Goal: Transaction & Acquisition: Obtain resource

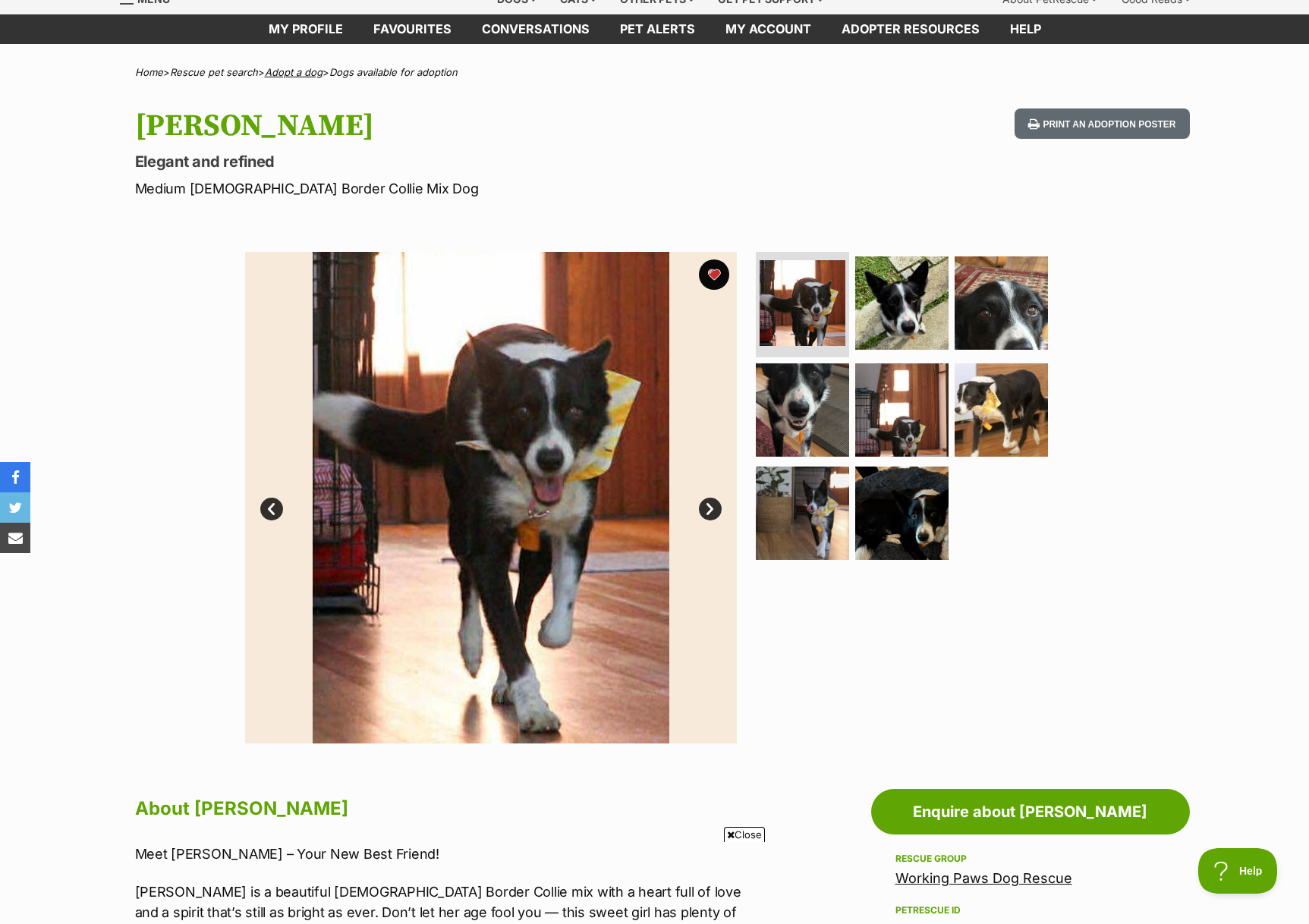
click at [292, 75] on link "Adopt a dog" at bounding box center [293, 72] width 57 height 12
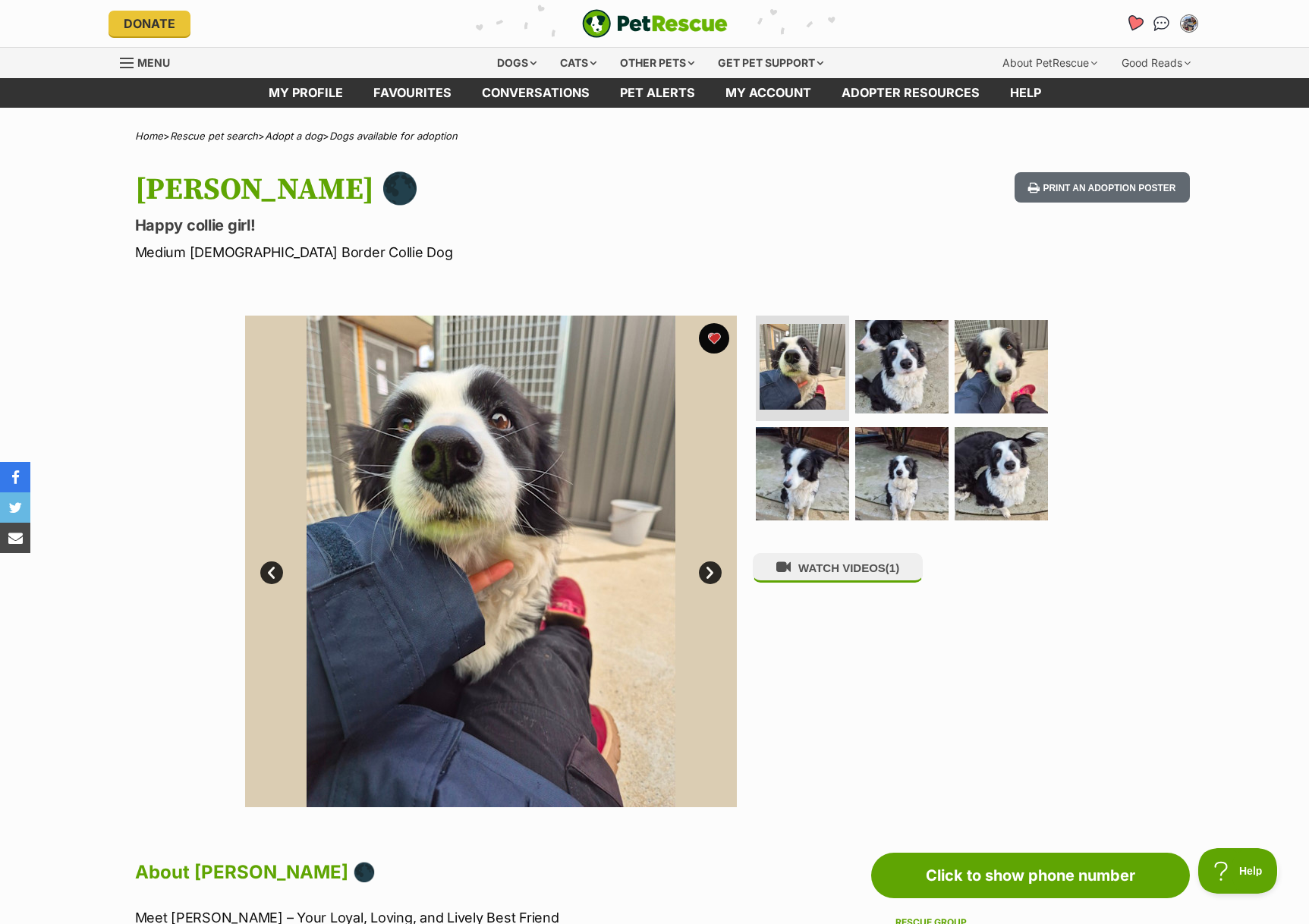
click at [1135, 26] on icon "Favourites" at bounding box center [1133, 22] width 18 height 17
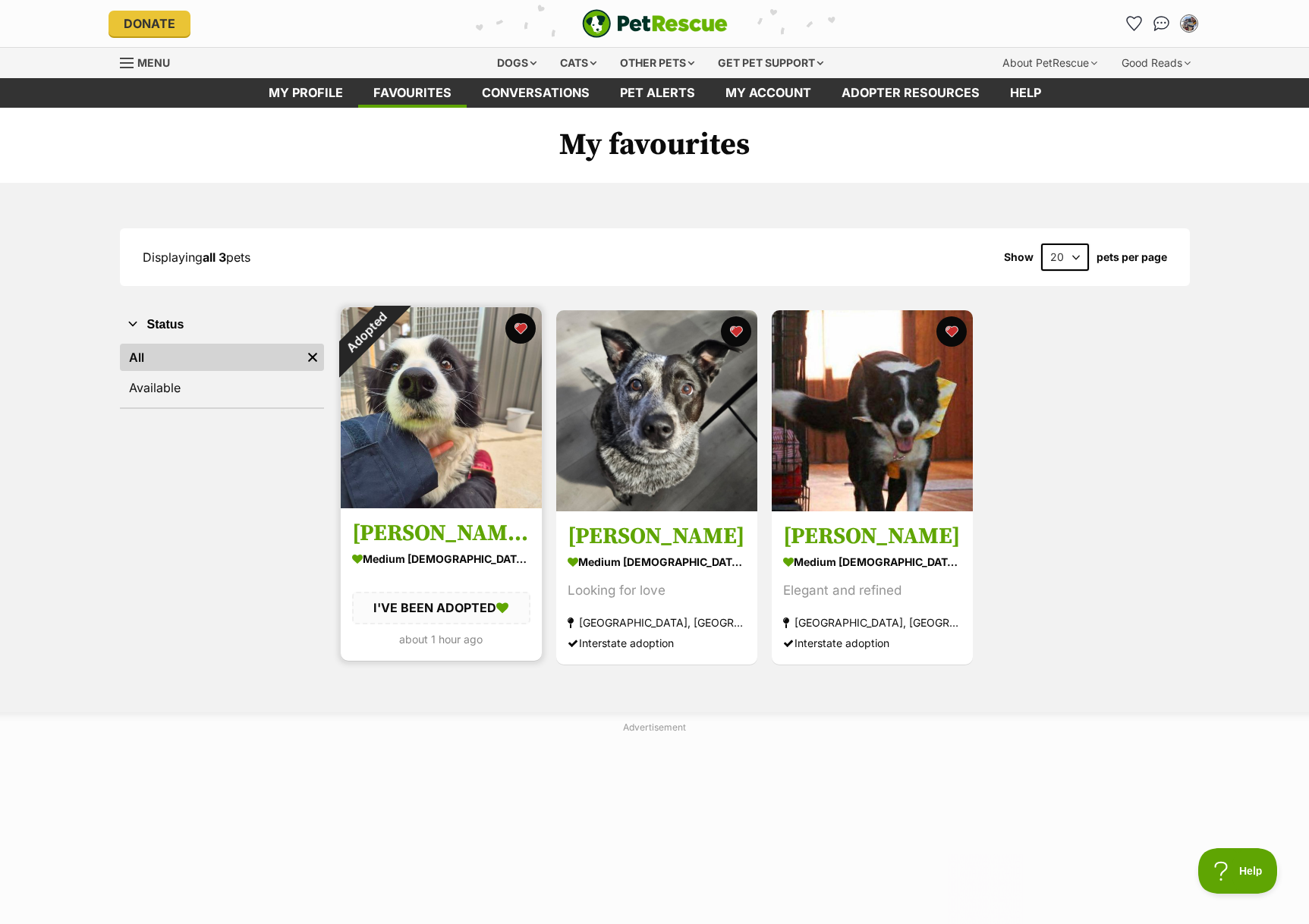
click at [474, 405] on img at bounding box center [441, 407] width 201 height 201
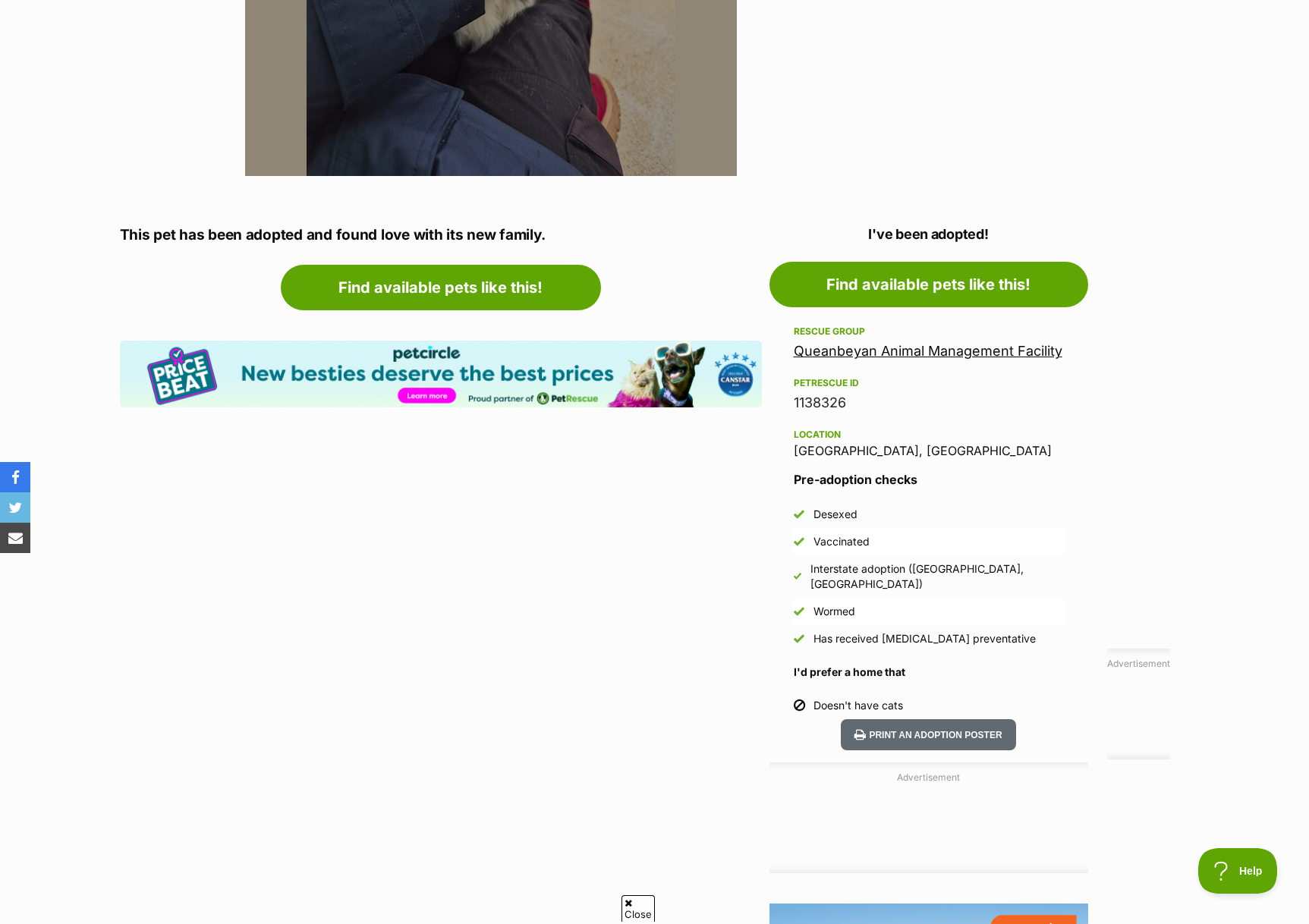
scroll to position [632, 0]
click at [881, 355] on link "Queanbeyan Animal Management Facility" at bounding box center [927, 350] width 268 height 16
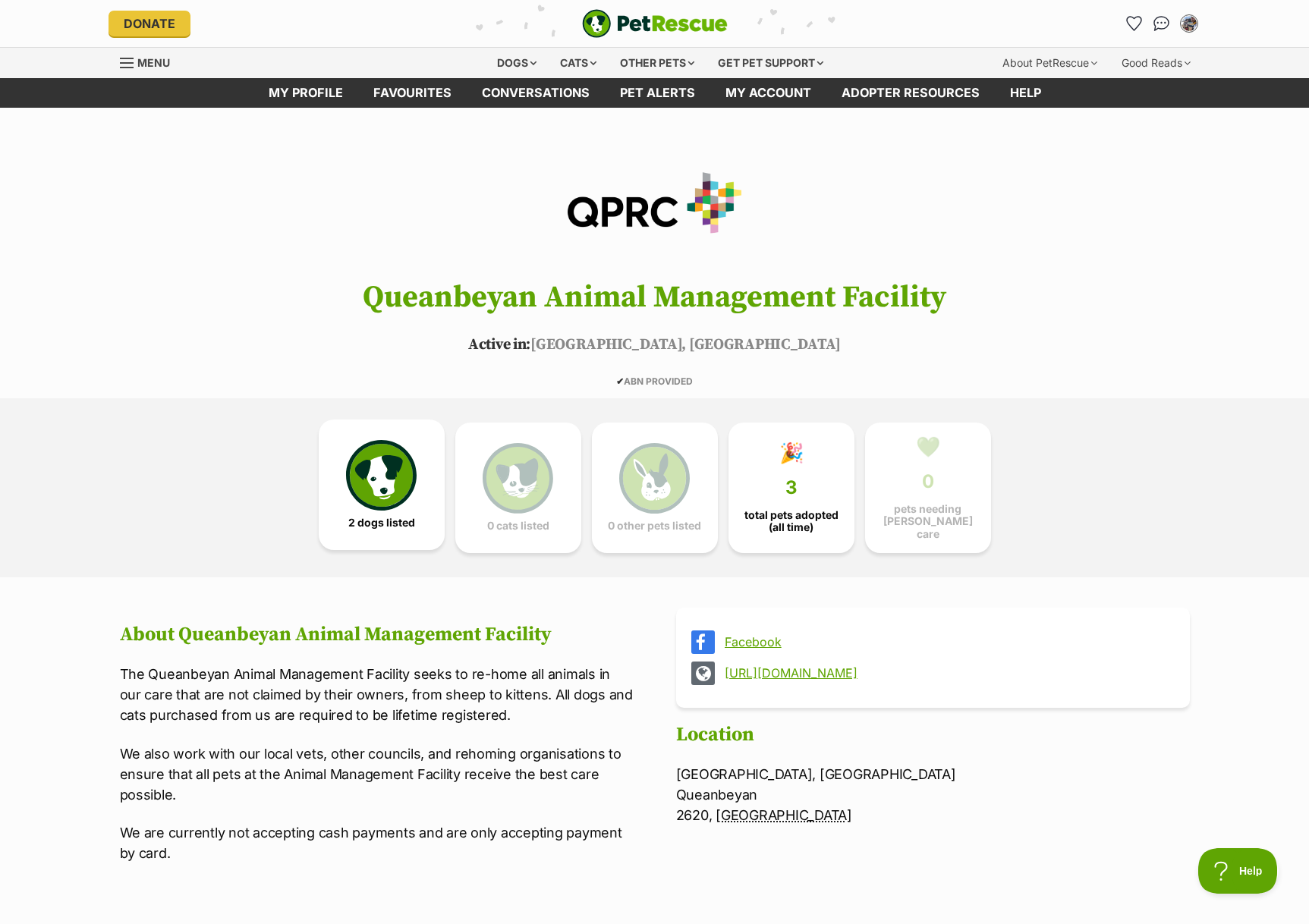
click at [369, 473] on img at bounding box center [381, 475] width 70 height 70
click at [773, 491] on link "🎉 3 total pets adopted (all time)" at bounding box center [791, 484] width 126 height 131
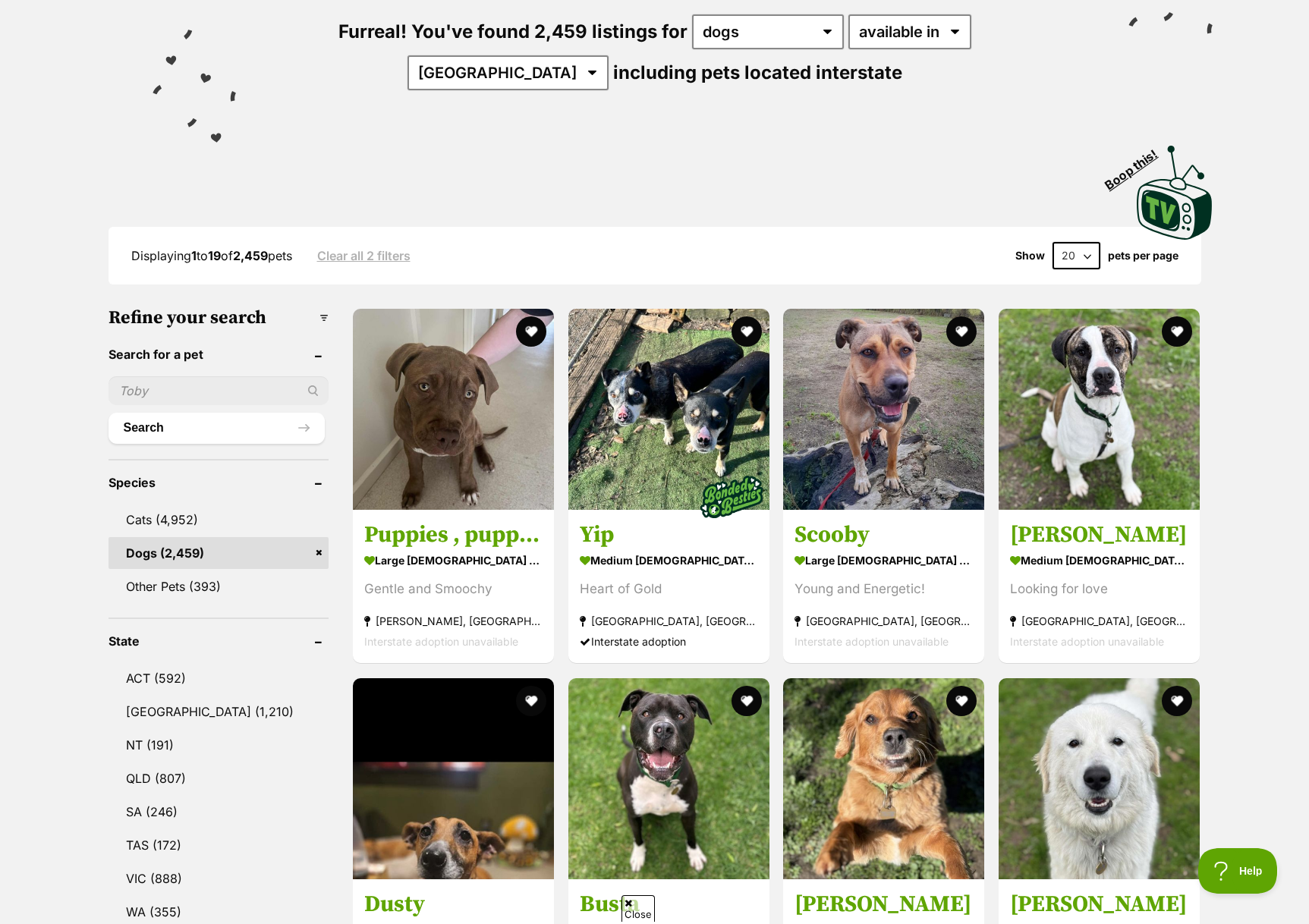
scroll to position [187, 0]
click at [199, 395] on input "text" at bounding box center [218, 390] width 220 height 29
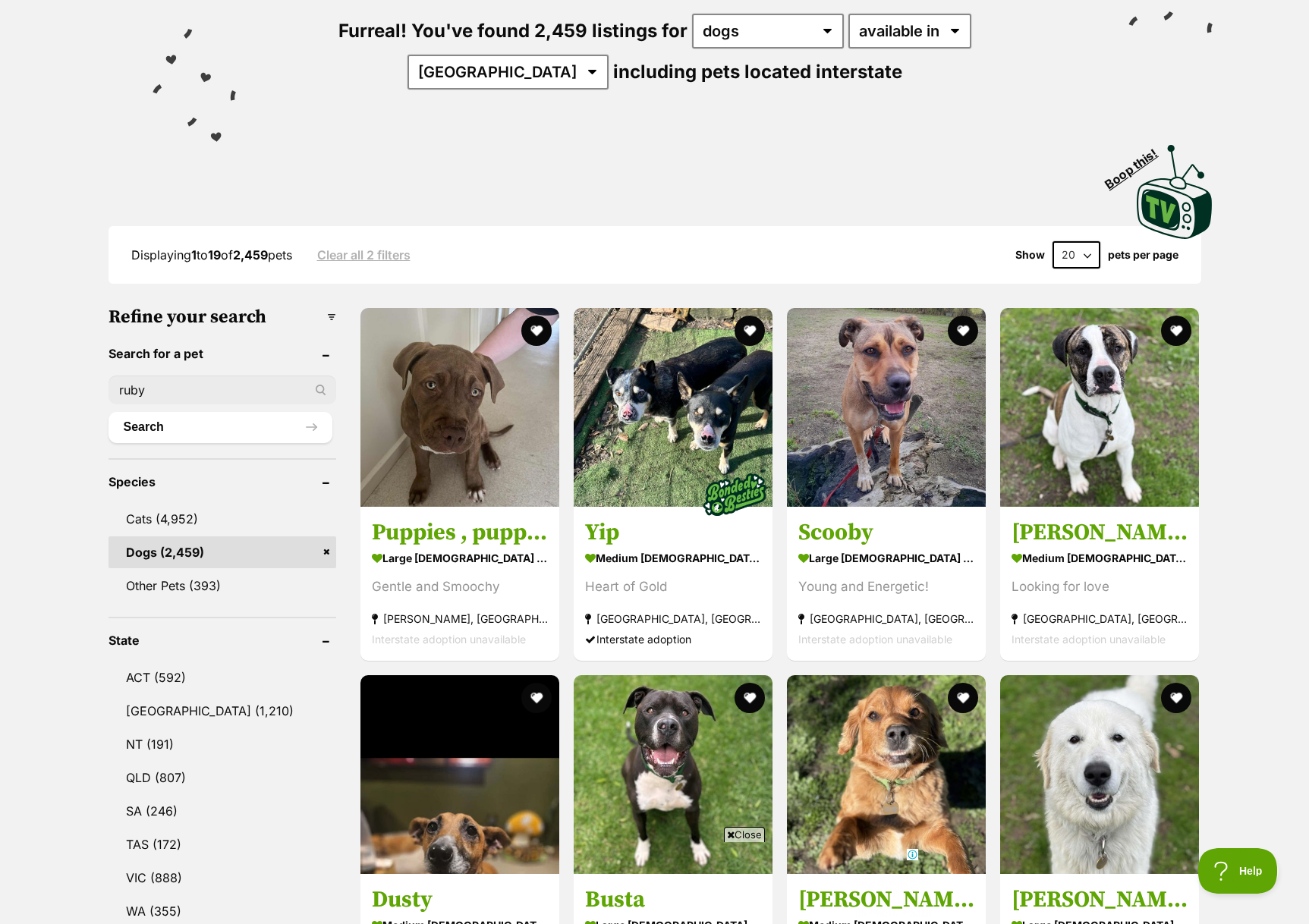
scroll to position [0, 0]
type input "ruby"
click at [108, 412] on button "Search" at bounding box center [220, 427] width 224 height 30
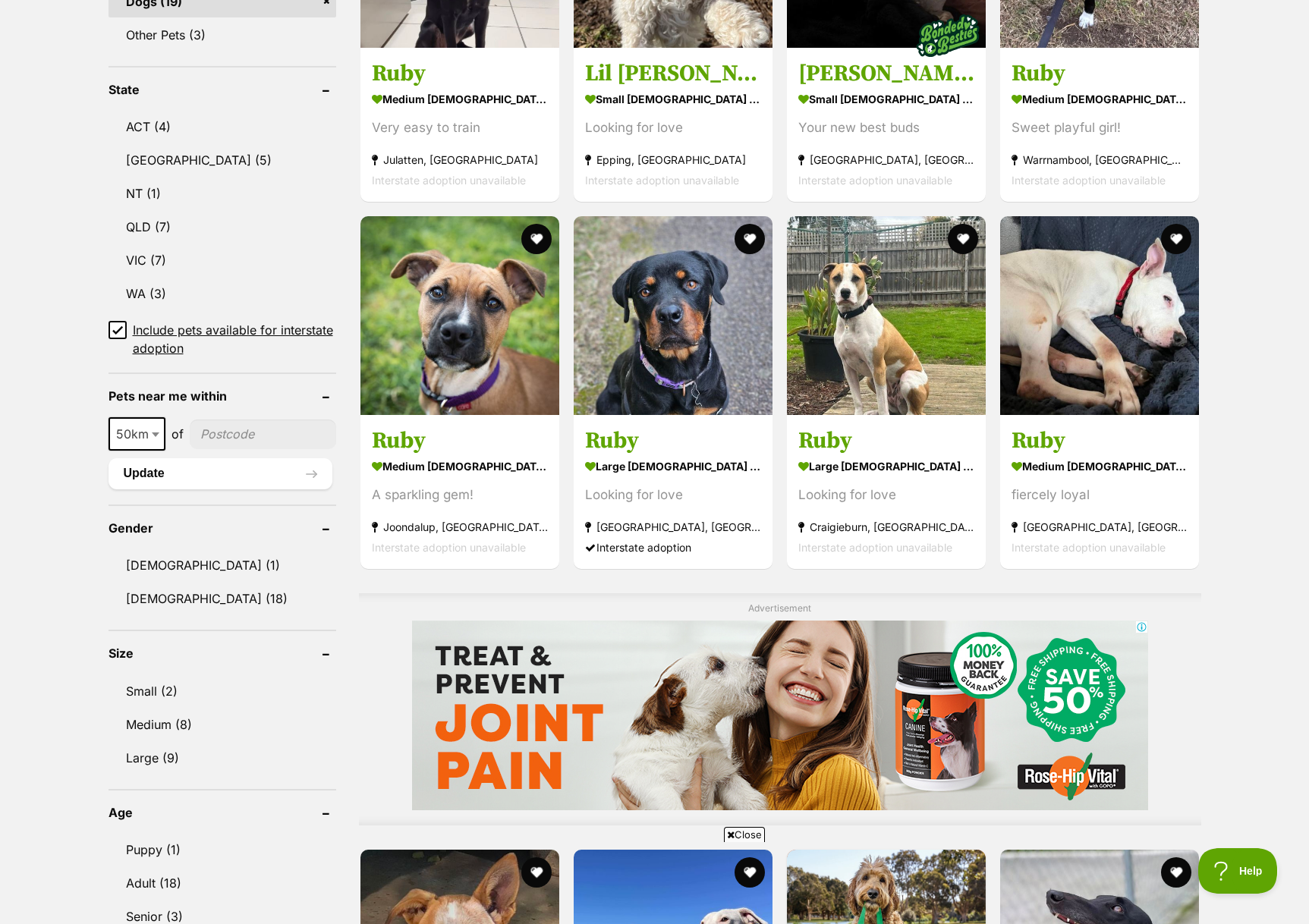
scroll to position [741, 0]
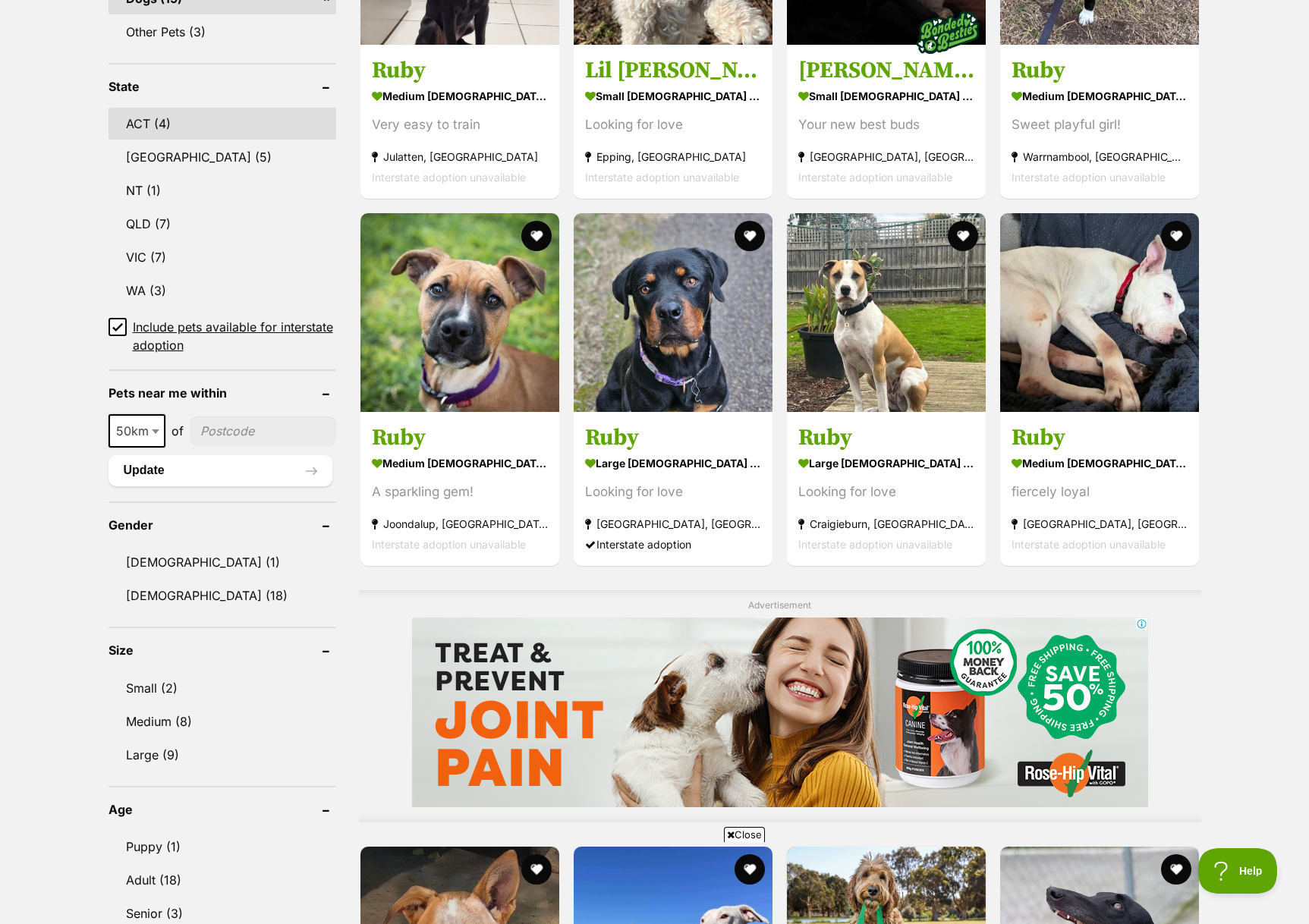
click at [230, 122] on link "ACT (4)" at bounding box center [222, 123] width 227 height 32
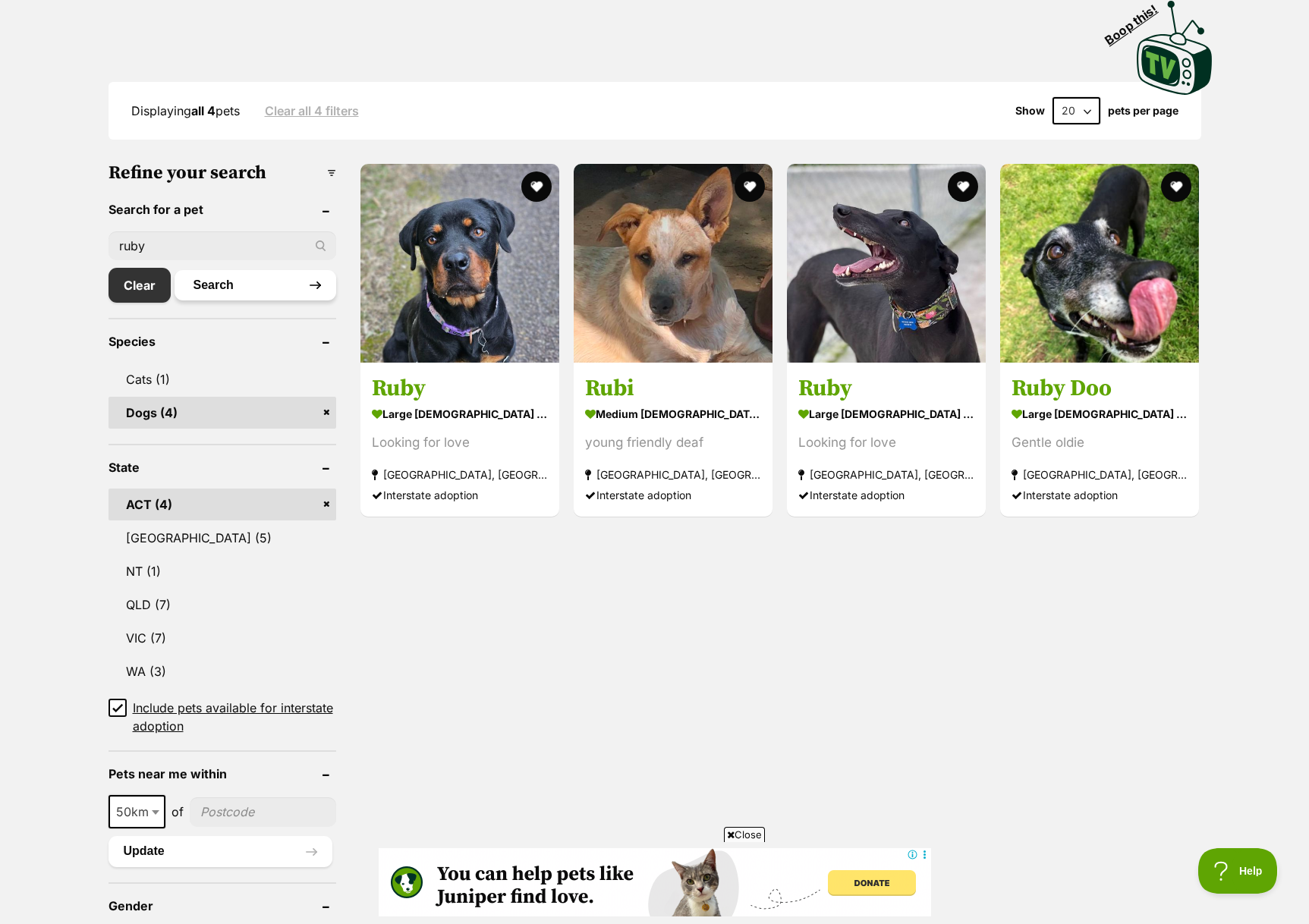
drag, startPoint x: 148, startPoint y: 277, endPoint x: 202, endPoint y: 277, distance: 54.0
click at [148, 277] on link "Clear" at bounding box center [139, 285] width 62 height 35
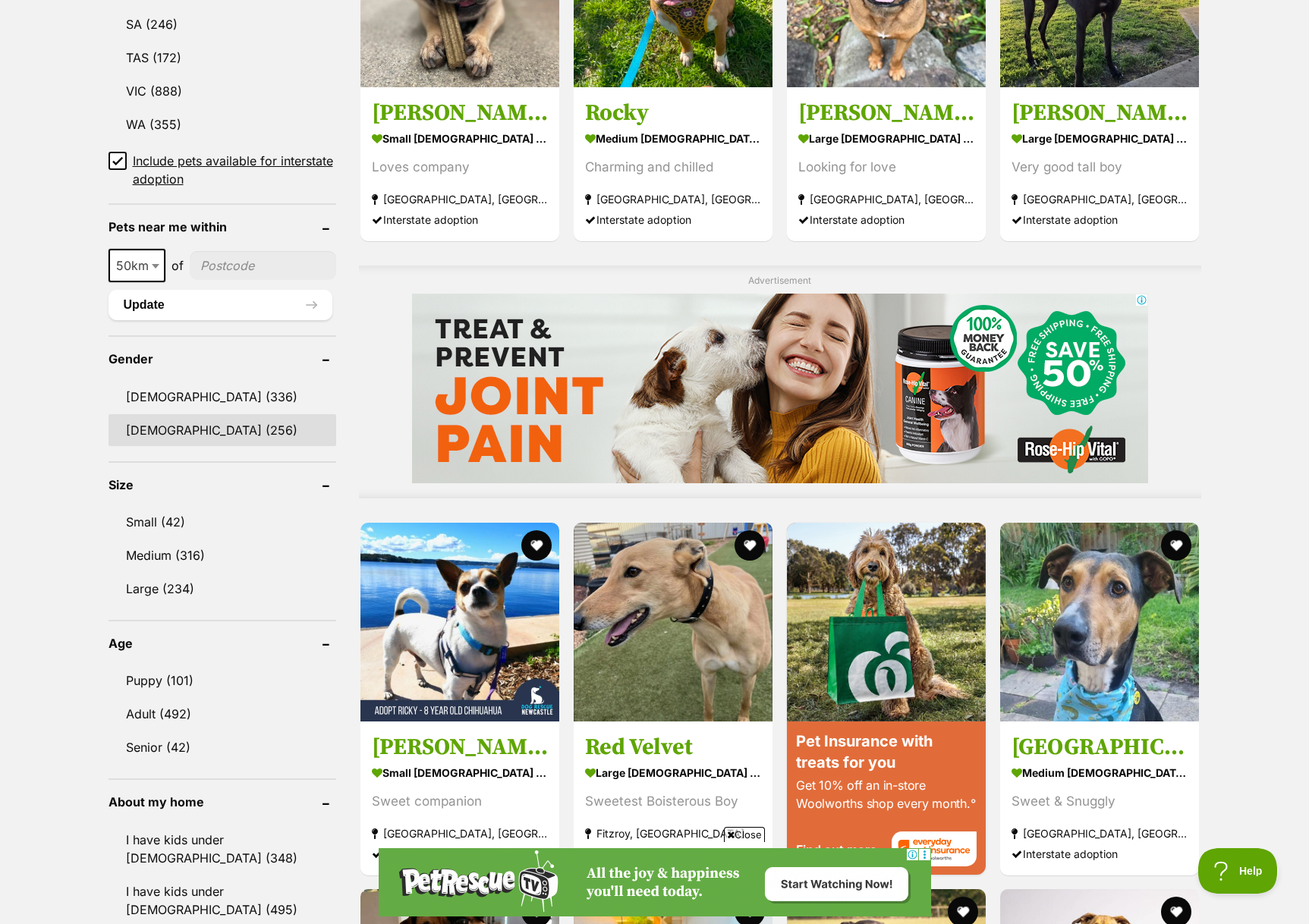
click at [220, 428] on link "[DEMOGRAPHIC_DATA] (256)" at bounding box center [222, 430] width 227 height 32
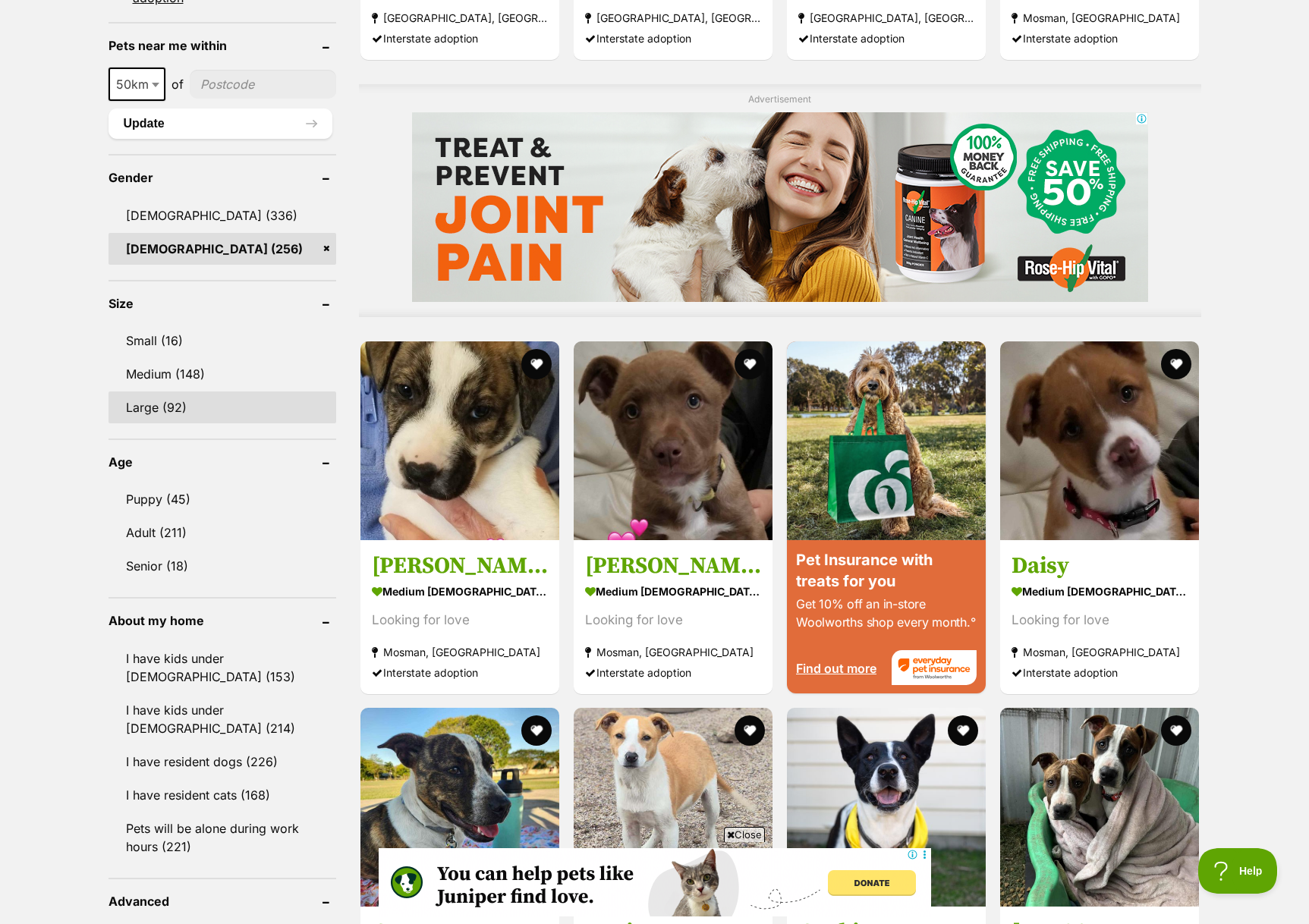
scroll to position [1161, 0]
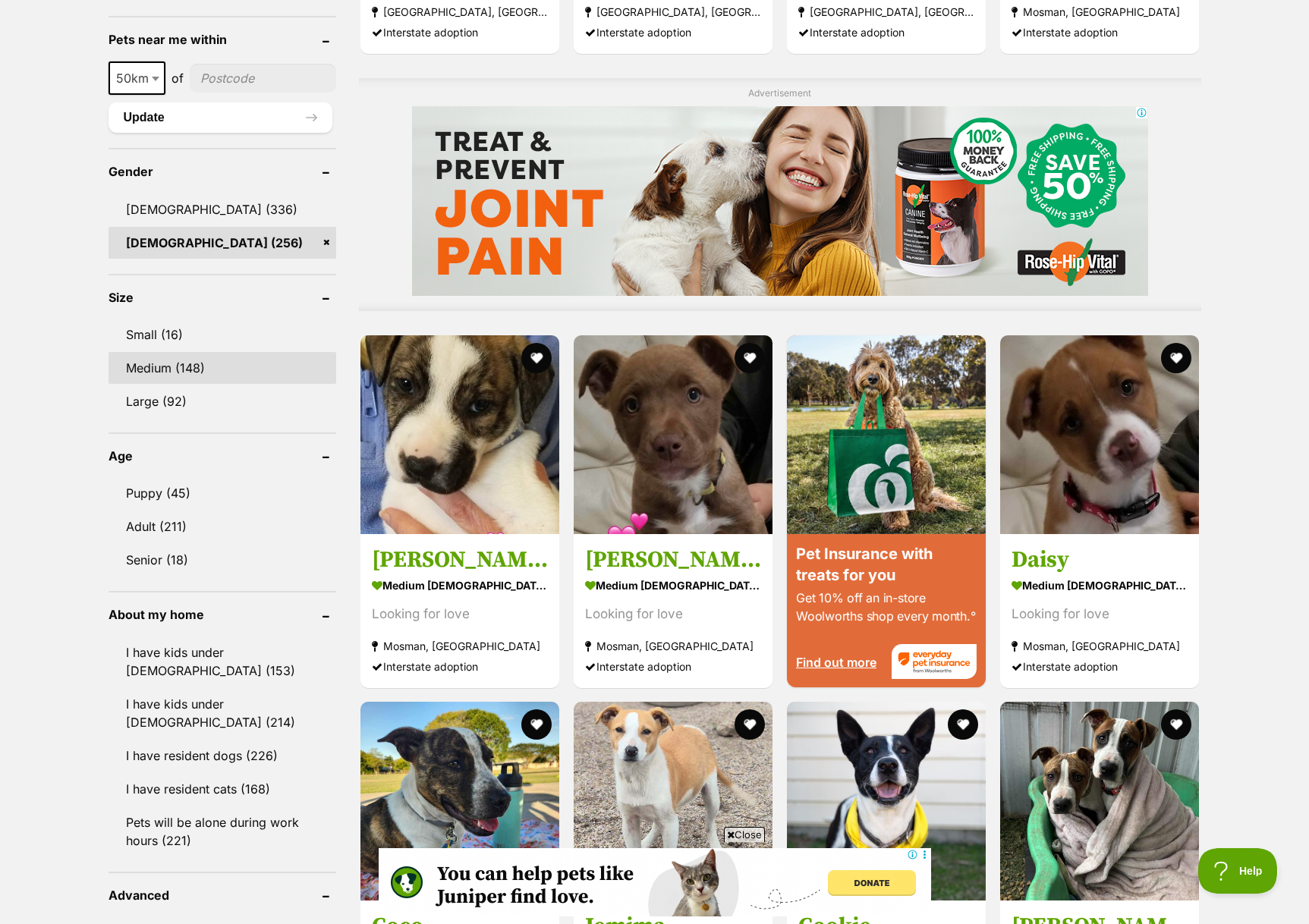
click at [193, 374] on link "Medium (148)" at bounding box center [222, 367] width 227 height 32
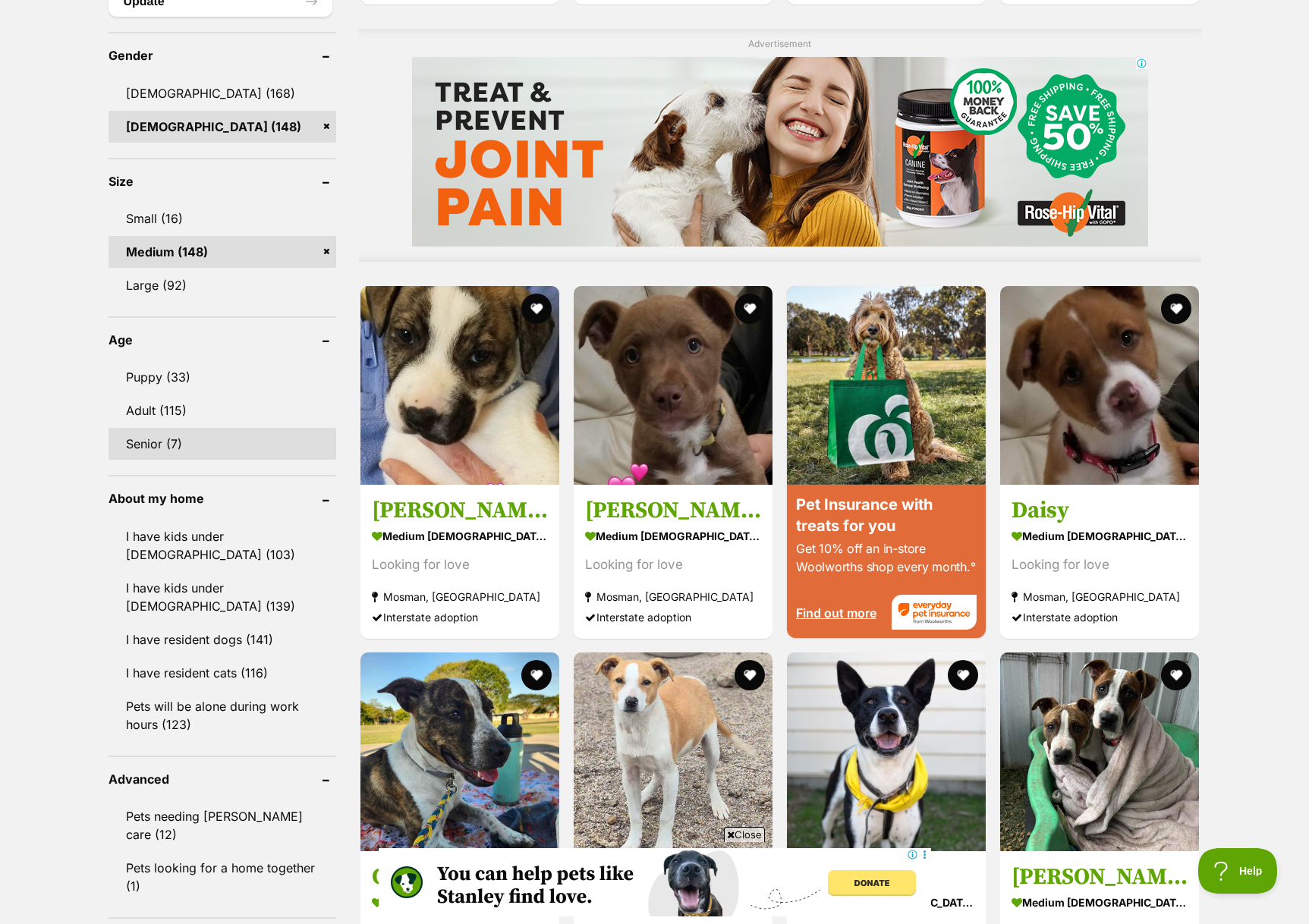
scroll to position [1216, 0]
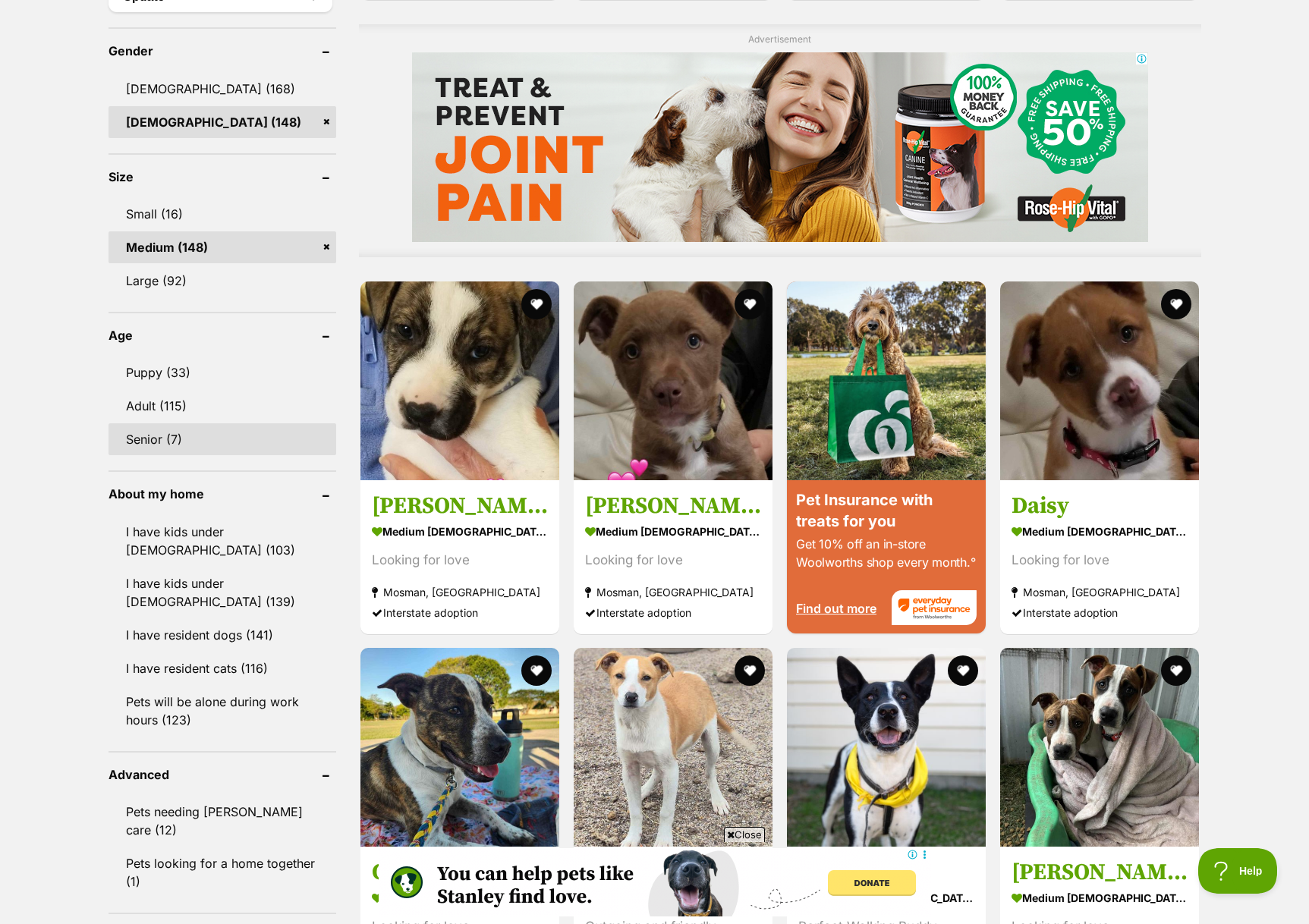
click at [189, 445] on link "Senior (7)" at bounding box center [222, 439] width 227 height 32
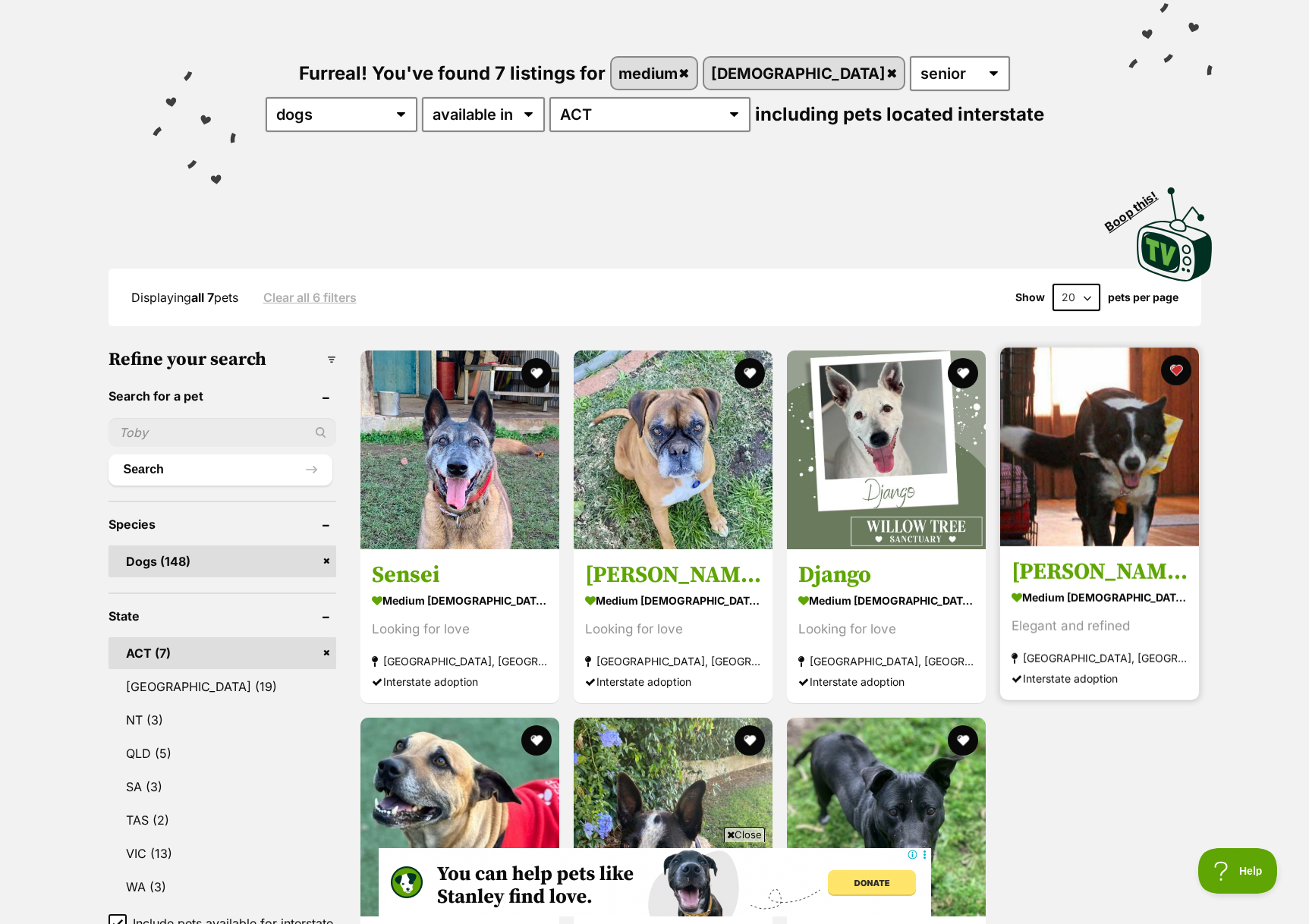
scroll to position [142, 0]
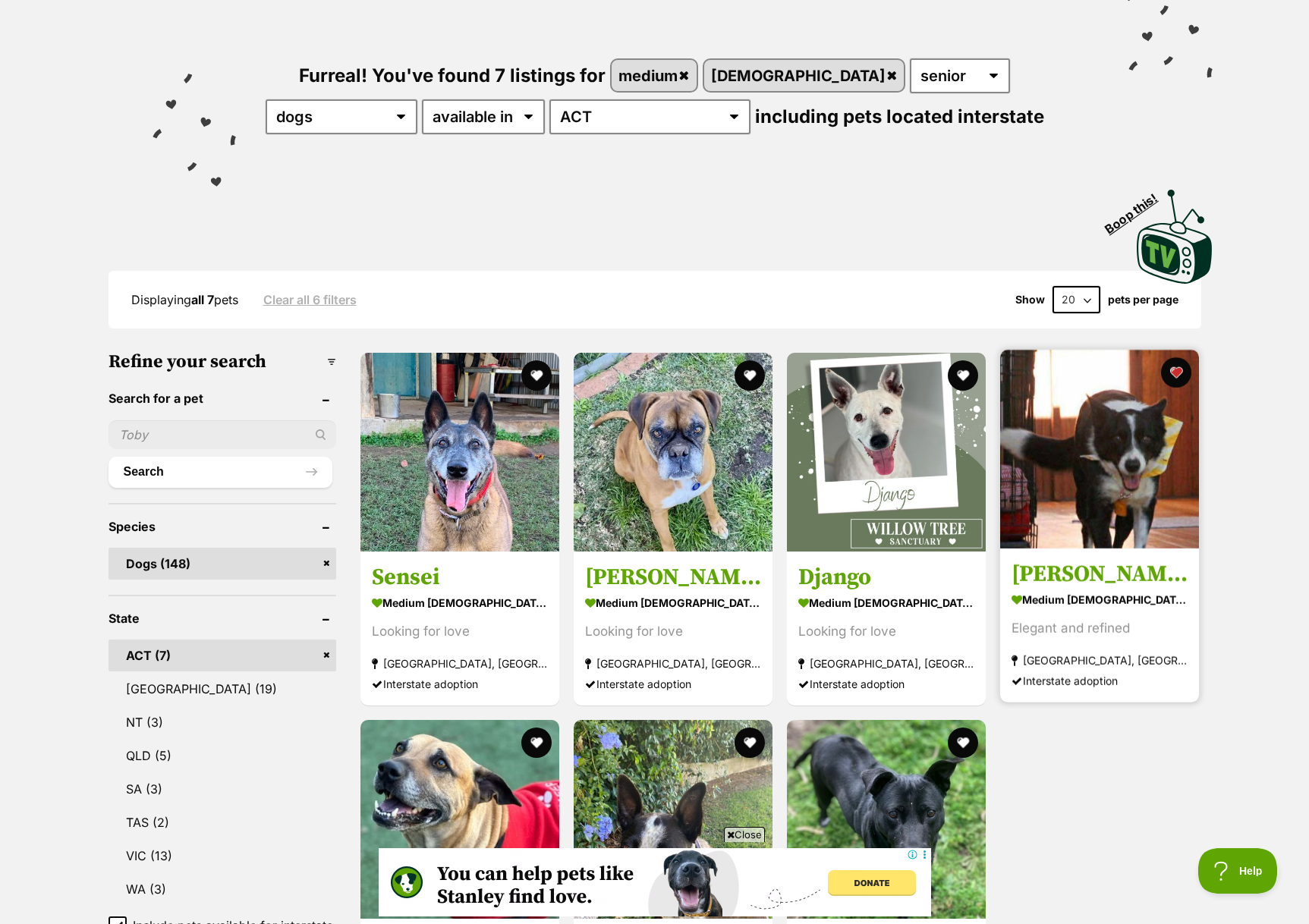
click at [1059, 536] on img at bounding box center [1099, 449] width 199 height 199
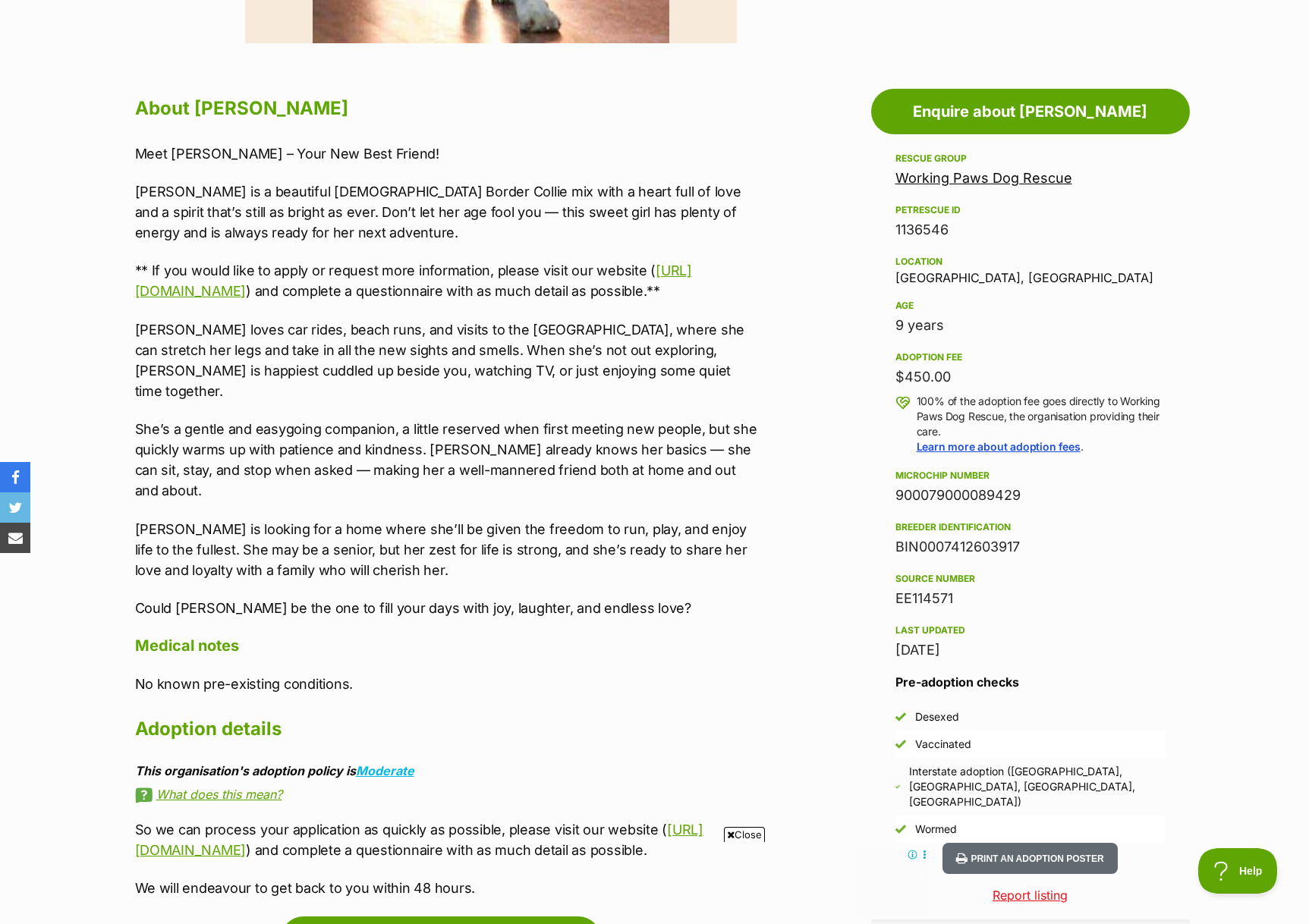
scroll to position [765, 0]
click at [944, 321] on div "9 years" at bounding box center [1030, 324] width 270 height 21
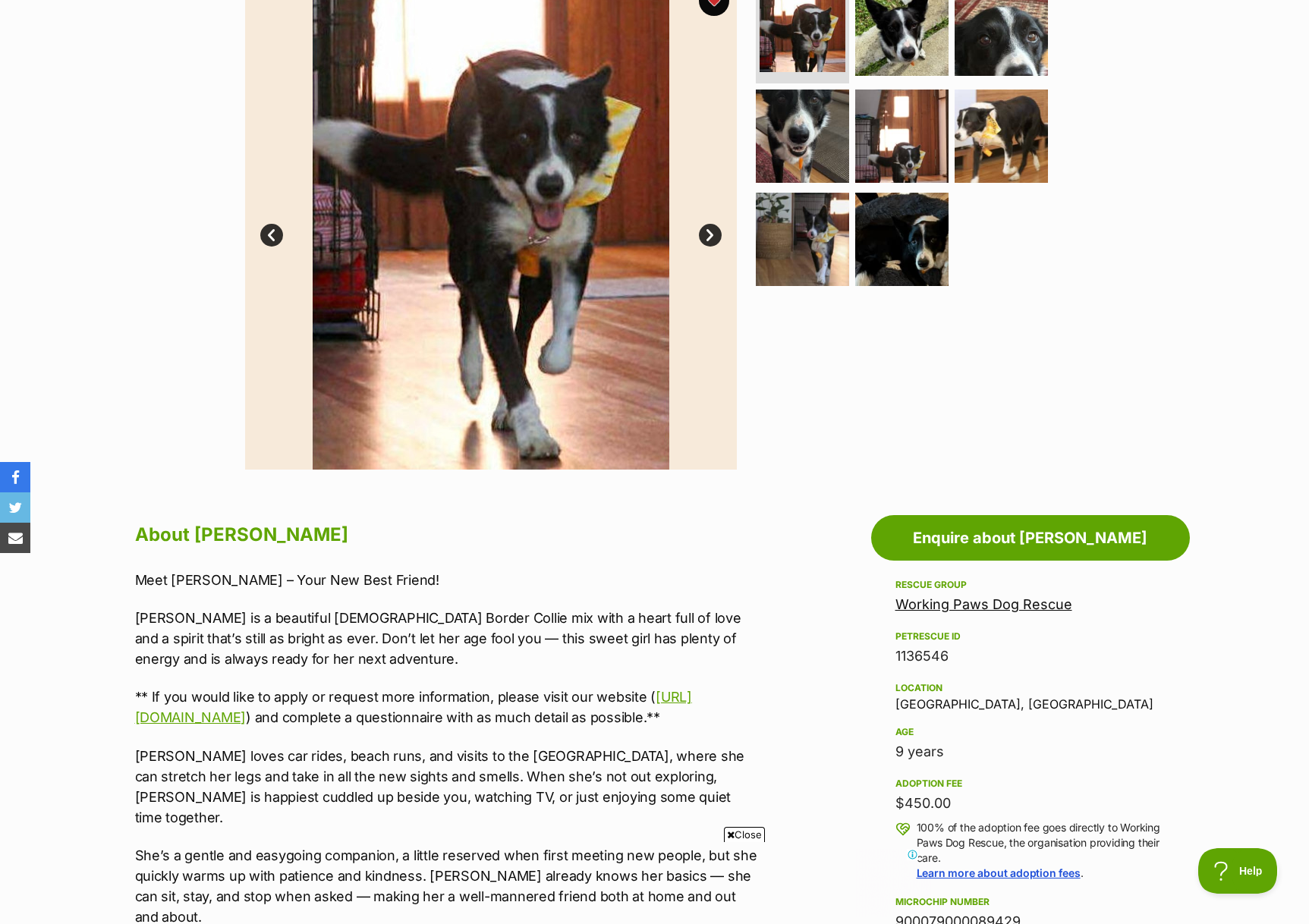
scroll to position [0, 0]
click at [823, 254] on img at bounding box center [802, 239] width 97 height 97
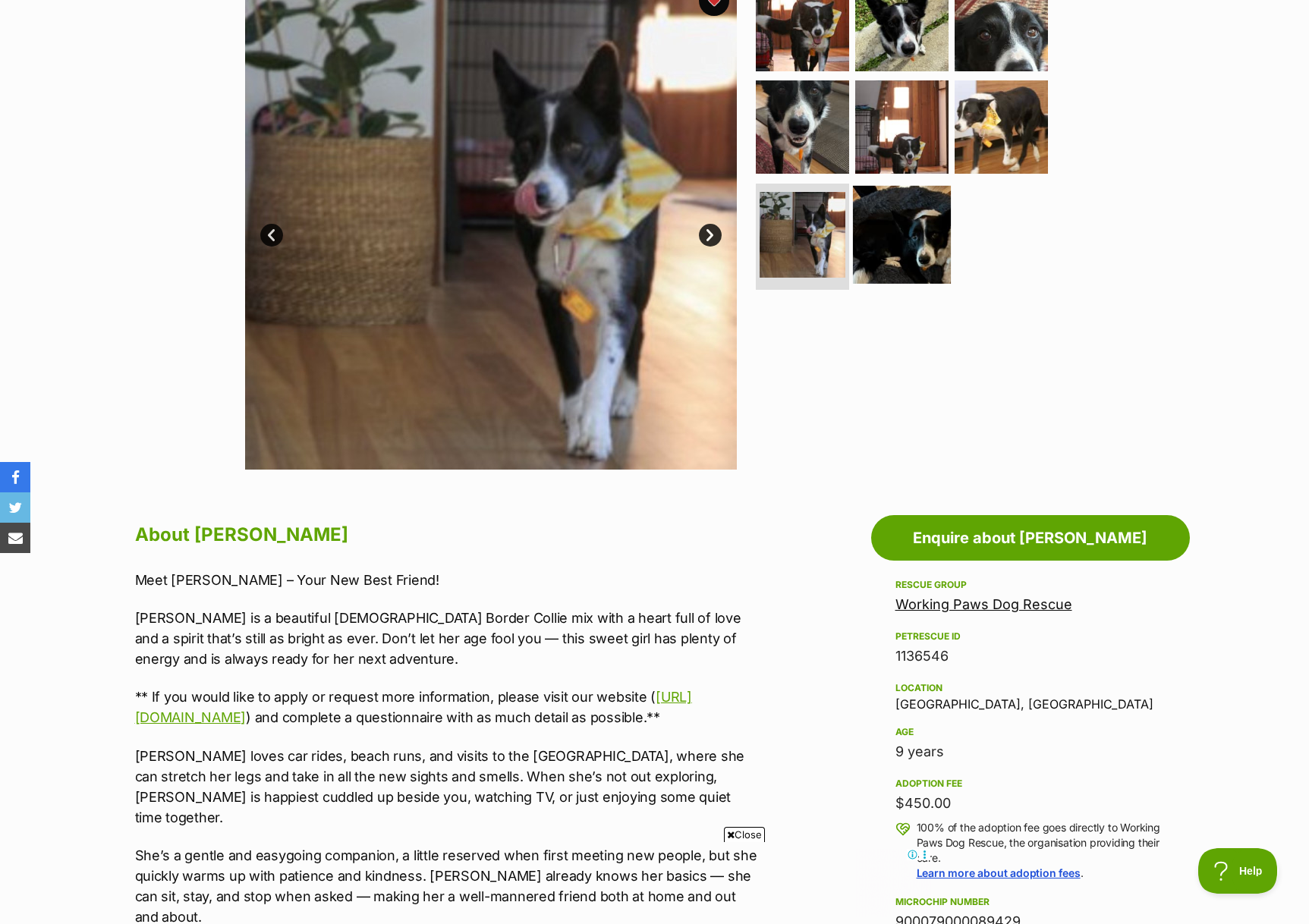
click at [890, 247] on img at bounding box center [901, 234] width 97 height 97
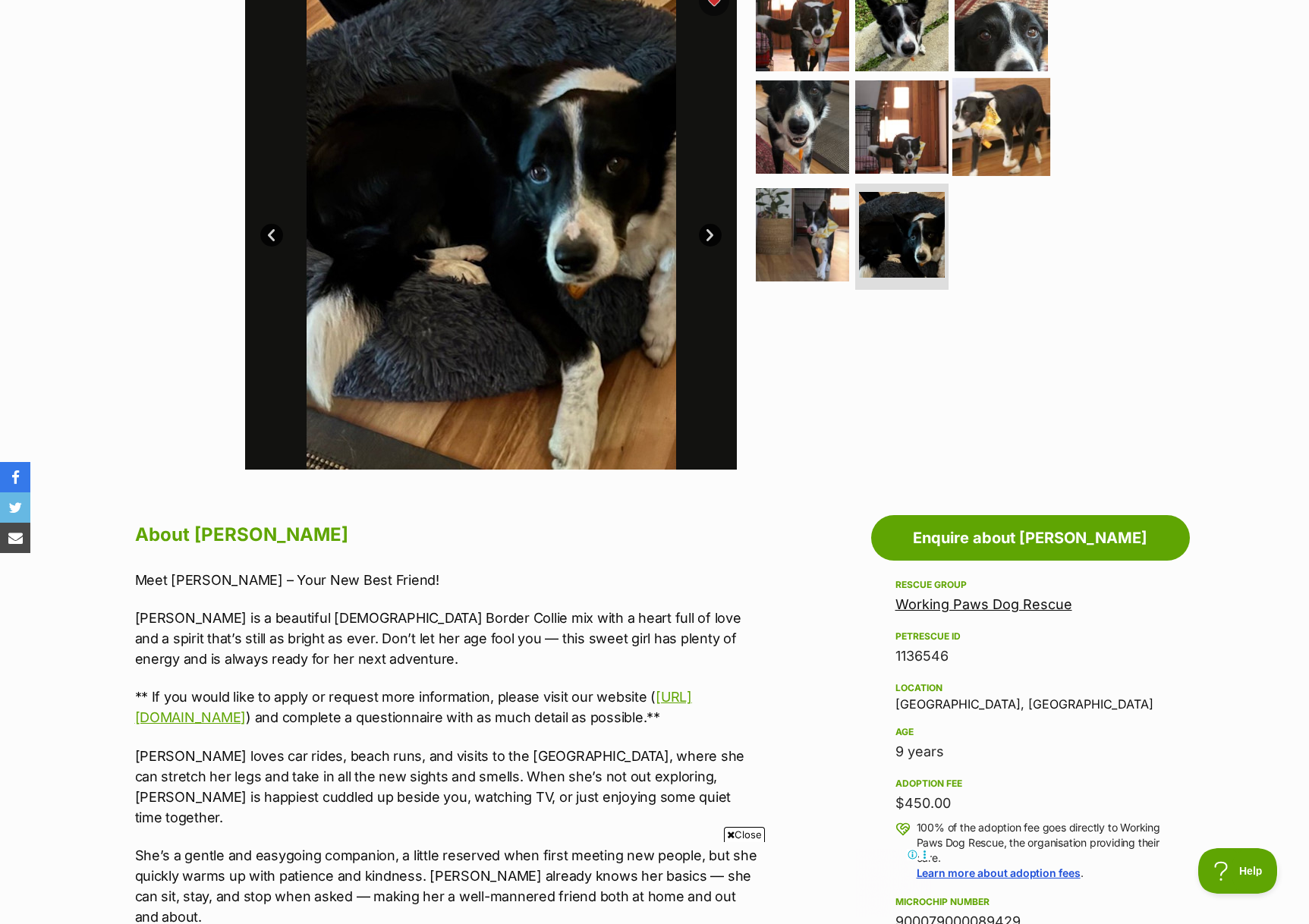
click at [990, 148] on img at bounding box center [1001, 127] width 97 height 97
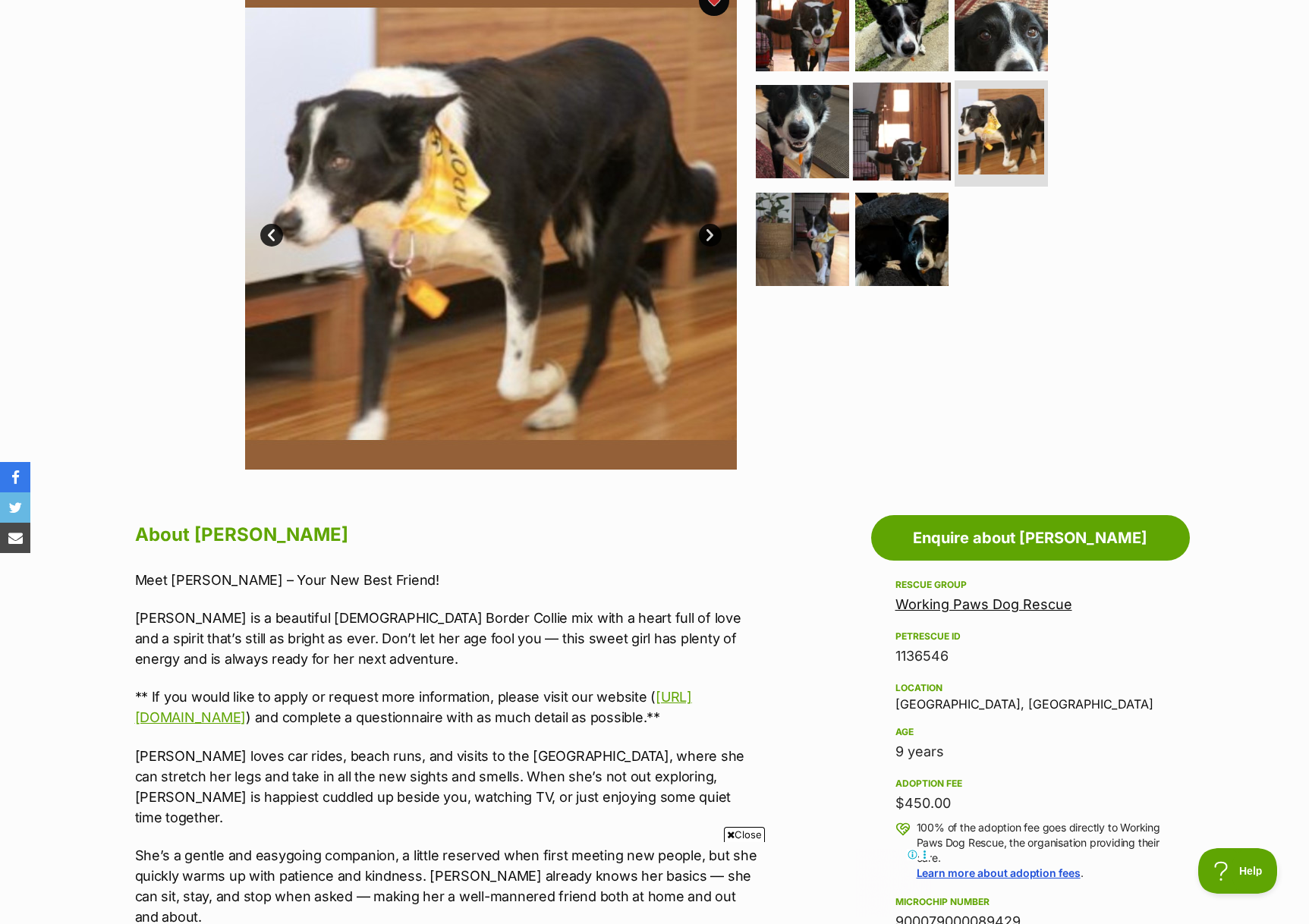
click at [928, 147] on img at bounding box center [901, 131] width 97 height 97
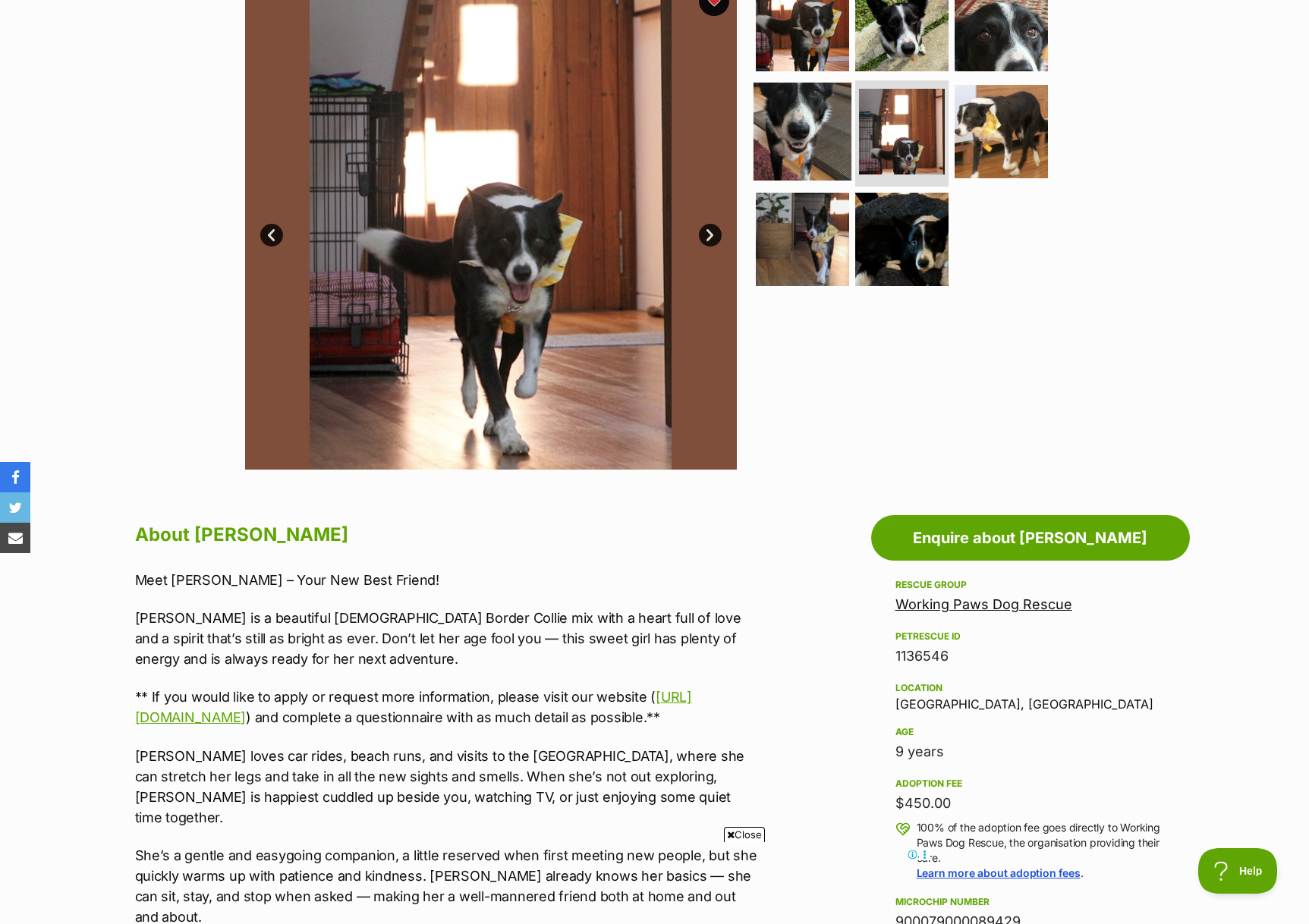
click at [792, 156] on img at bounding box center [802, 131] width 97 height 97
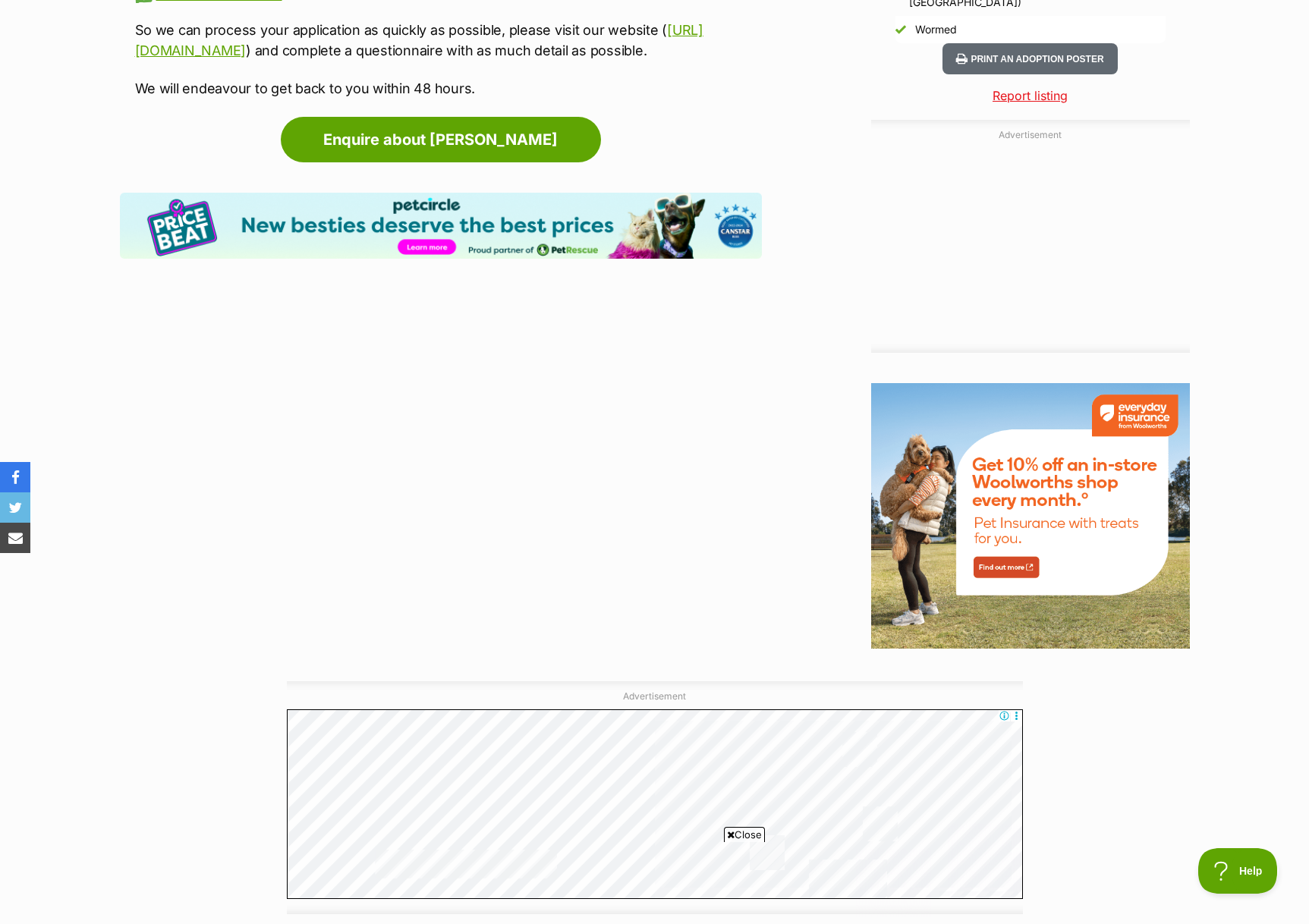
scroll to position [1567, 0]
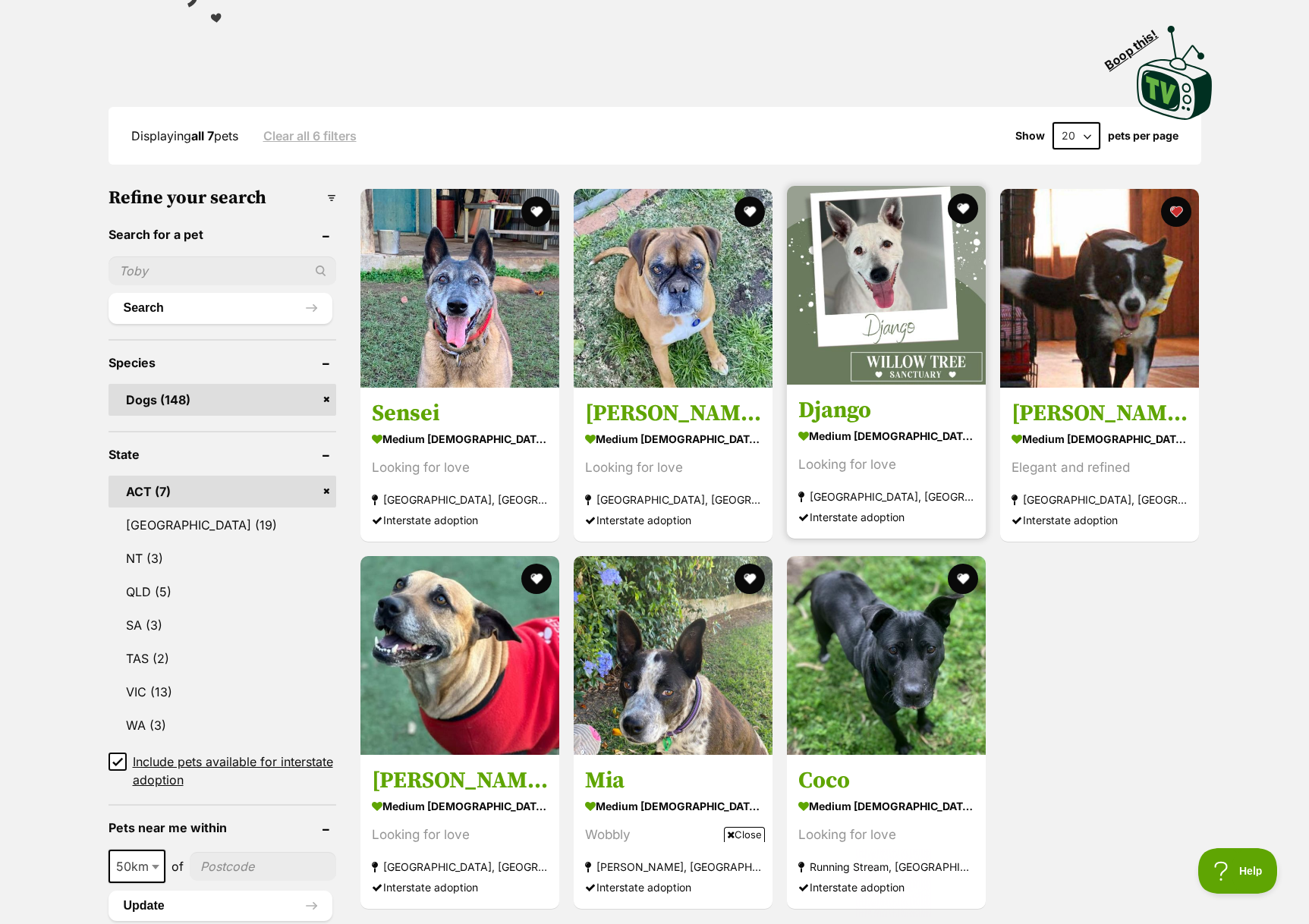
scroll to position [308, 0]
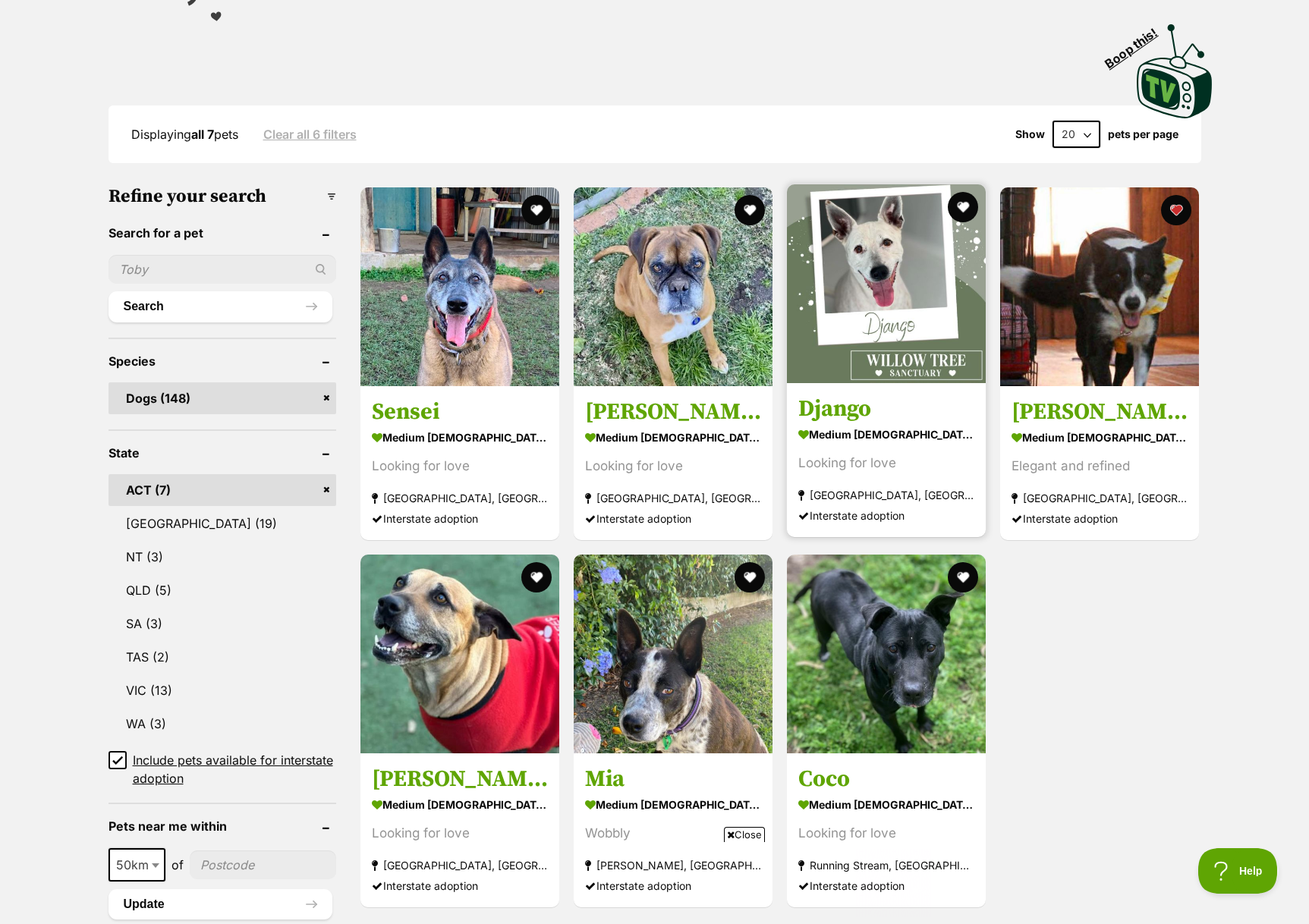
click at [829, 353] on img at bounding box center [886, 283] width 199 height 199
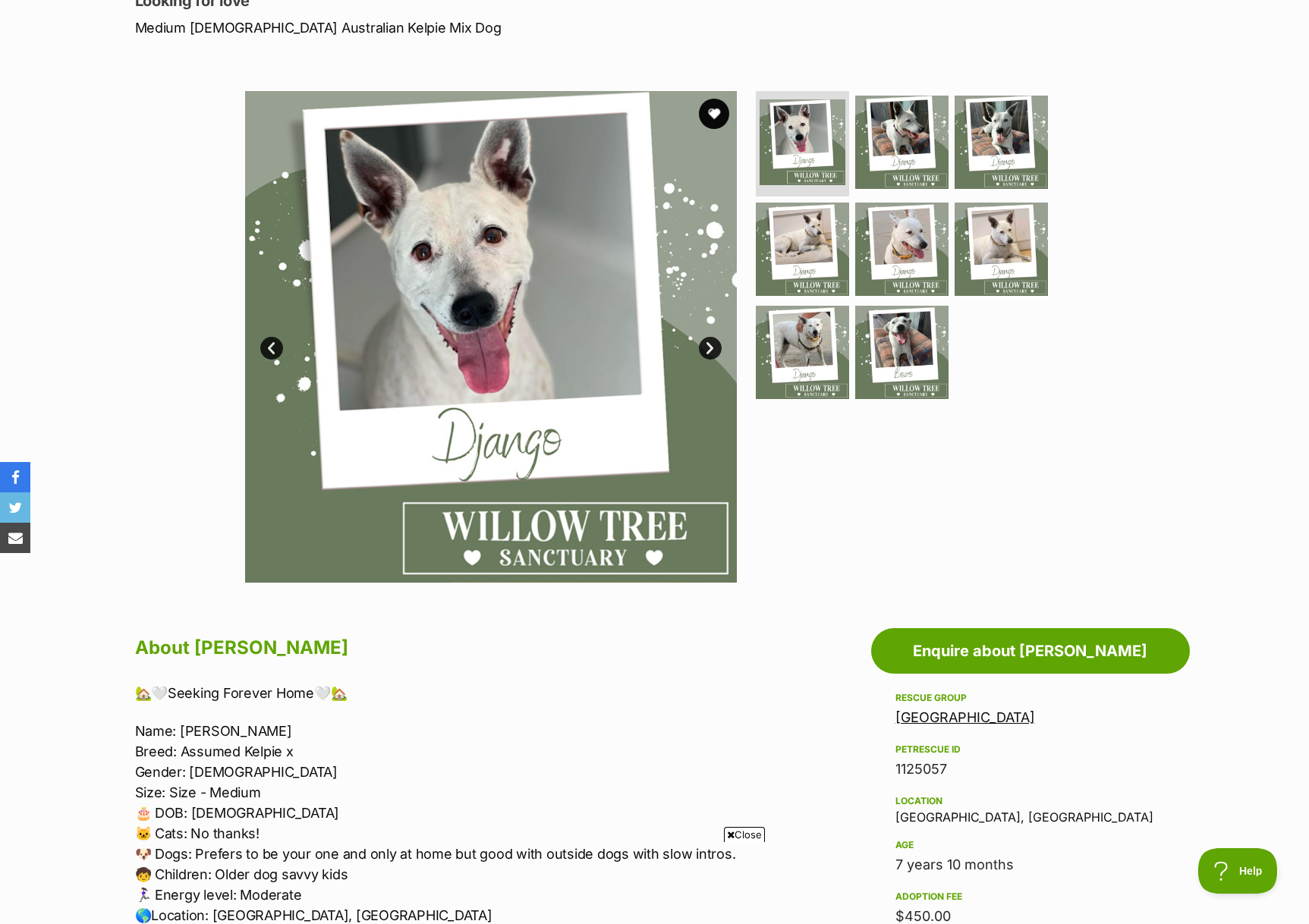
scroll to position [223, 0]
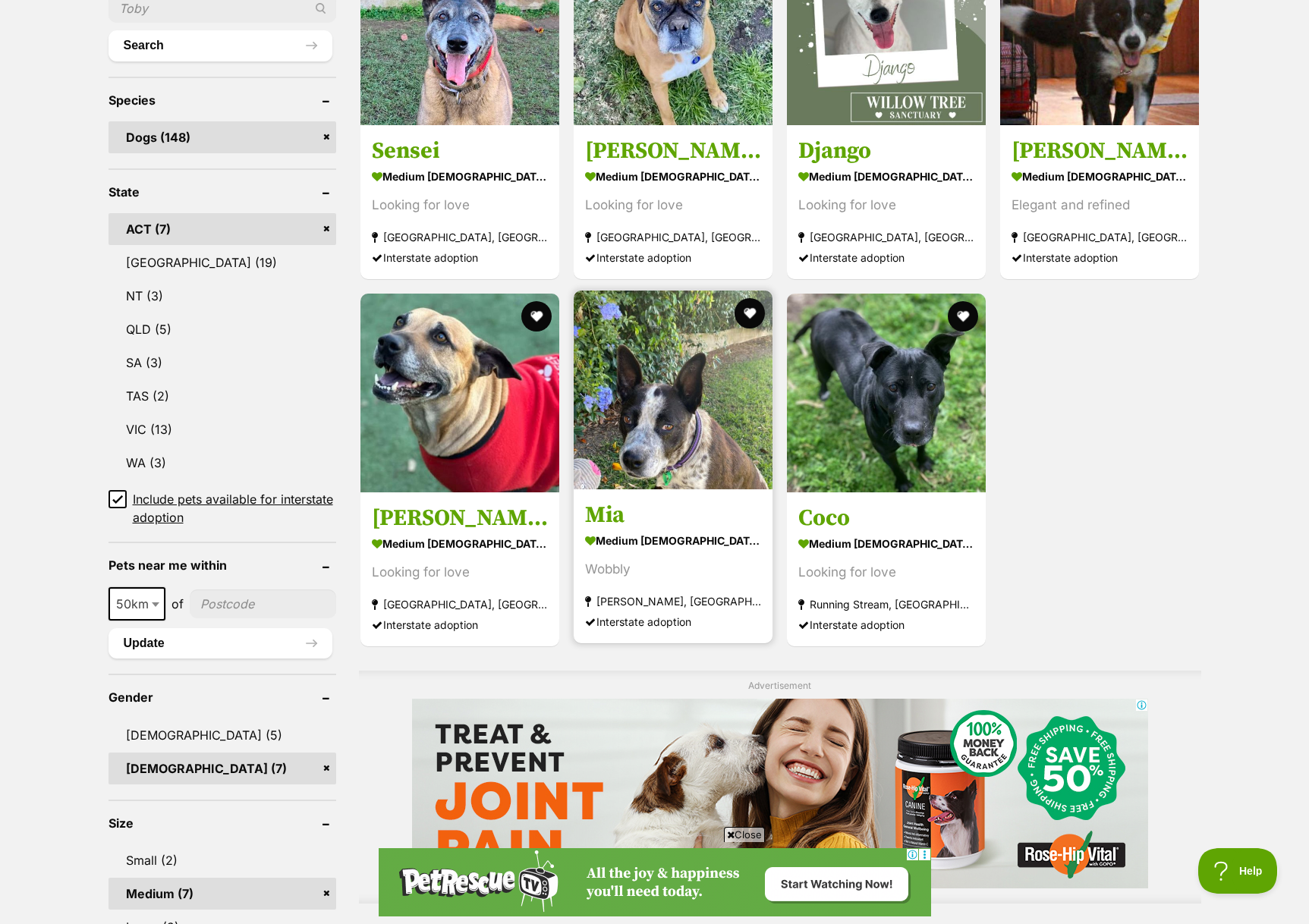
click at [656, 432] on img at bounding box center [672, 390] width 199 height 199
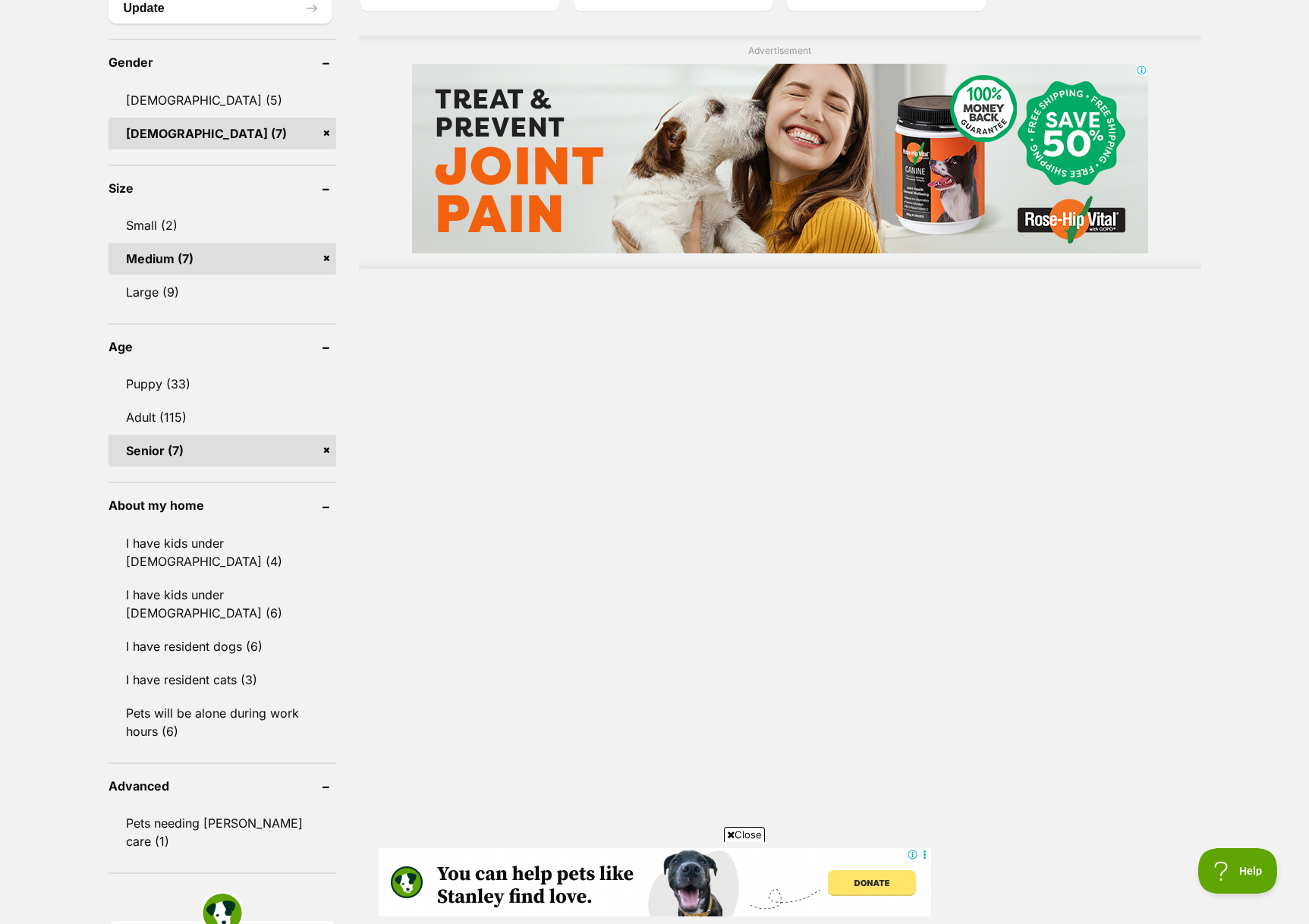
scroll to position [1153, 0]
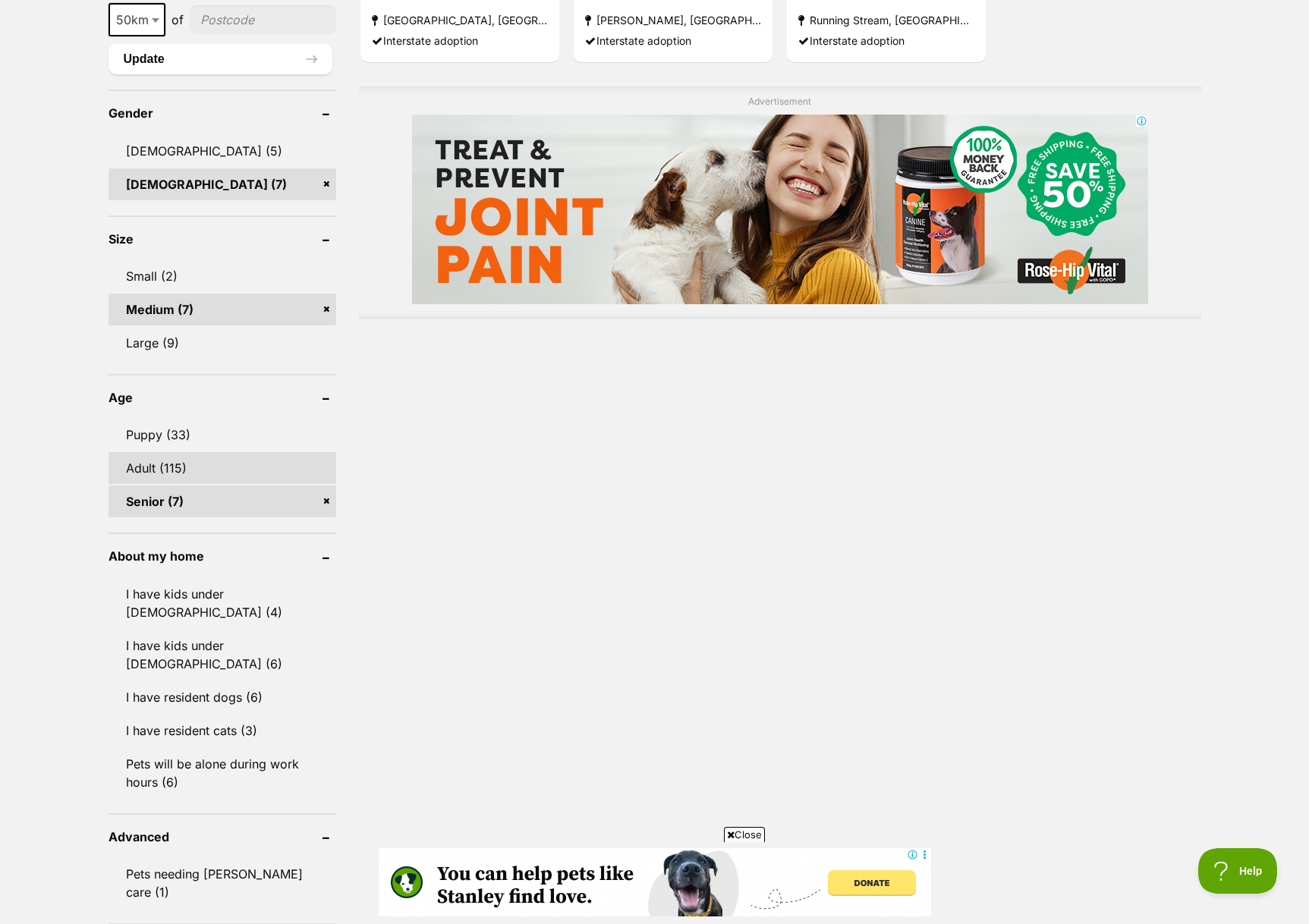
click at [227, 479] on link "Adult (115)" at bounding box center [222, 468] width 227 height 32
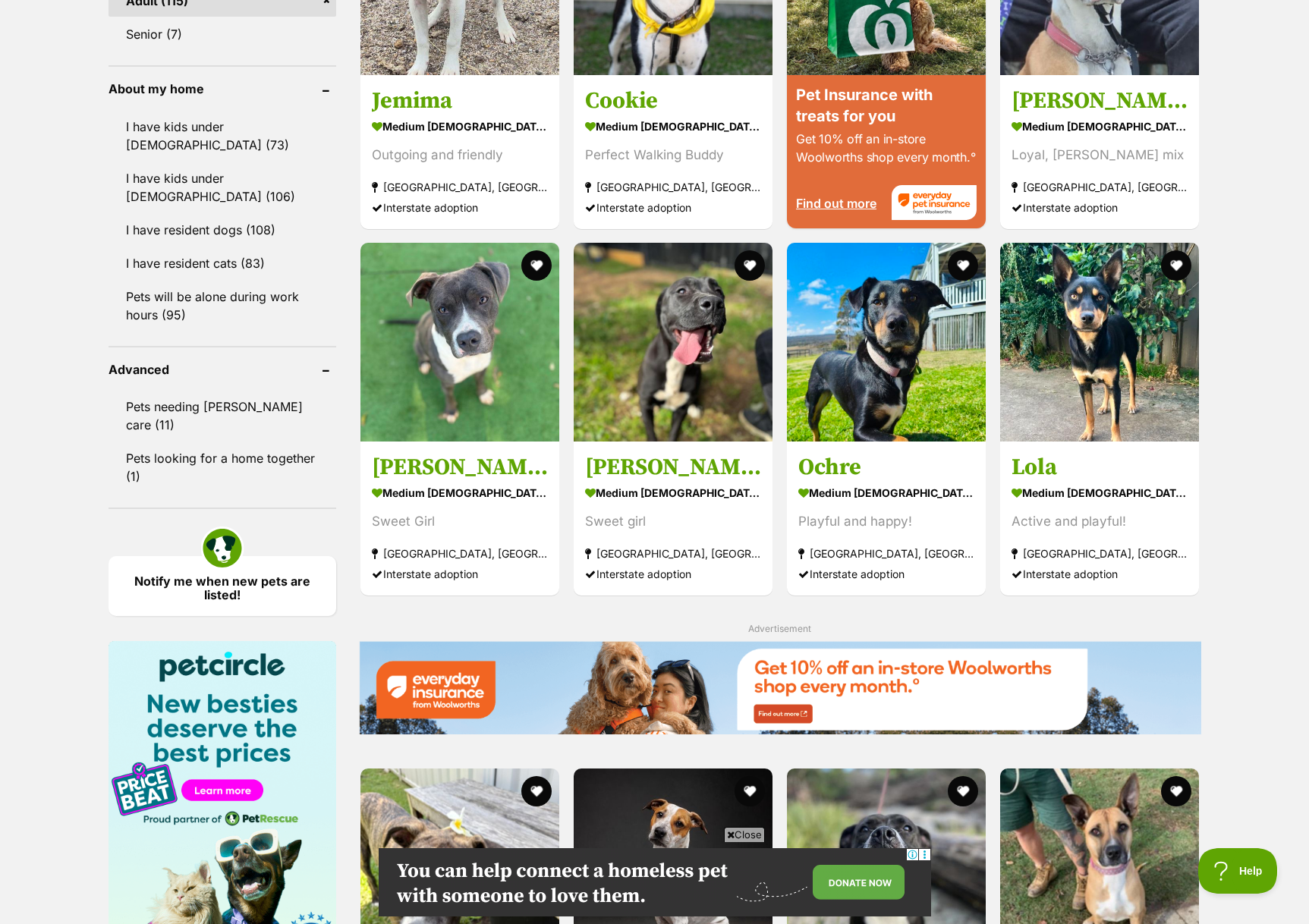
scroll to position [1626, 0]
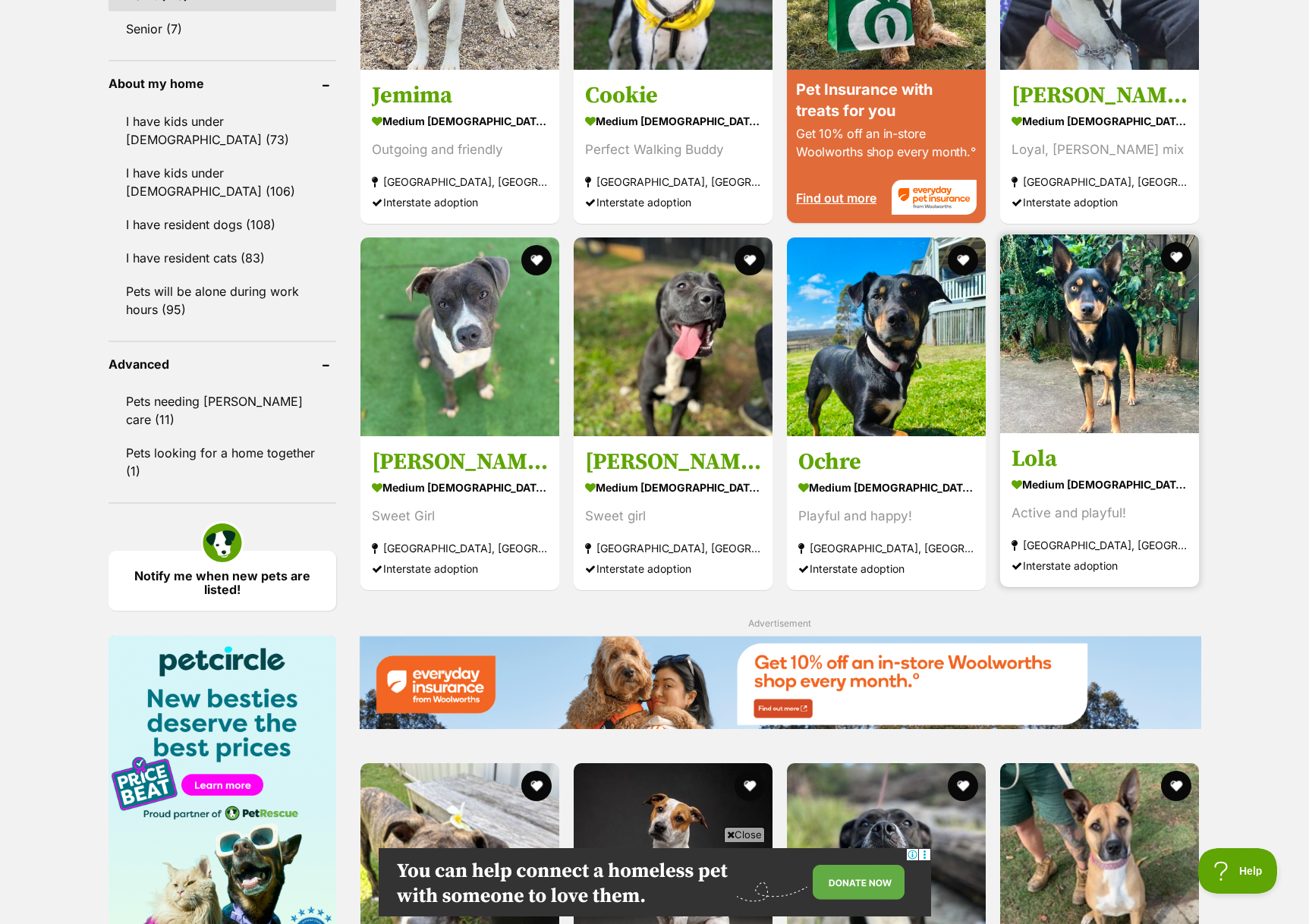
click at [1086, 438] on article "Lola medium [DEMOGRAPHIC_DATA] Dog Active and playful! [GEOGRAPHIC_DATA], [GEOG…" at bounding box center [1099, 411] width 202 height 356
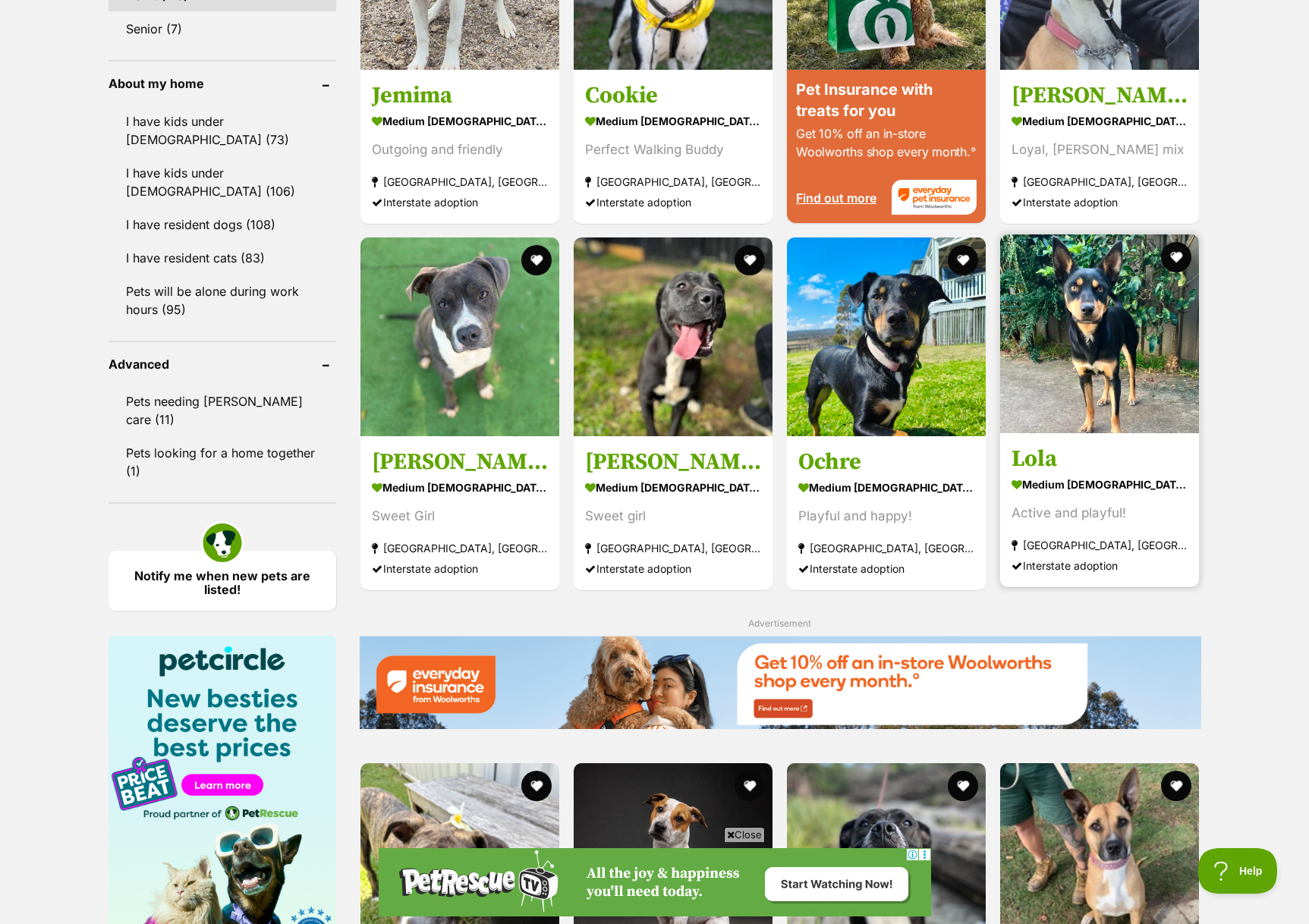
scroll to position [0, 0]
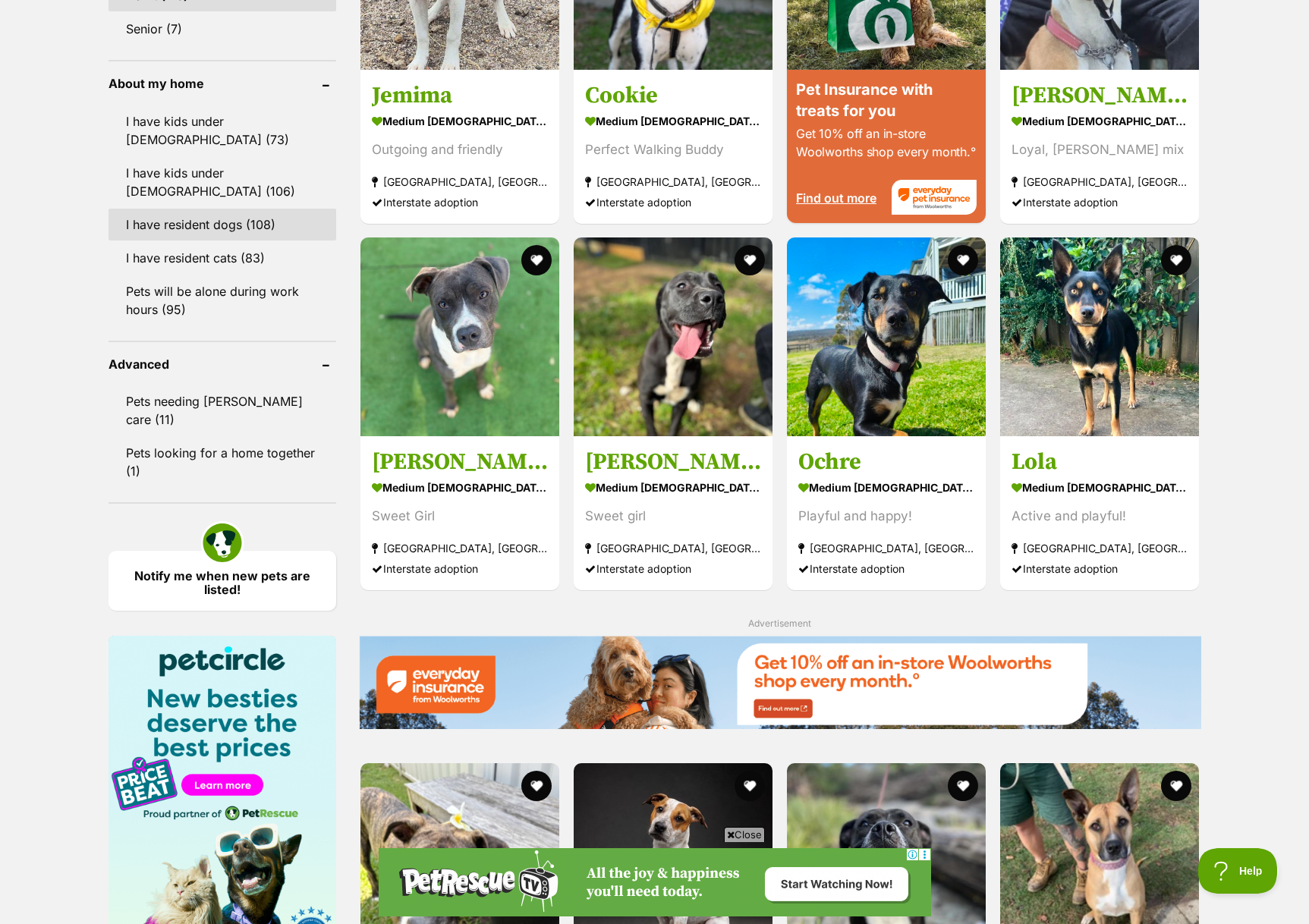
click at [224, 220] on link "I have resident dogs (108)" at bounding box center [222, 224] width 227 height 32
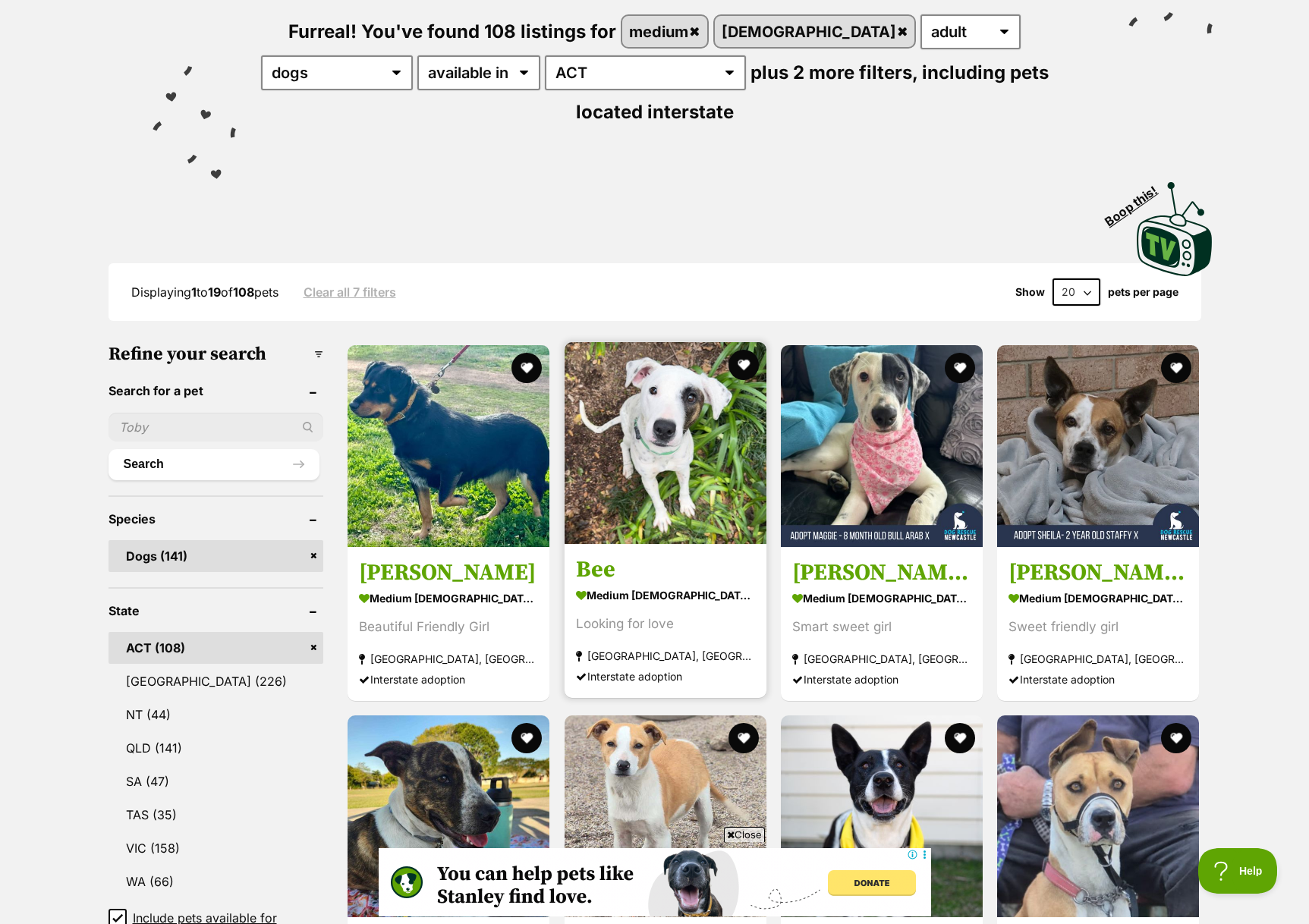
click at [684, 451] on img at bounding box center [665, 443] width 202 height 202
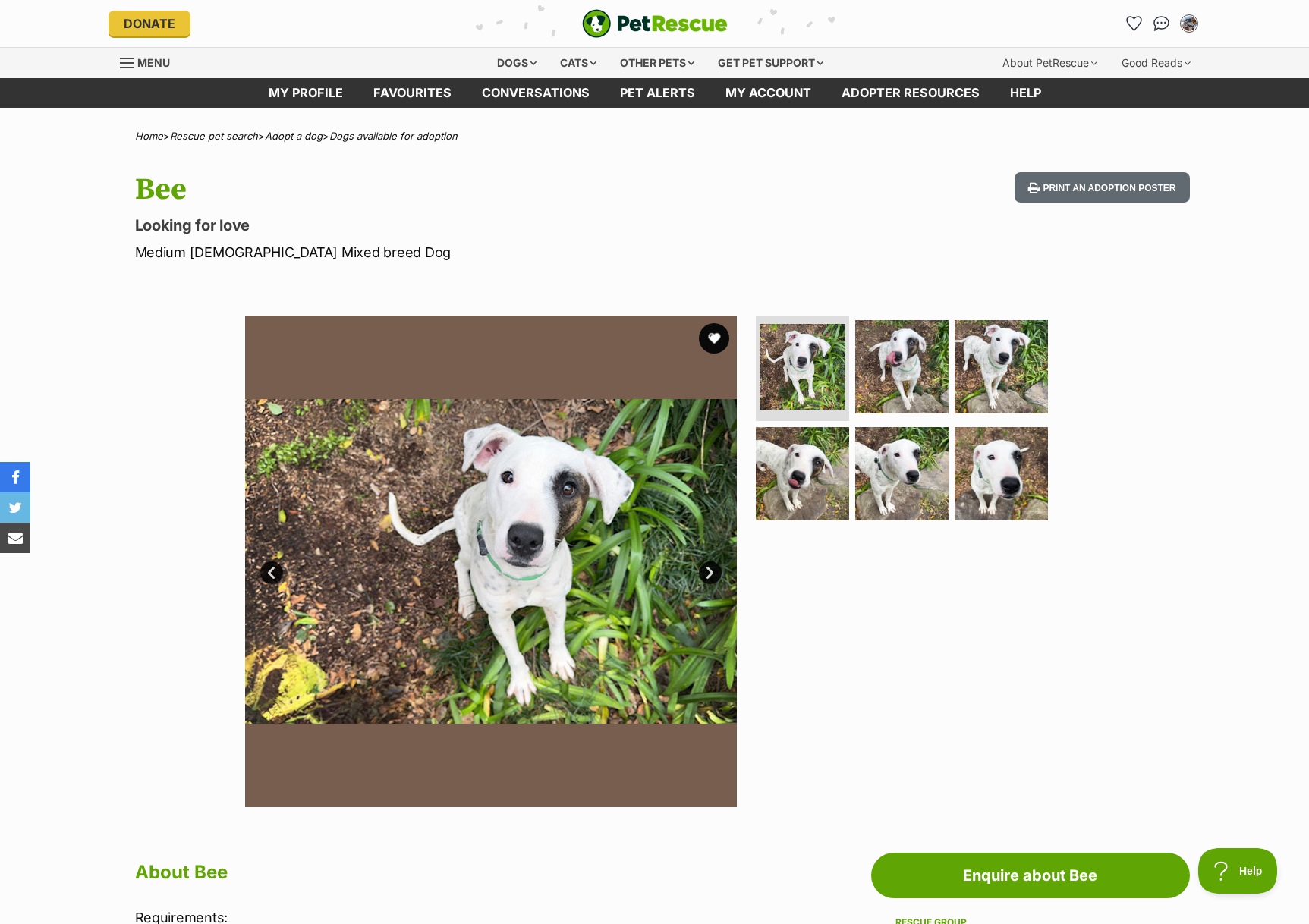
scroll to position [18, 0]
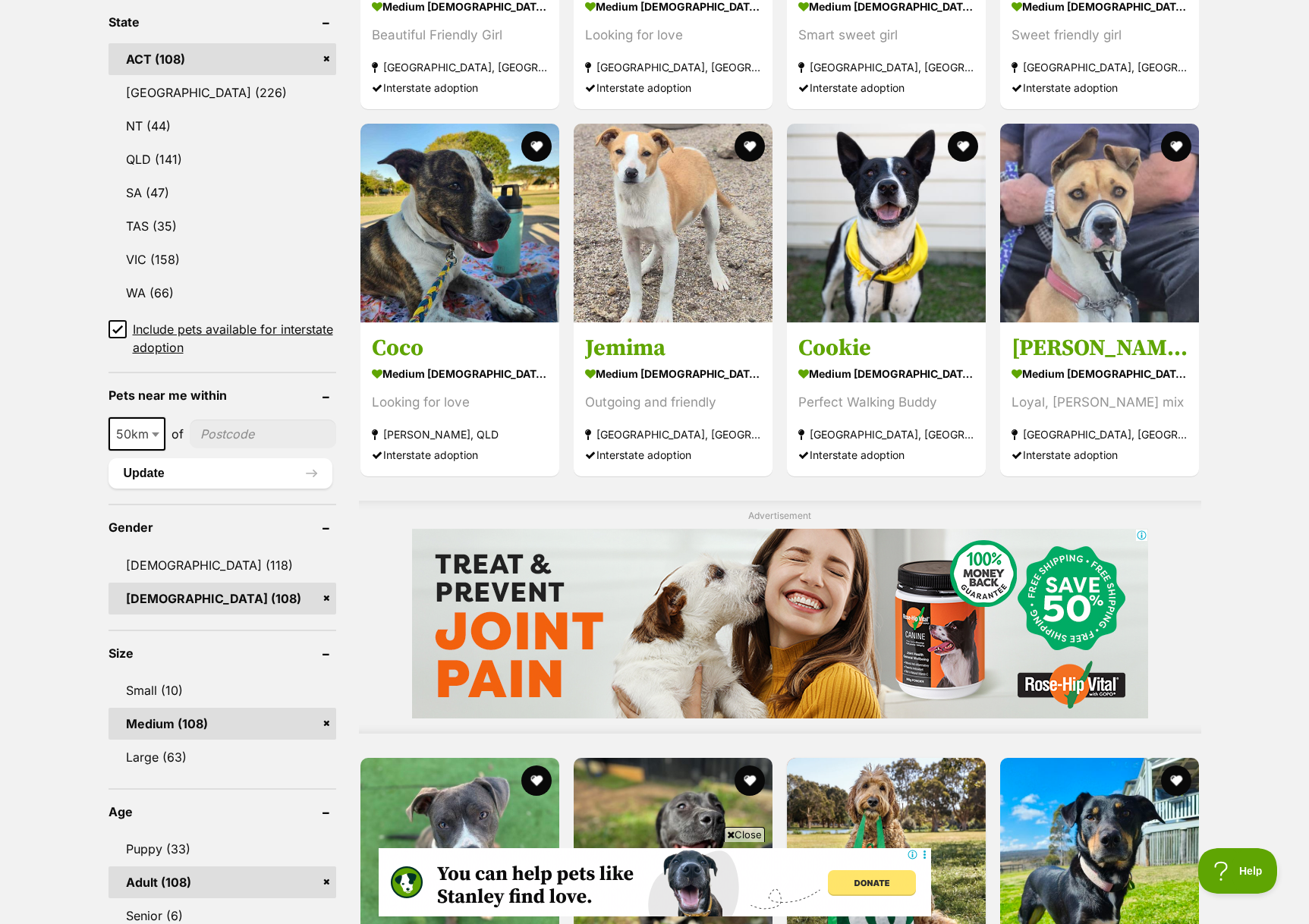
scroll to position [770, 0]
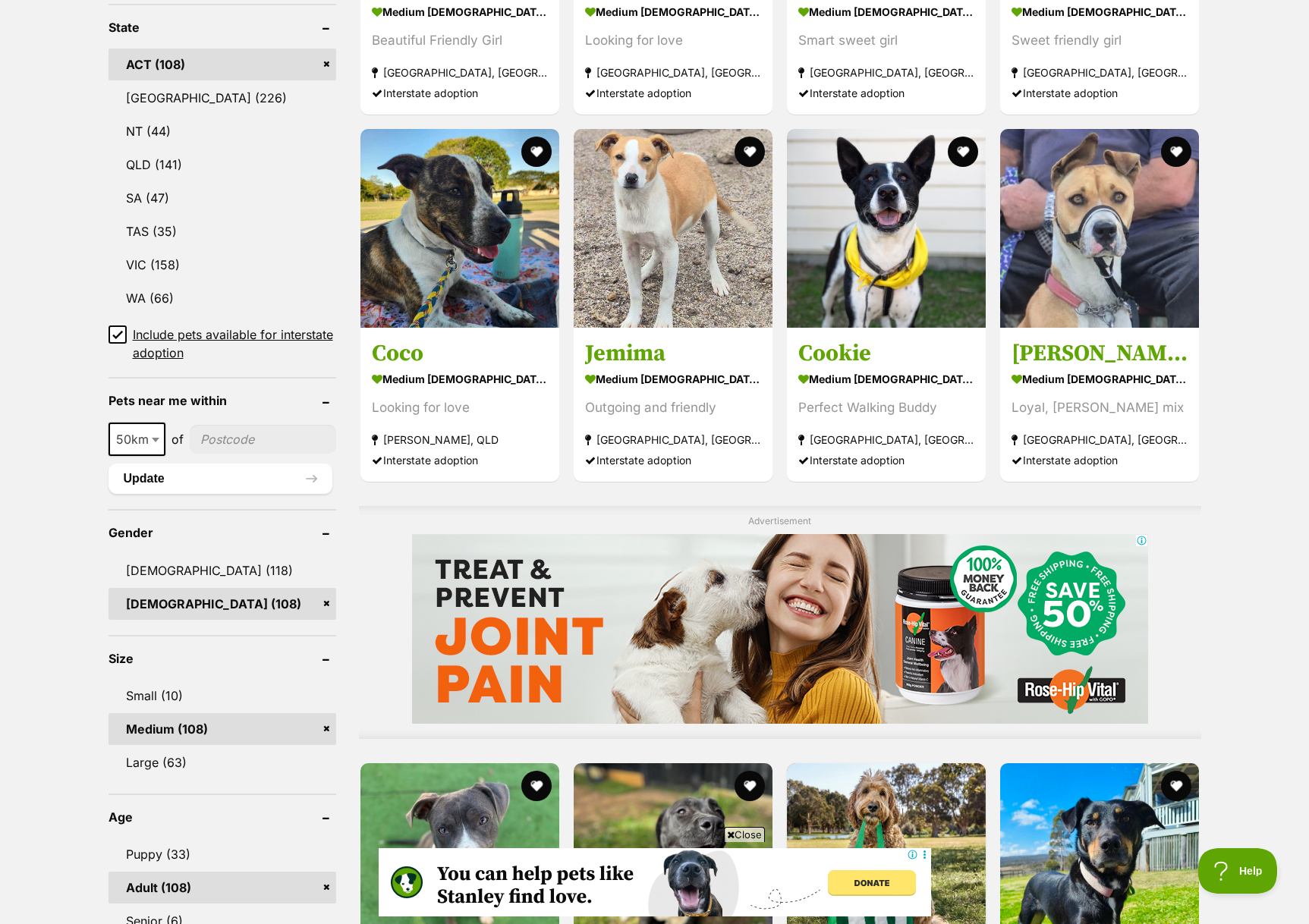
click at [249, 425] on input"] "postcode" at bounding box center [263, 439] width 147 height 29
type input"] "2615"
click at [218, 463] on button "Update" at bounding box center [220, 478] width 224 height 30
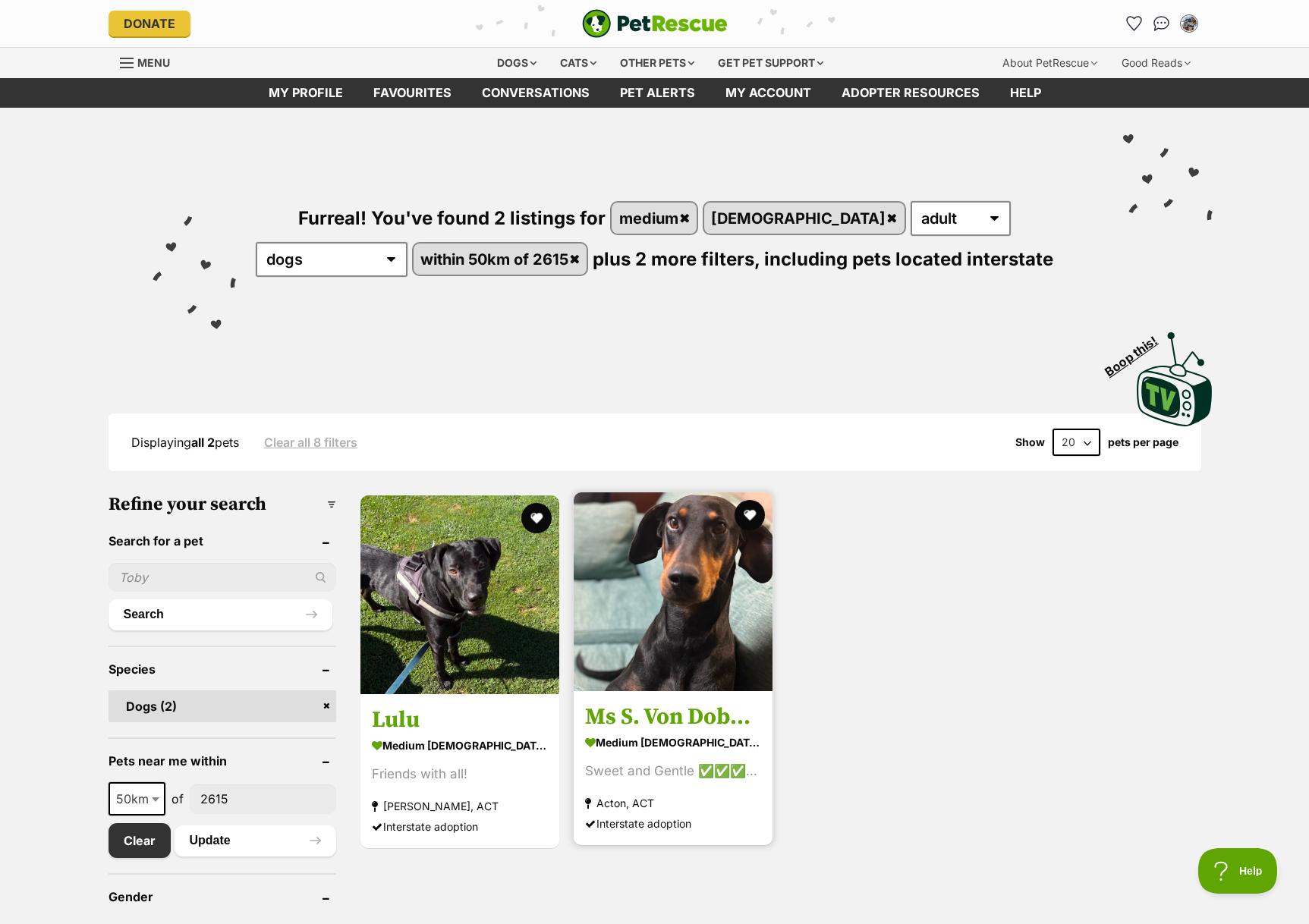
click at [709, 653] on img at bounding box center [672, 592] width 199 height 199
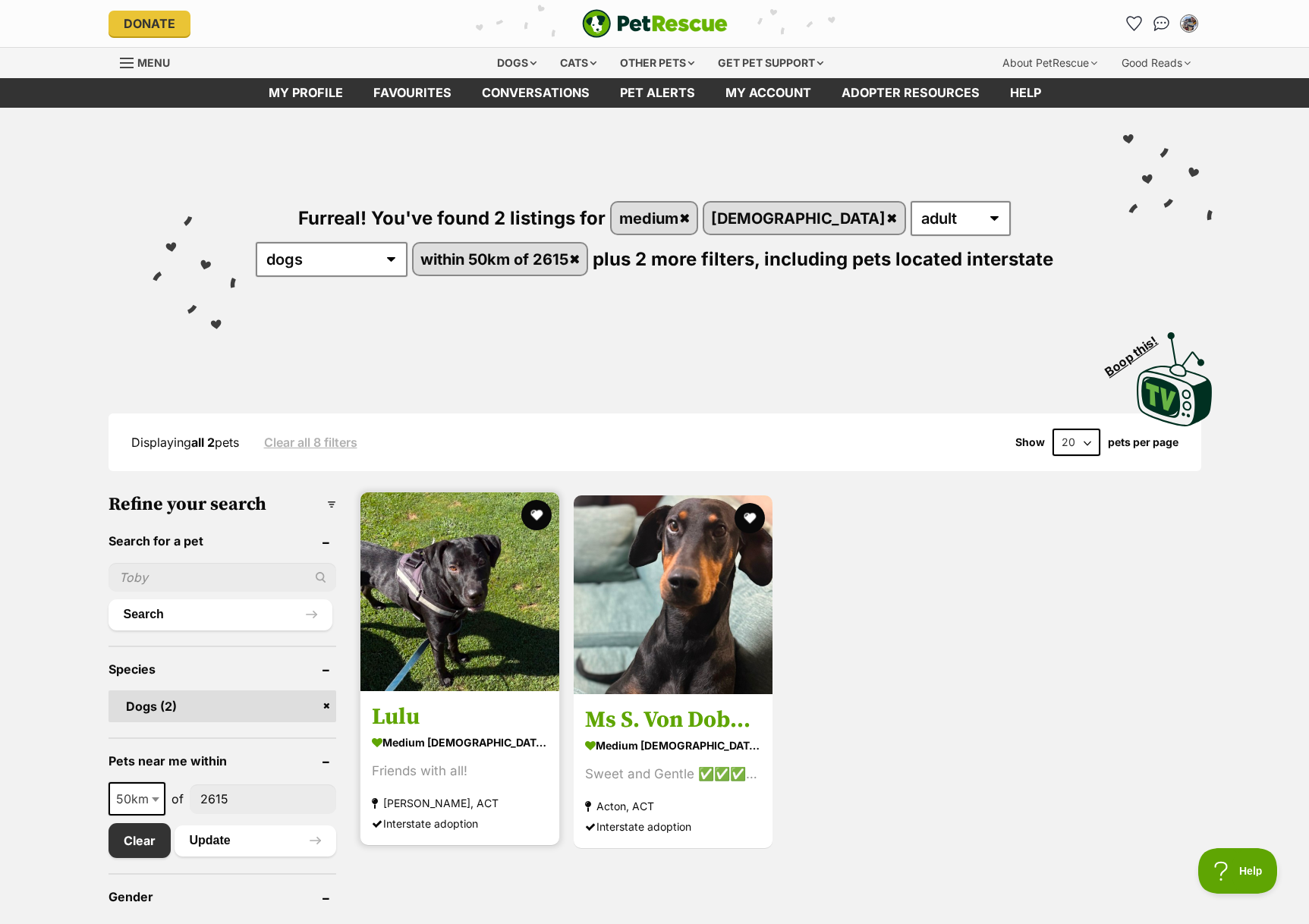
click at [529, 548] on img at bounding box center [459, 592] width 199 height 199
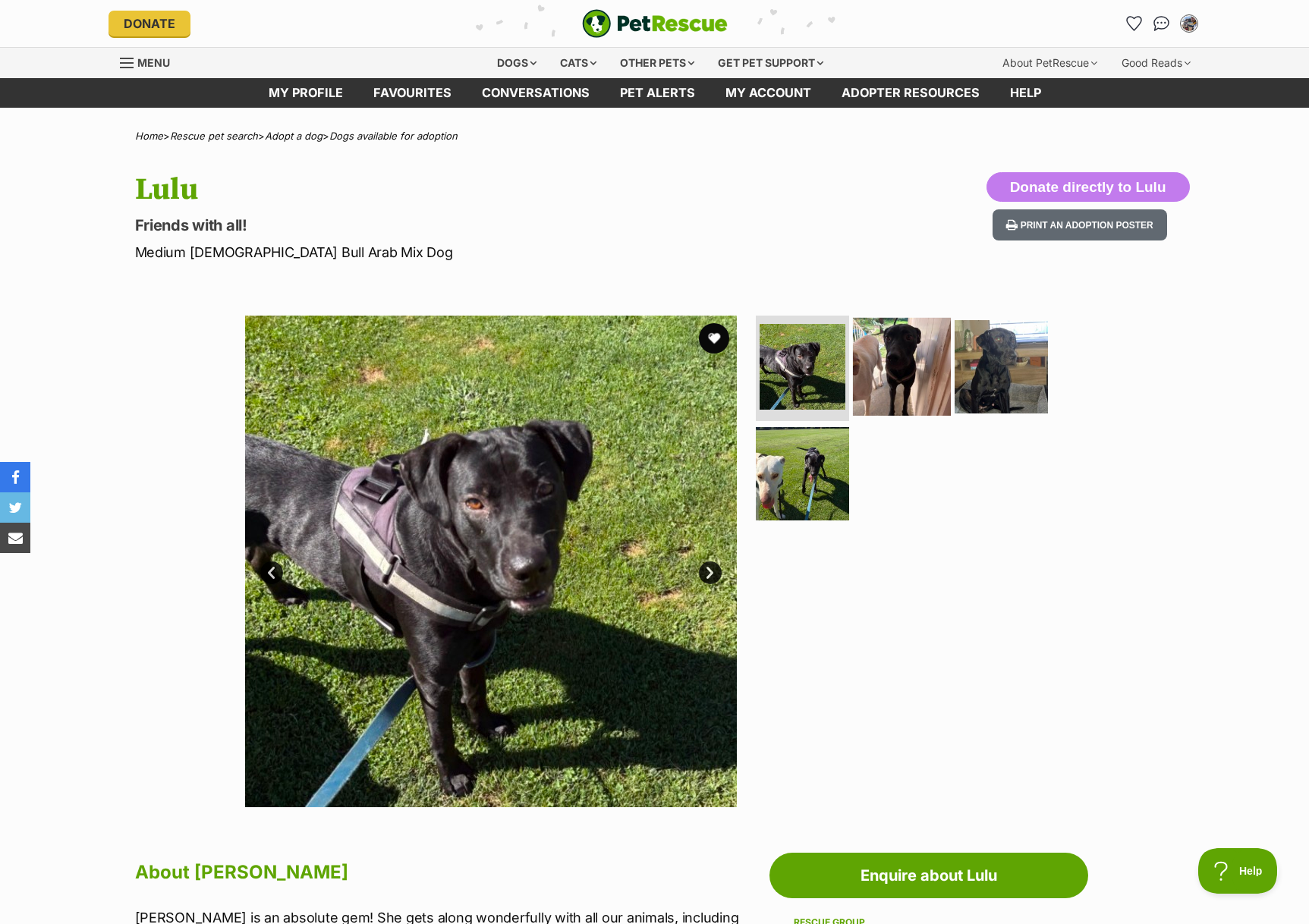
click at [932, 357] on img at bounding box center [901, 366] width 97 height 97
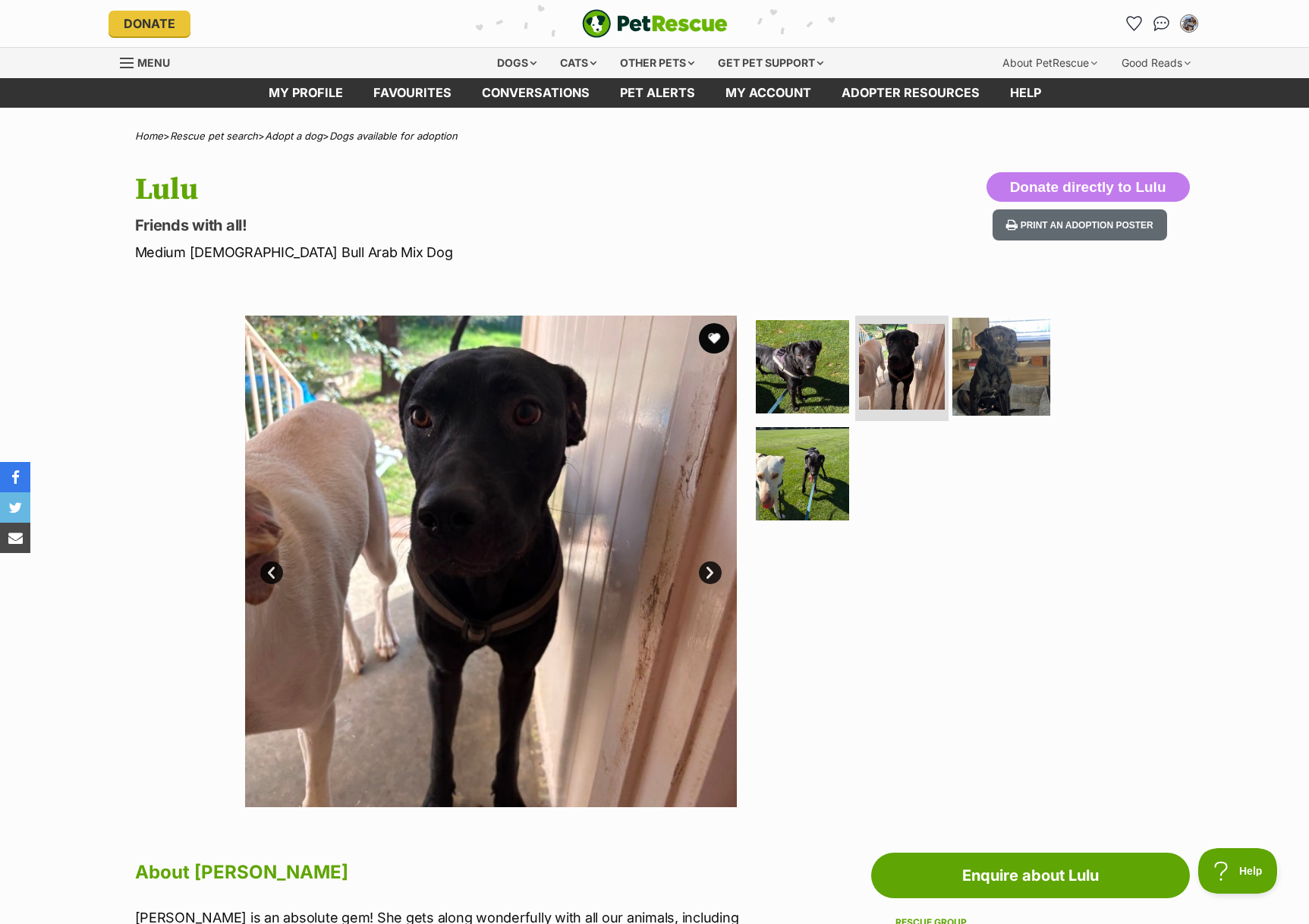
click at [977, 344] on img at bounding box center [1001, 366] width 97 height 97
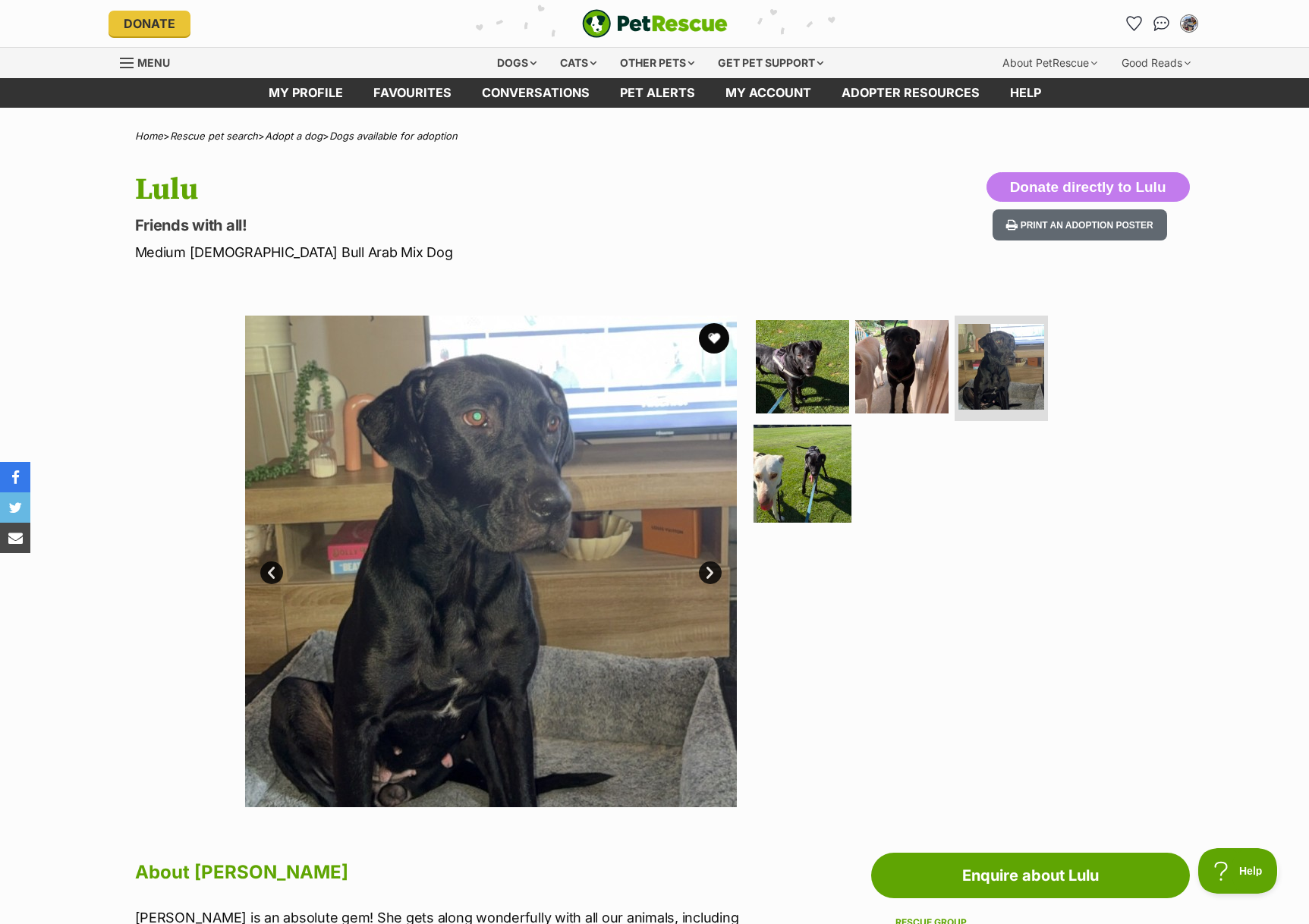
click at [813, 467] on img at bounding box center [802, 473] width 97 height 97
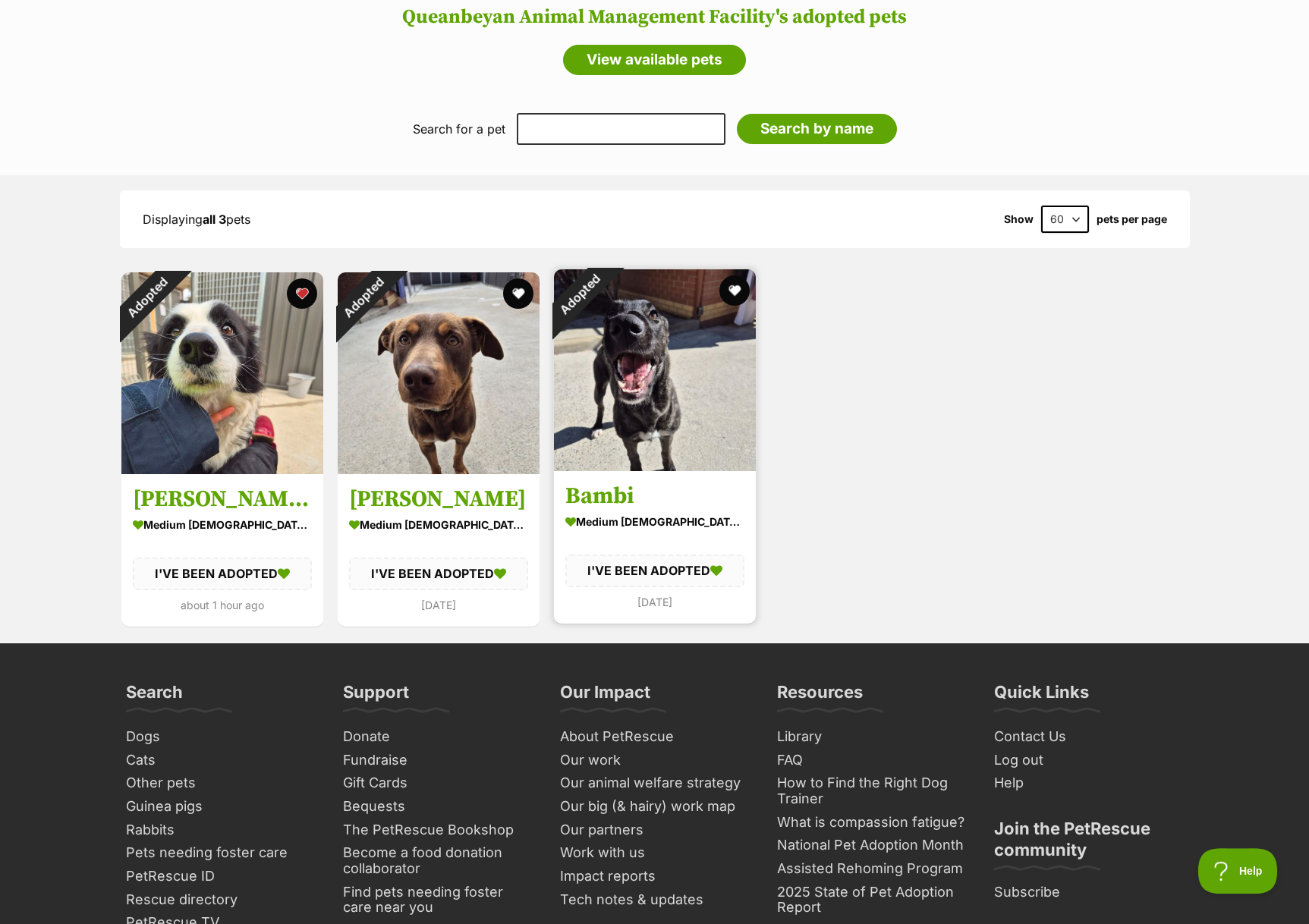
click at [652, 429] on img at bounding box center [655, 370] width 202 height 202
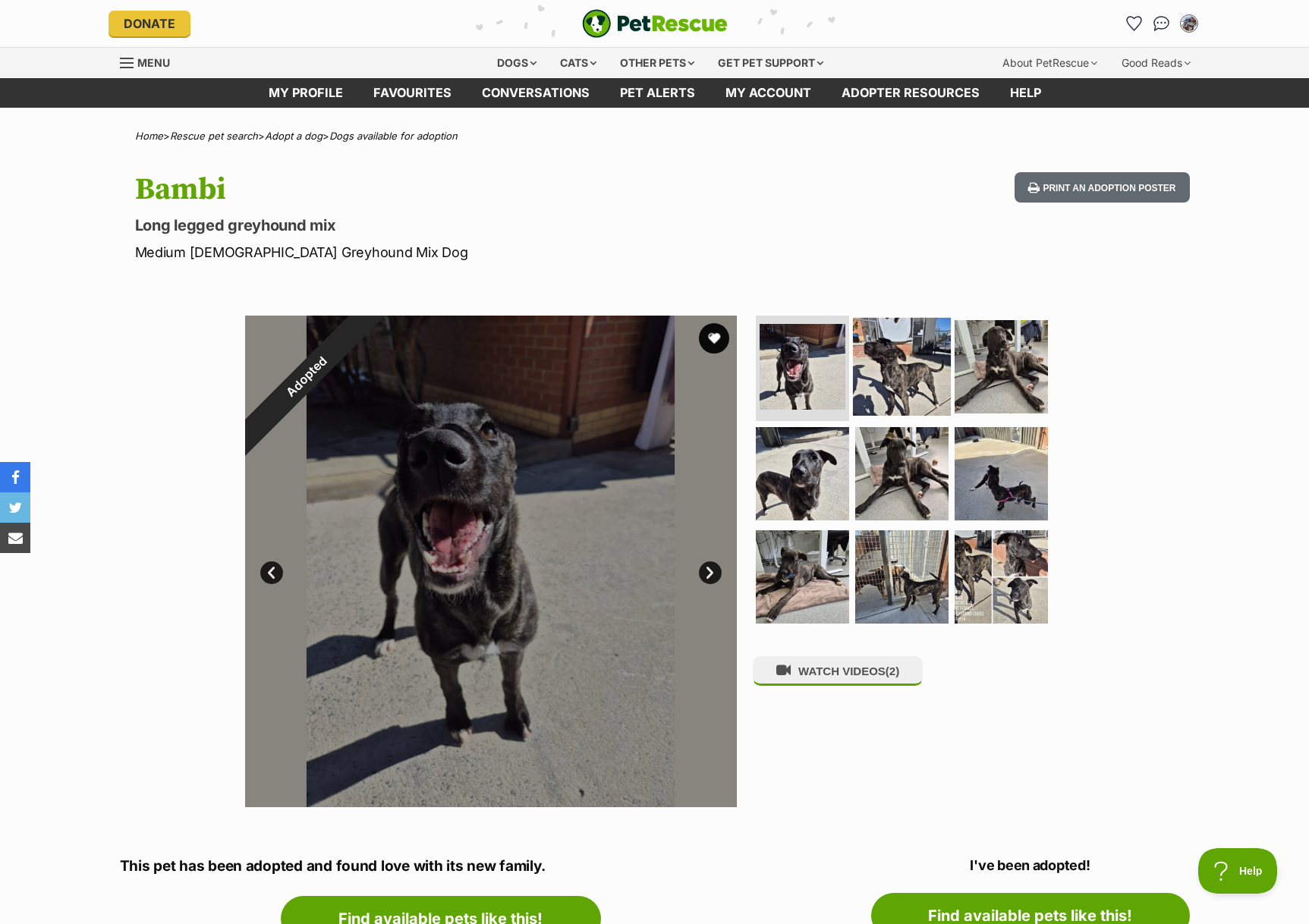
click at [912, 374] on img at bounding box center [901, 366] width 97 height 97
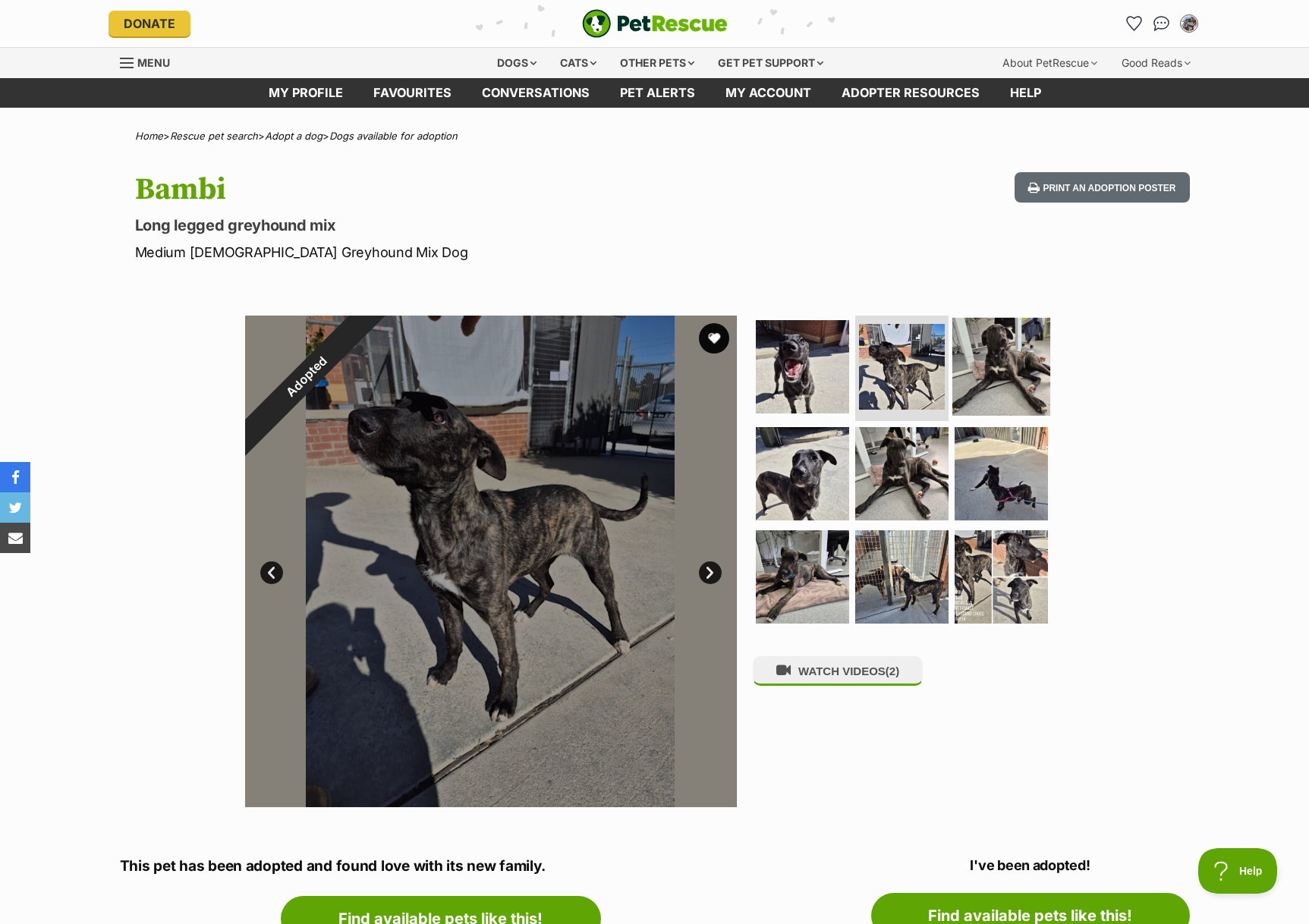
click at [1002, 364] on img at bounding box center [1001, 366] width 97 height 97
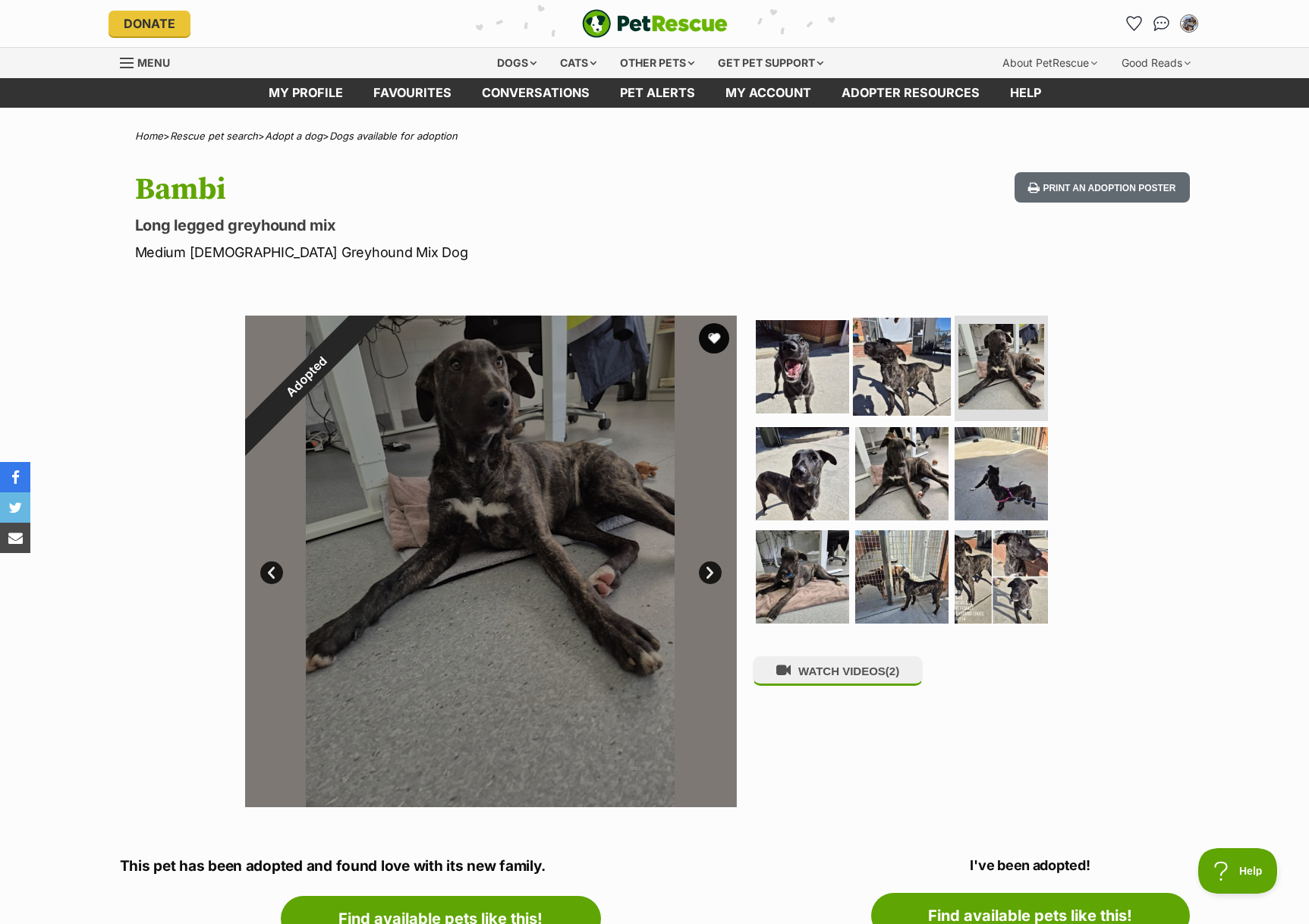
click at [855, 412] on img at bounding box center [901, 366] width 97 height 97
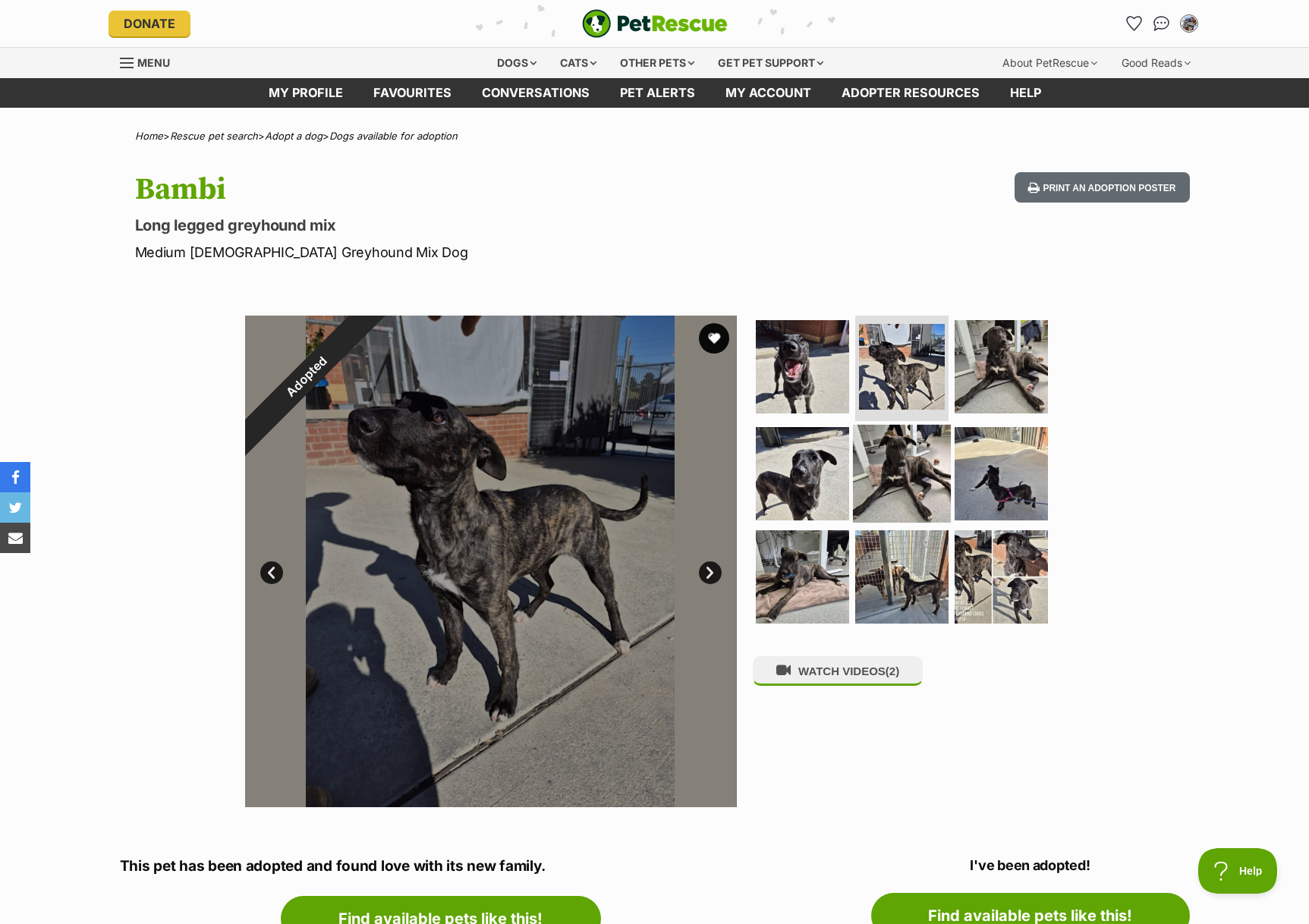
click at [881, 445] on img at bounding box center [901, 473] width 97 height 97
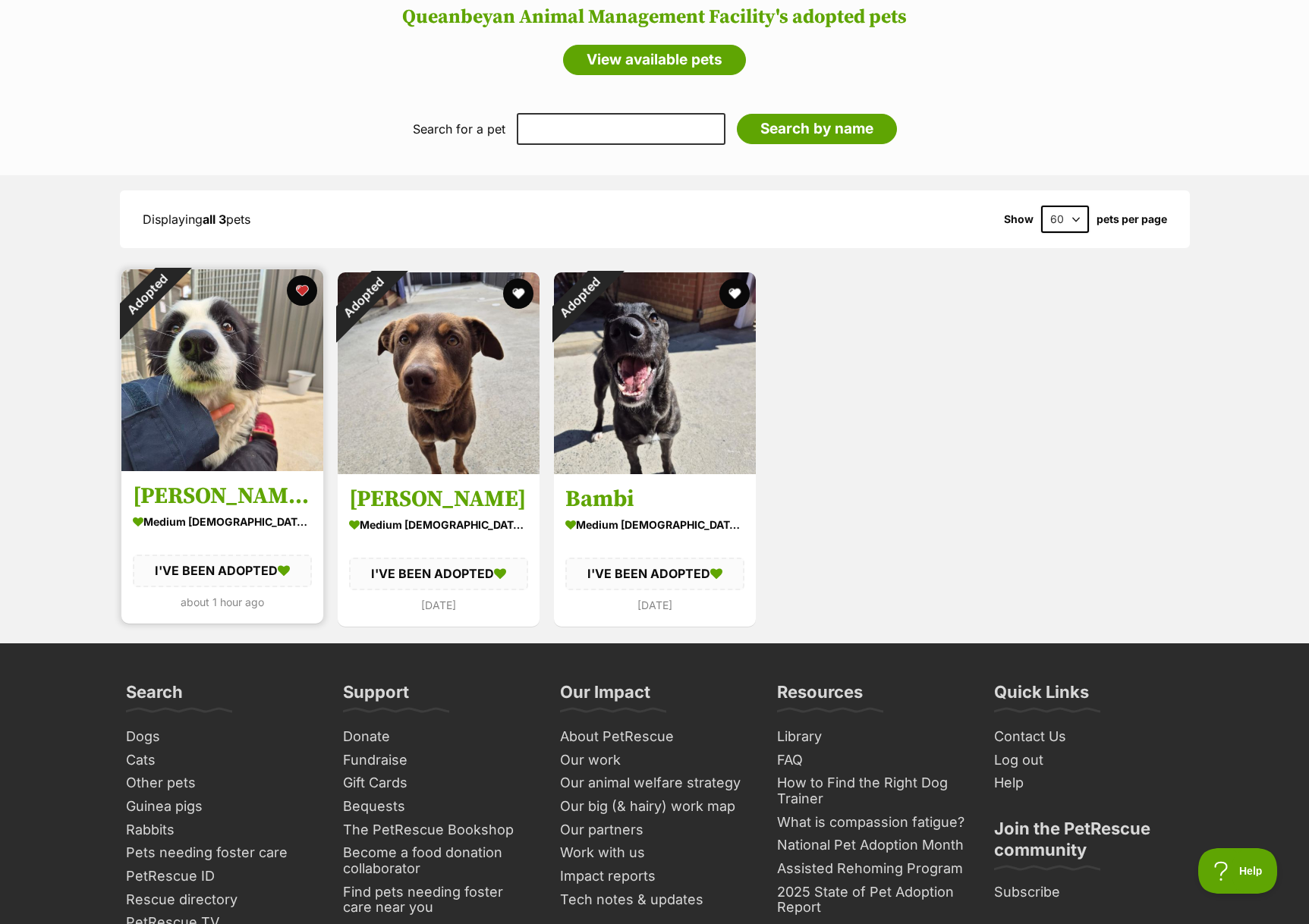
click at [239, 342] on img at bounding box center [222, 370] width 202 height 202
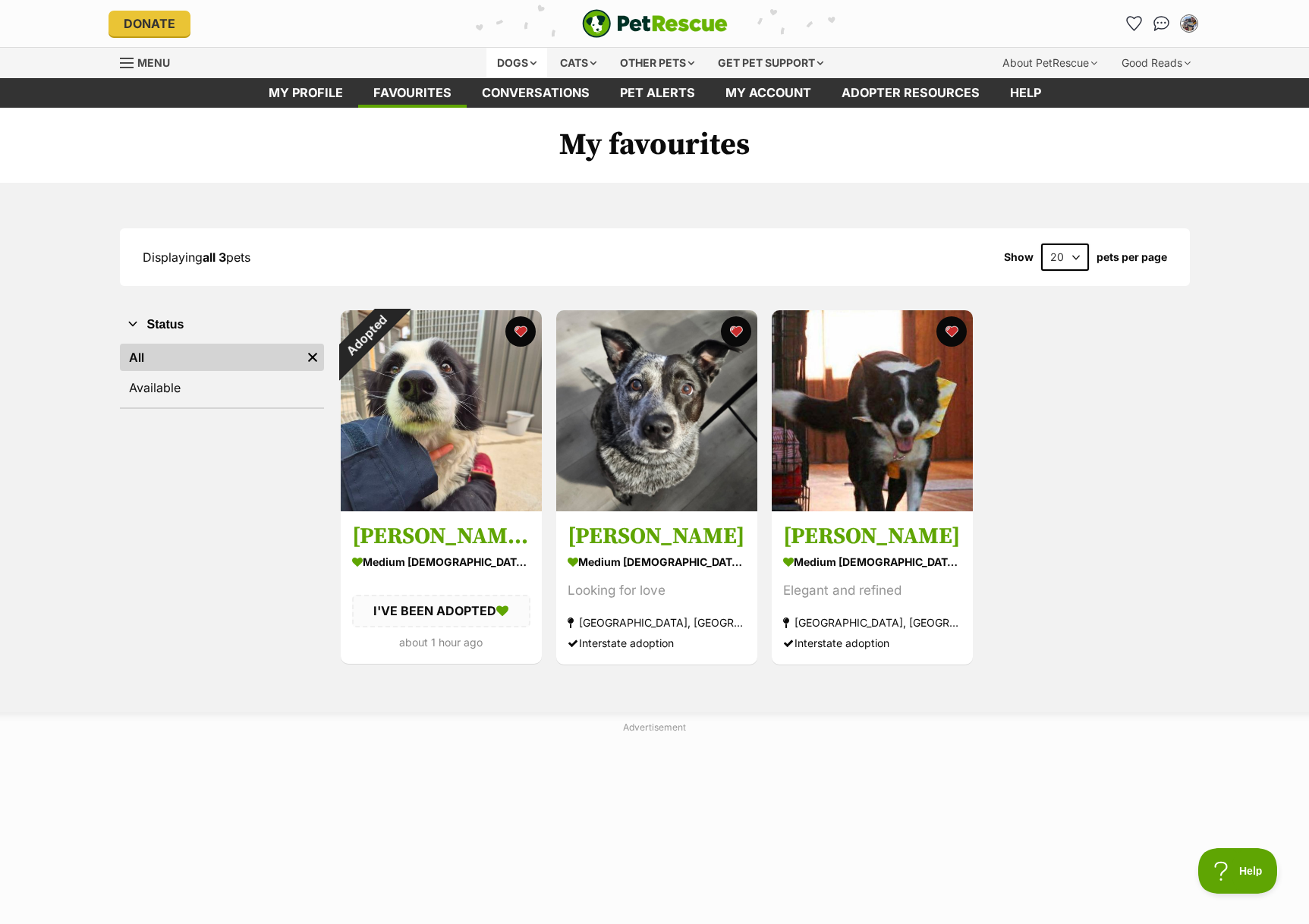
click at [490, 69] on div "Dogs" at bounding box center [517, 62] width 61 height 30
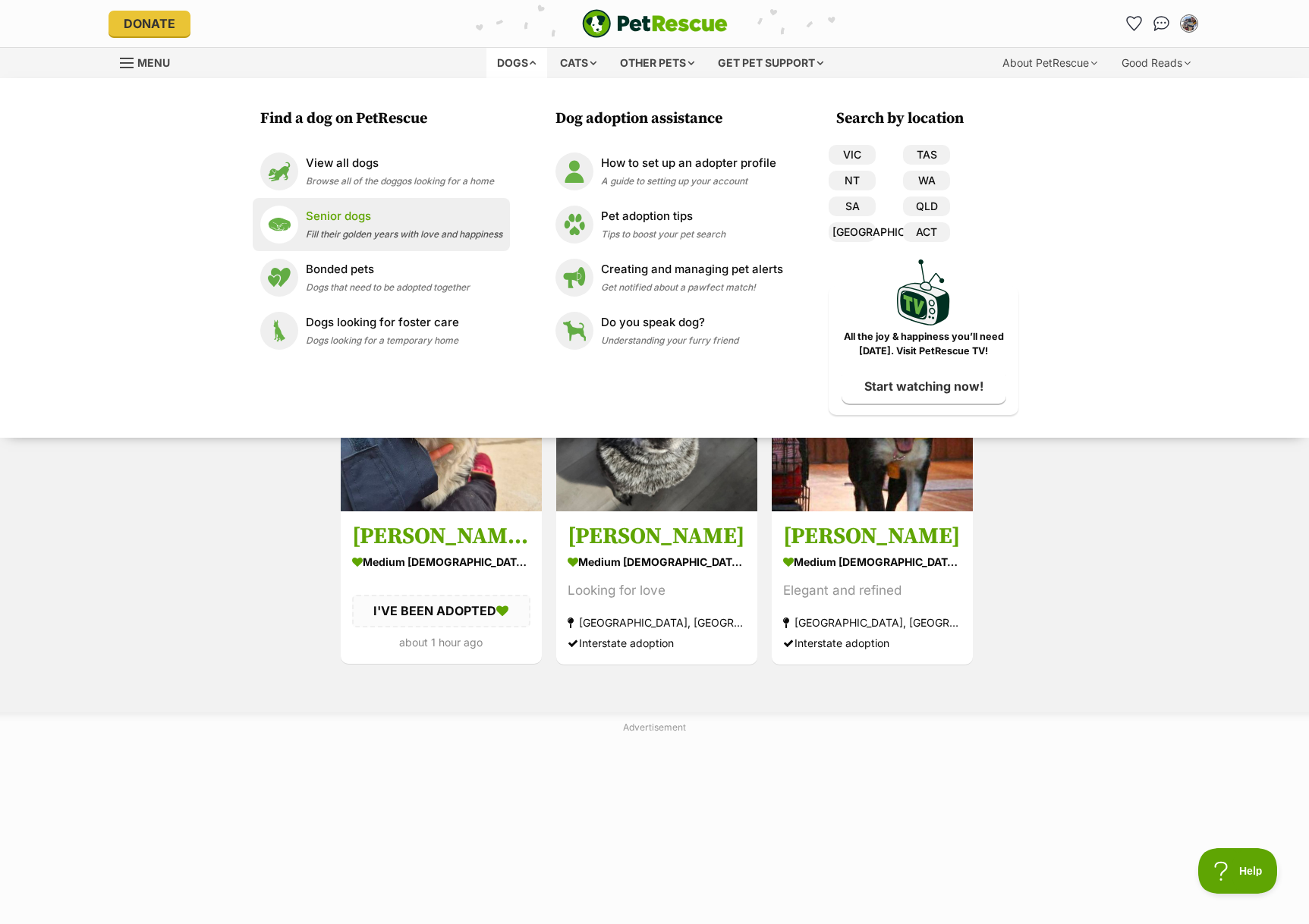
click at [376, 224] on p "Senior dogs" at bounding box center [404, 216] width 197 height 17
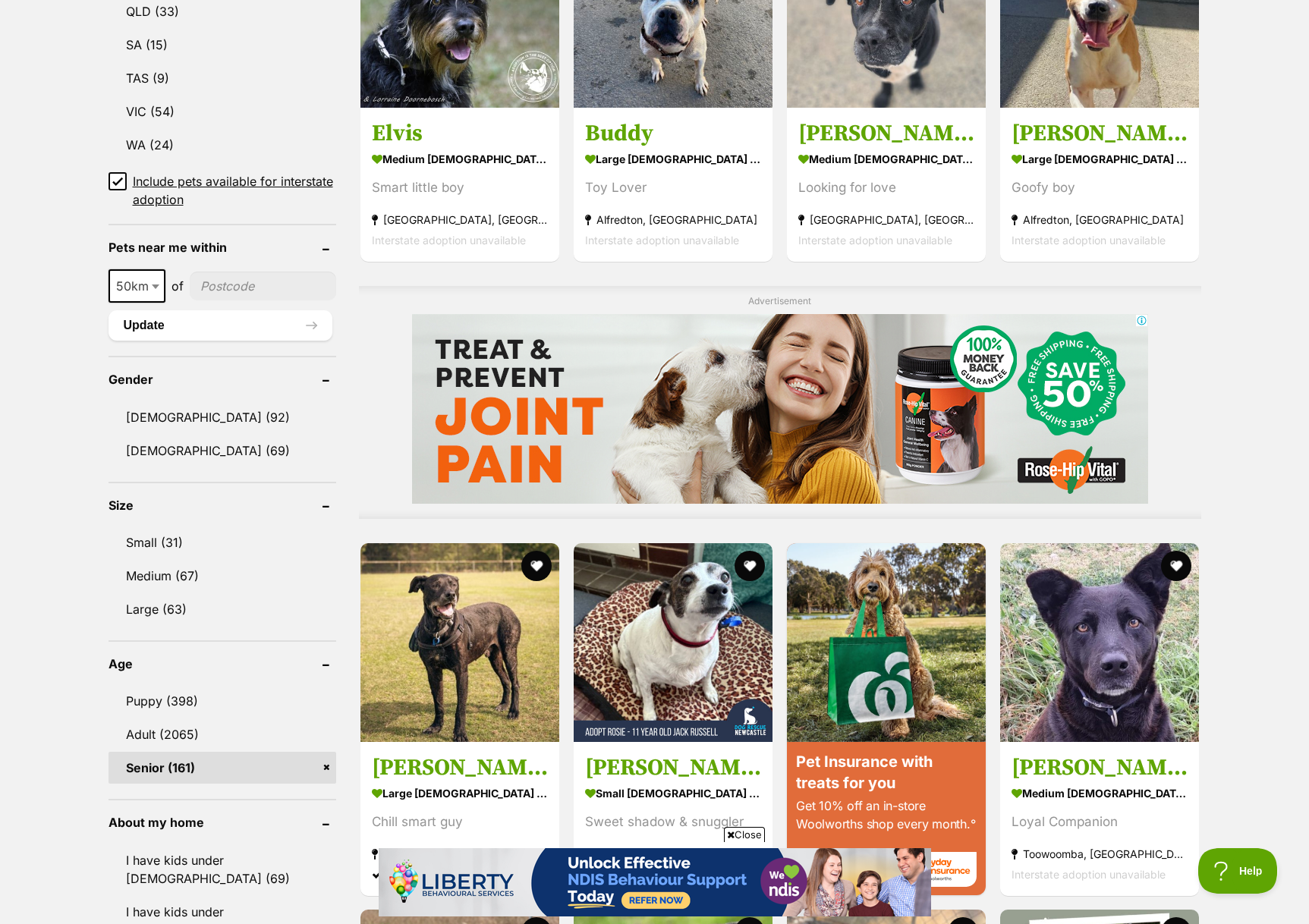
click at [153, 289] on b at bounding box center [155, 286] width 7 height 4
drag, startPoint x: 134, startPoint y: 392, endPoint x: 147, endPoint y: 385, distance: 14.8
select select "250"
click at [234, 291] on input"] "postcode" at bounding box center [267, 286] width 139 height 29
type input"] "2615"
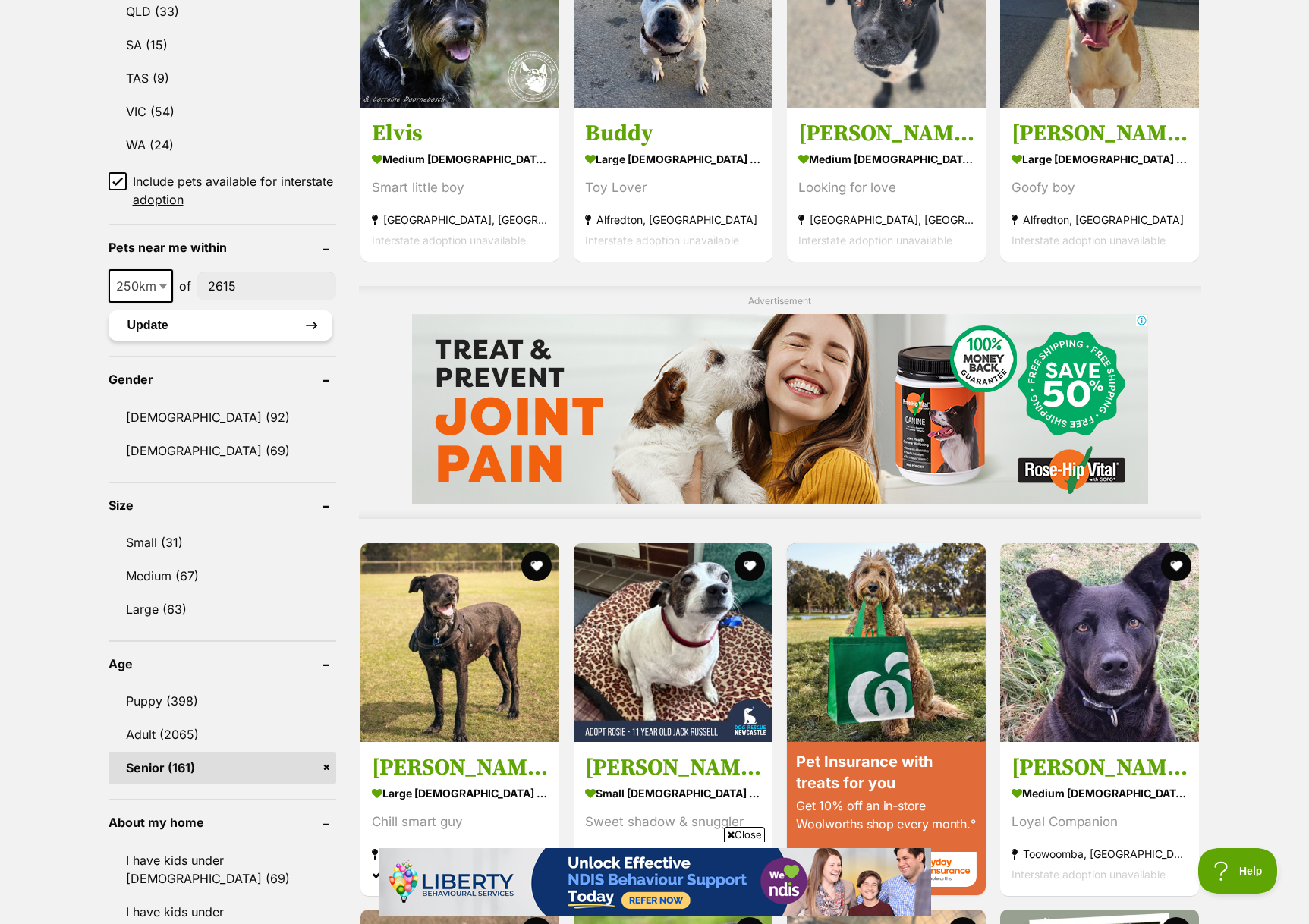
click at [168, 333] on button "Update" at bounding box center [220, 325] width 224 height 30
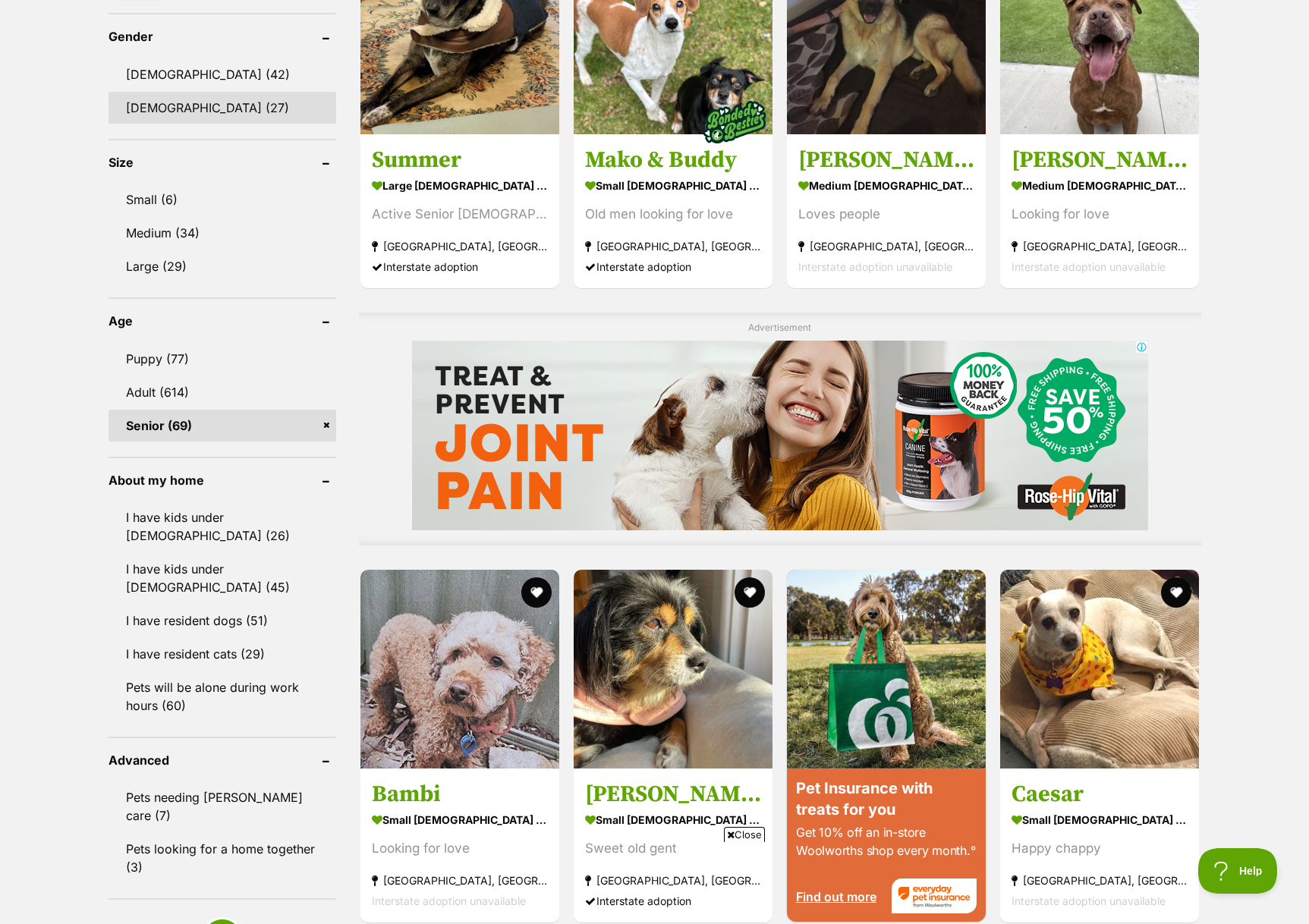
click at [151, 117] on link "Female (27)" at bounding box center [222, 107] width 227 height 32
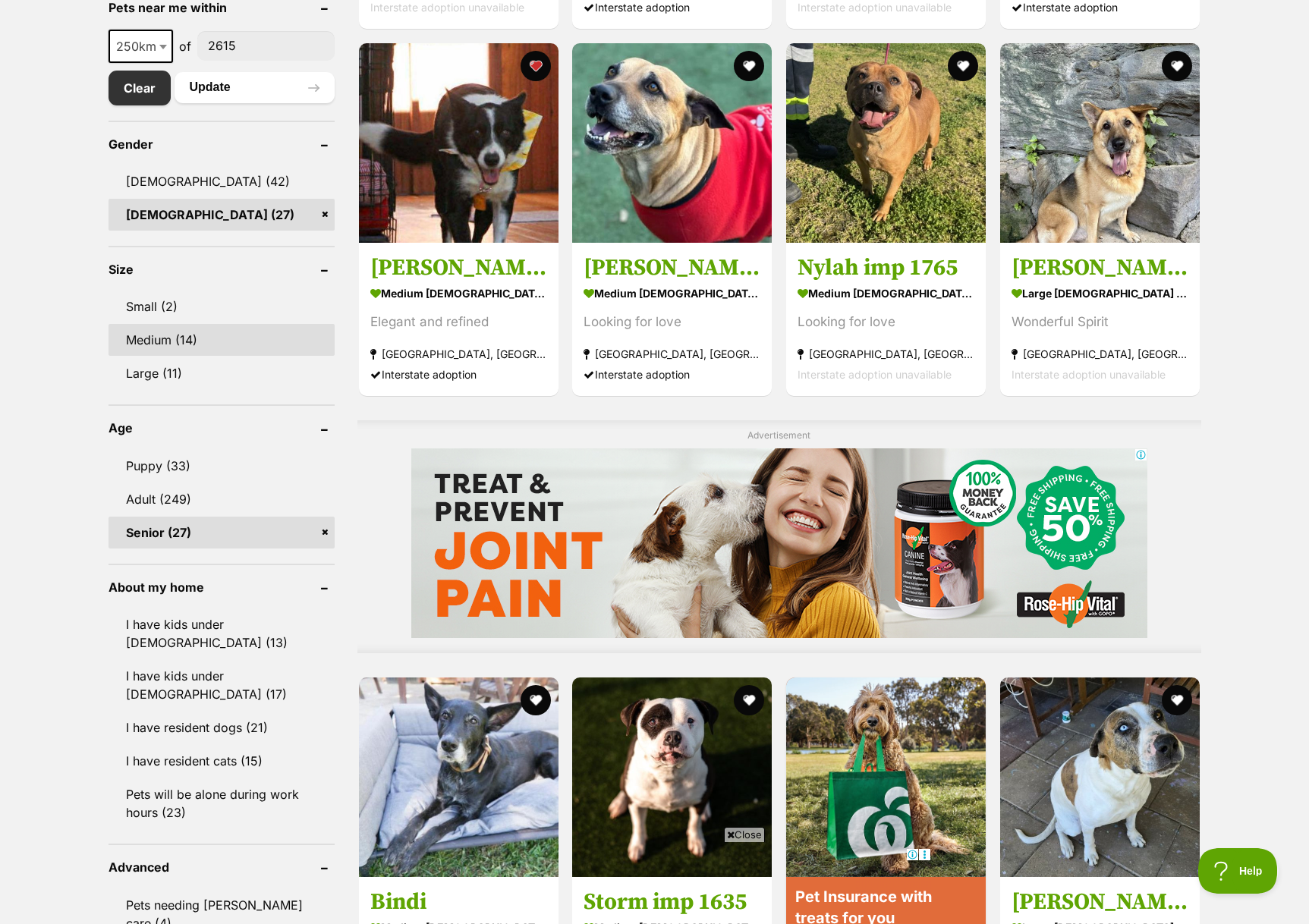
click at [172, 345] on link "Medium (14)" at bounding box center [221, 340] width 226 height 32
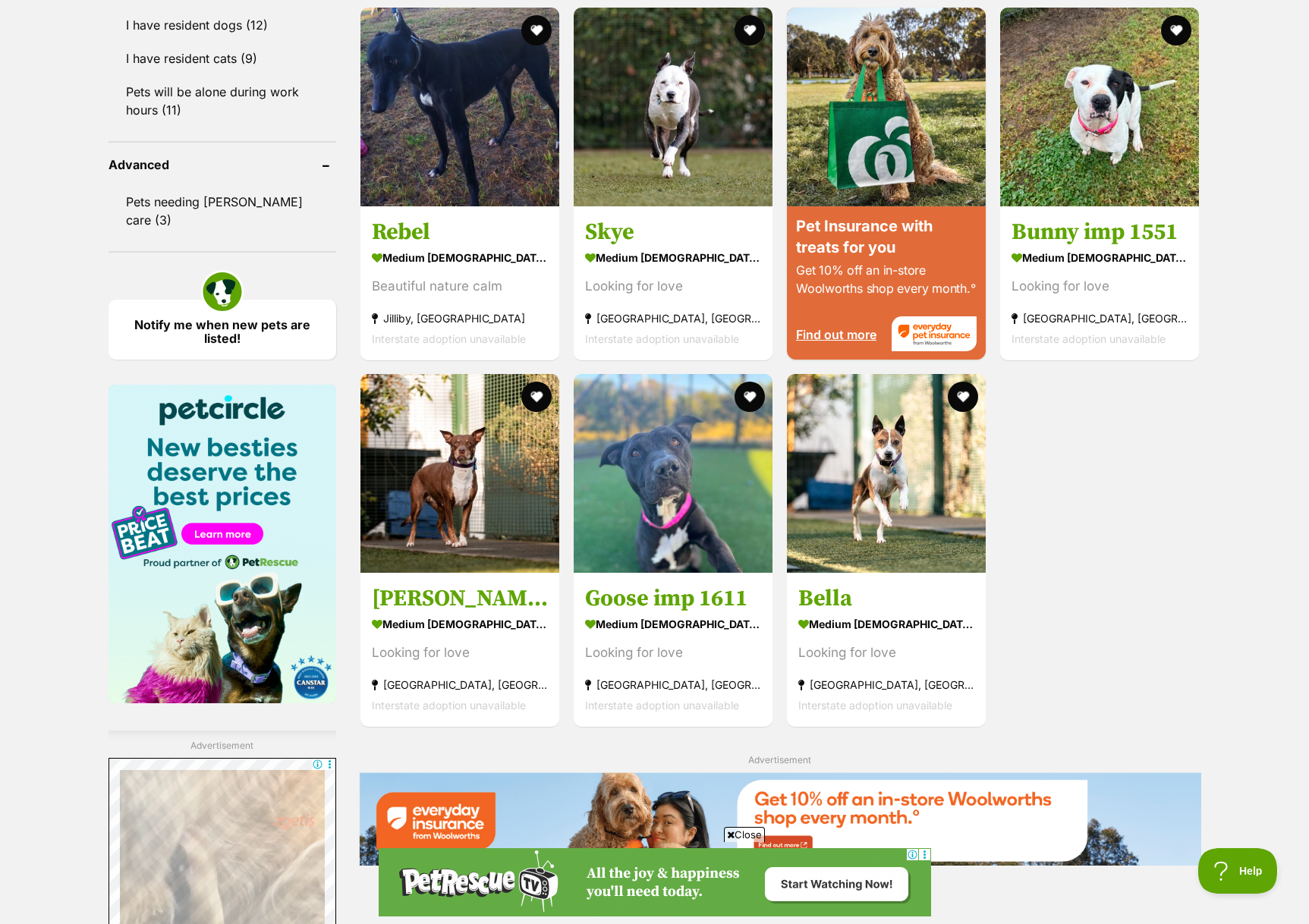
scroll to position [1490, 0]
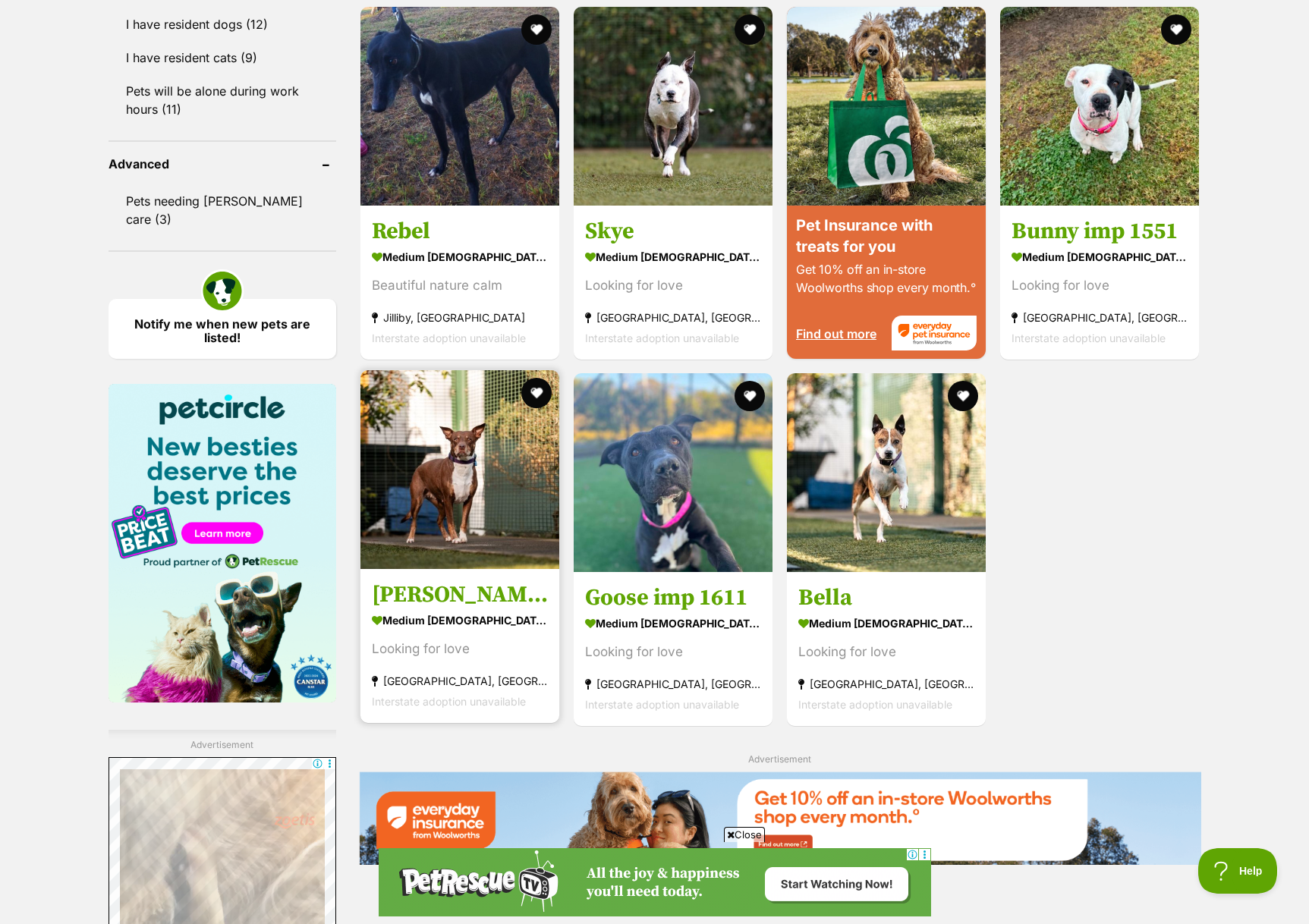
click at [471, 505] on img at bounding box center [459, 469] width 199 height 199
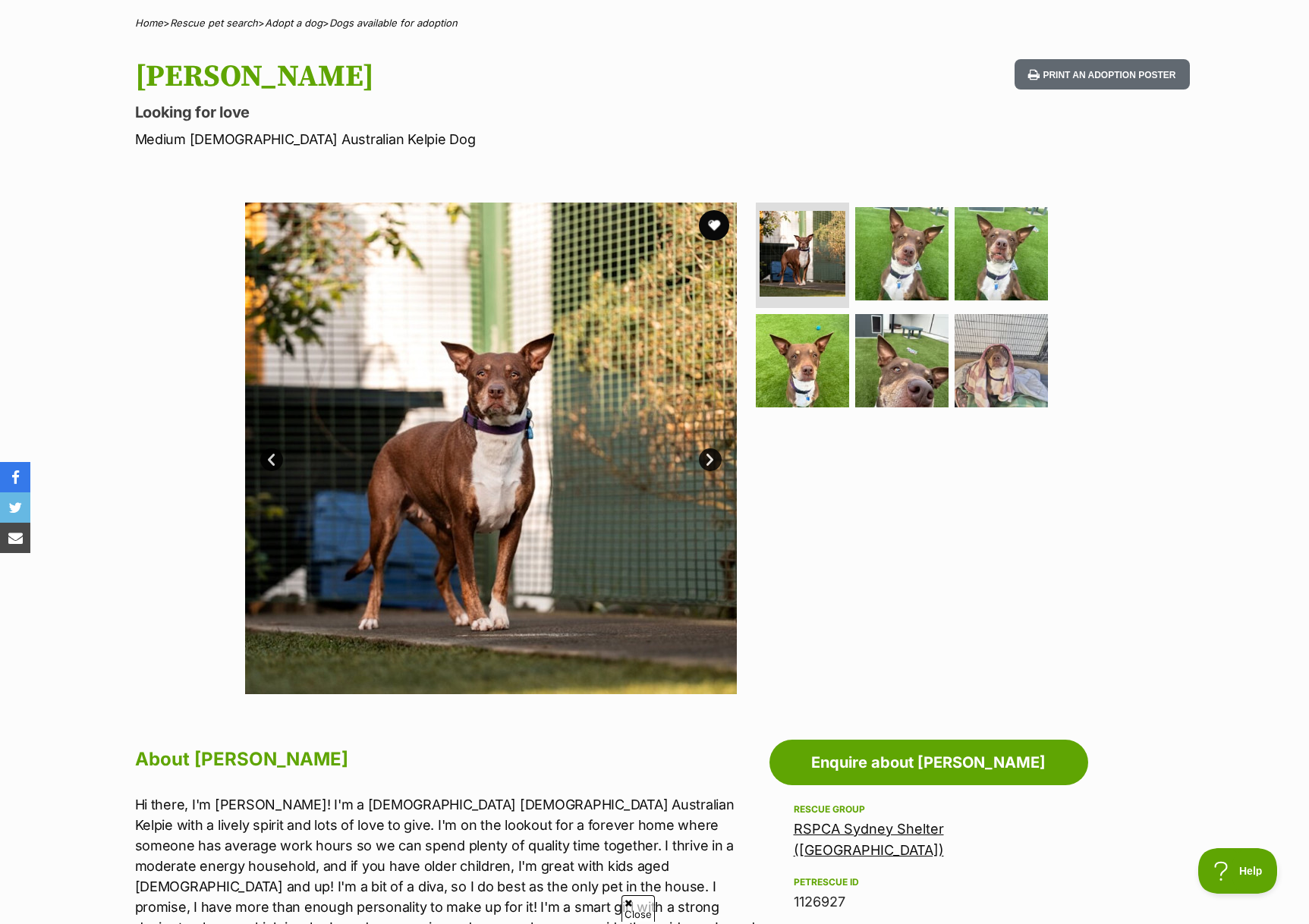
scroll to position [112, 0]
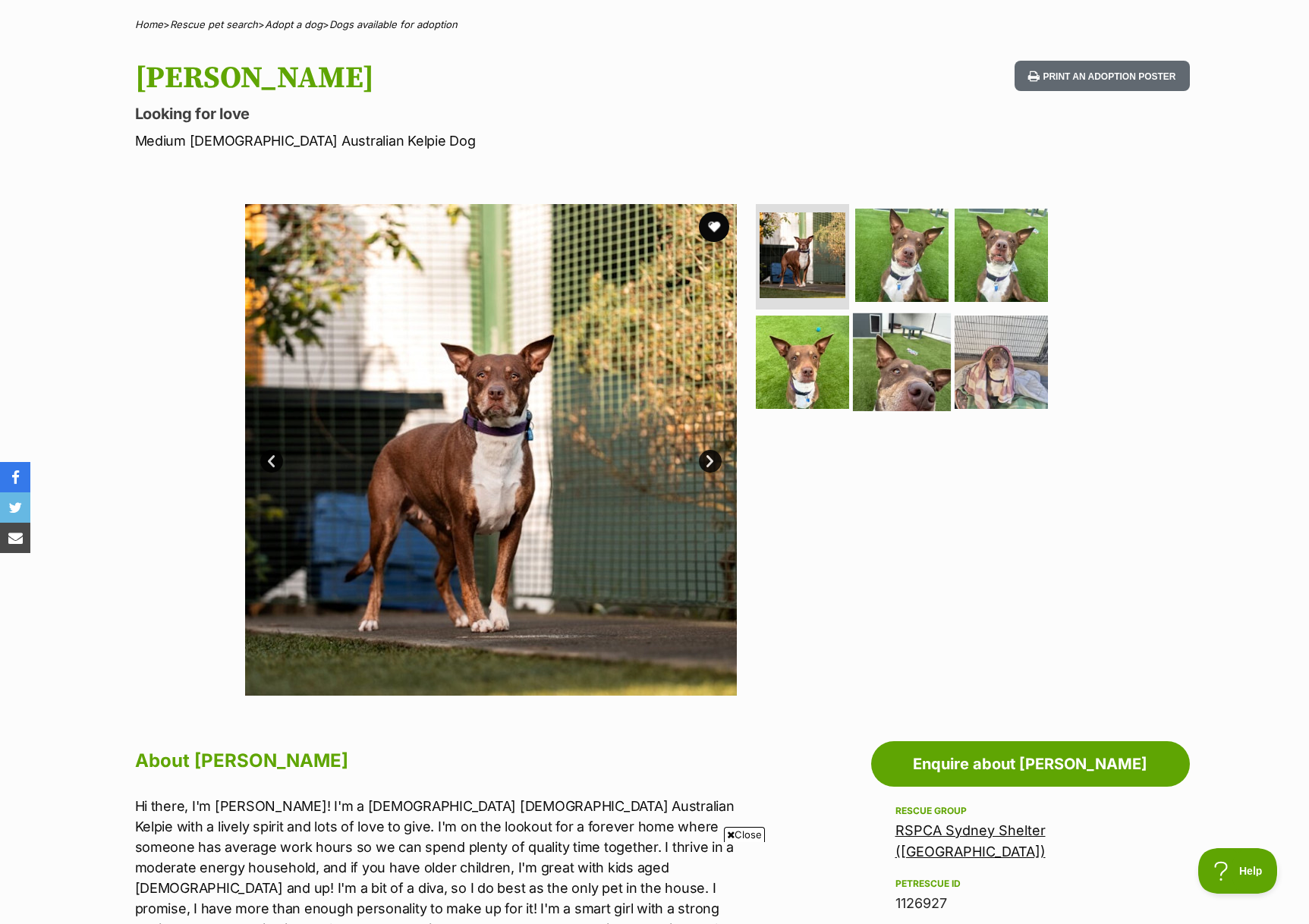
click at [935, 385] on img at bounding box center [901, 362] width 97 height 97
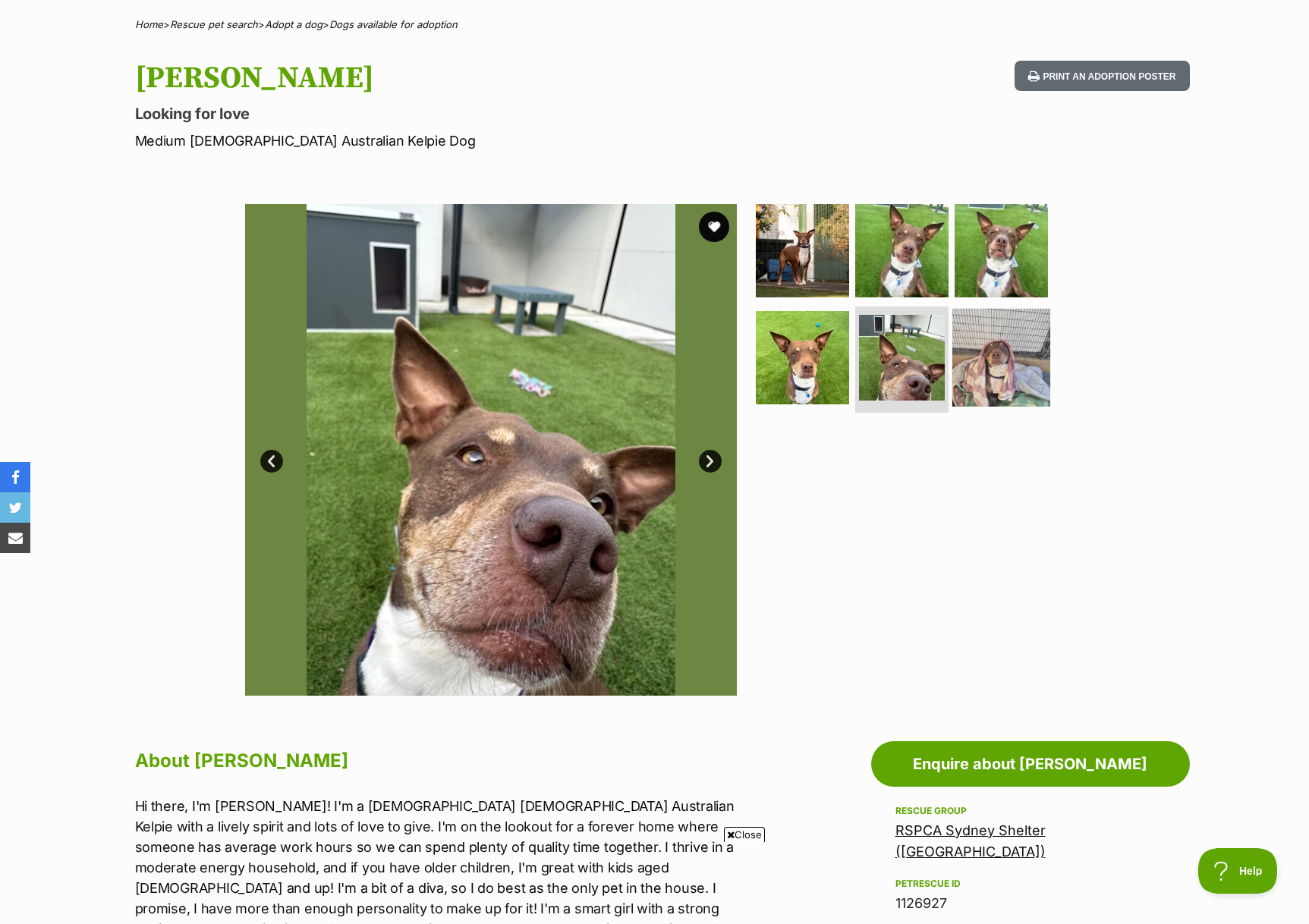
scroll to position [0, 0]
click at [1014, 381] on img at bounding box center [1001, 357] width 97 height 97
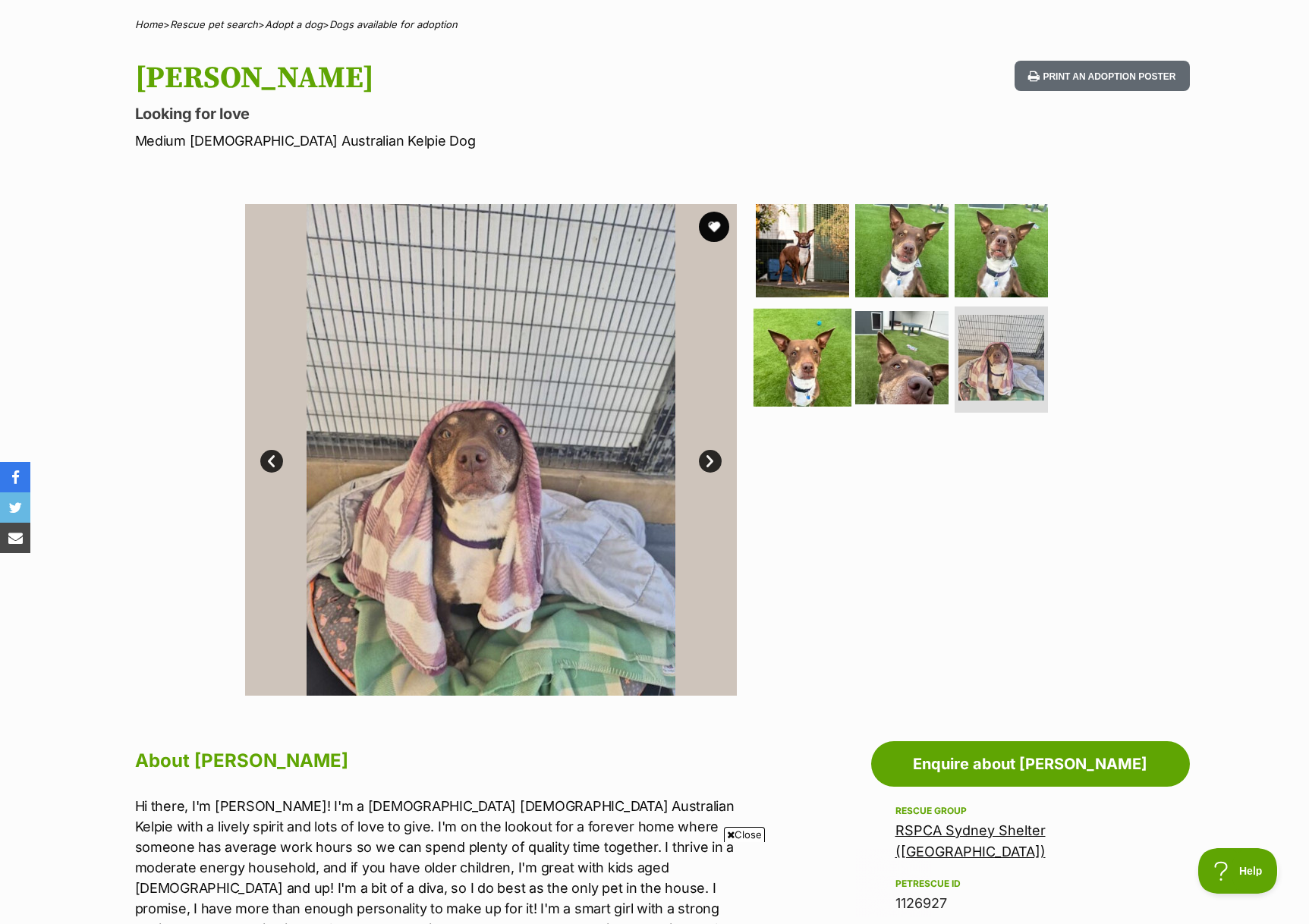
click at [812, 391] on img at bounding box center [802, 357] width 97 height 97
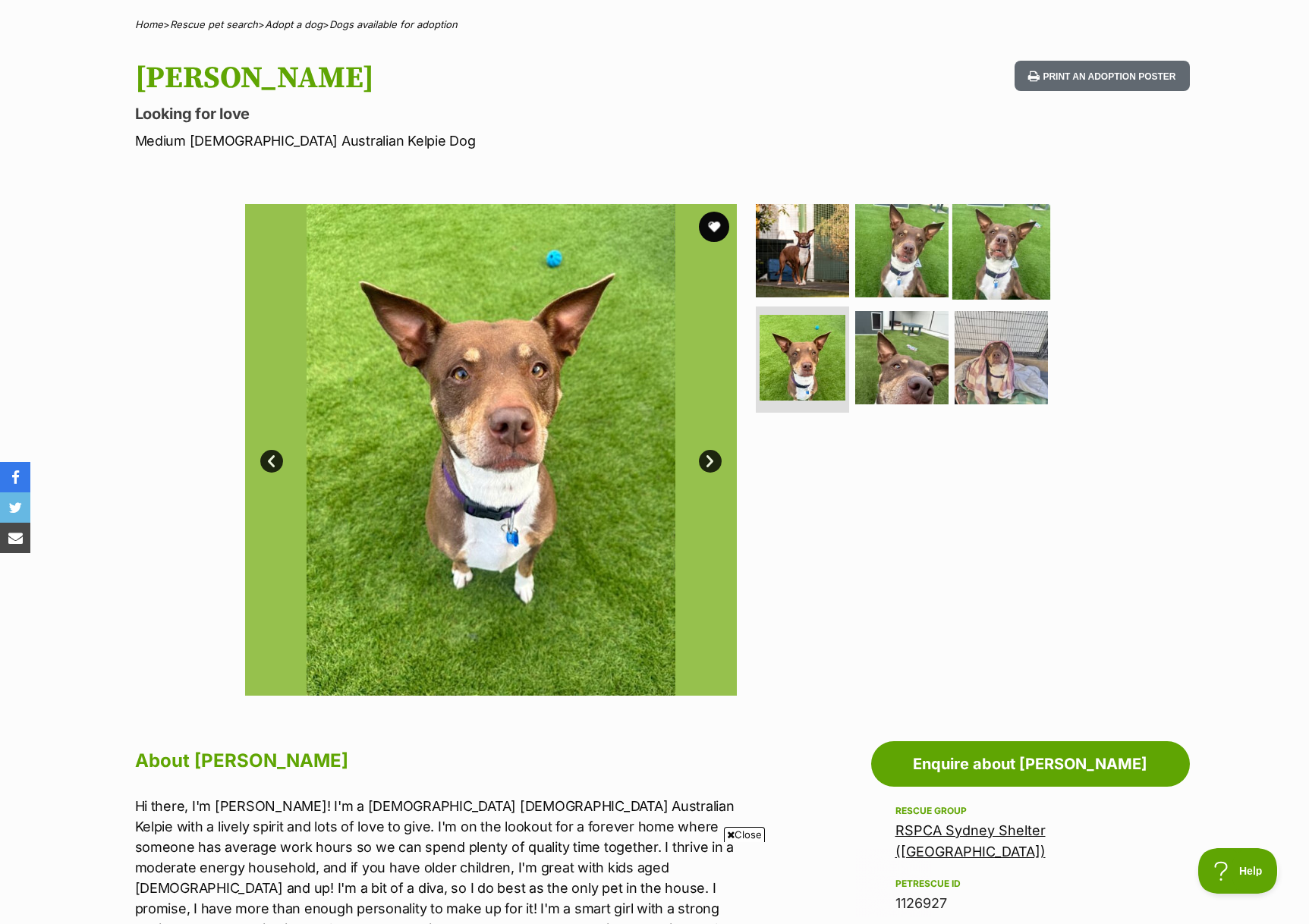
click at [1029, 266] on img at bounding box center [1001, 249] width 97 height 97
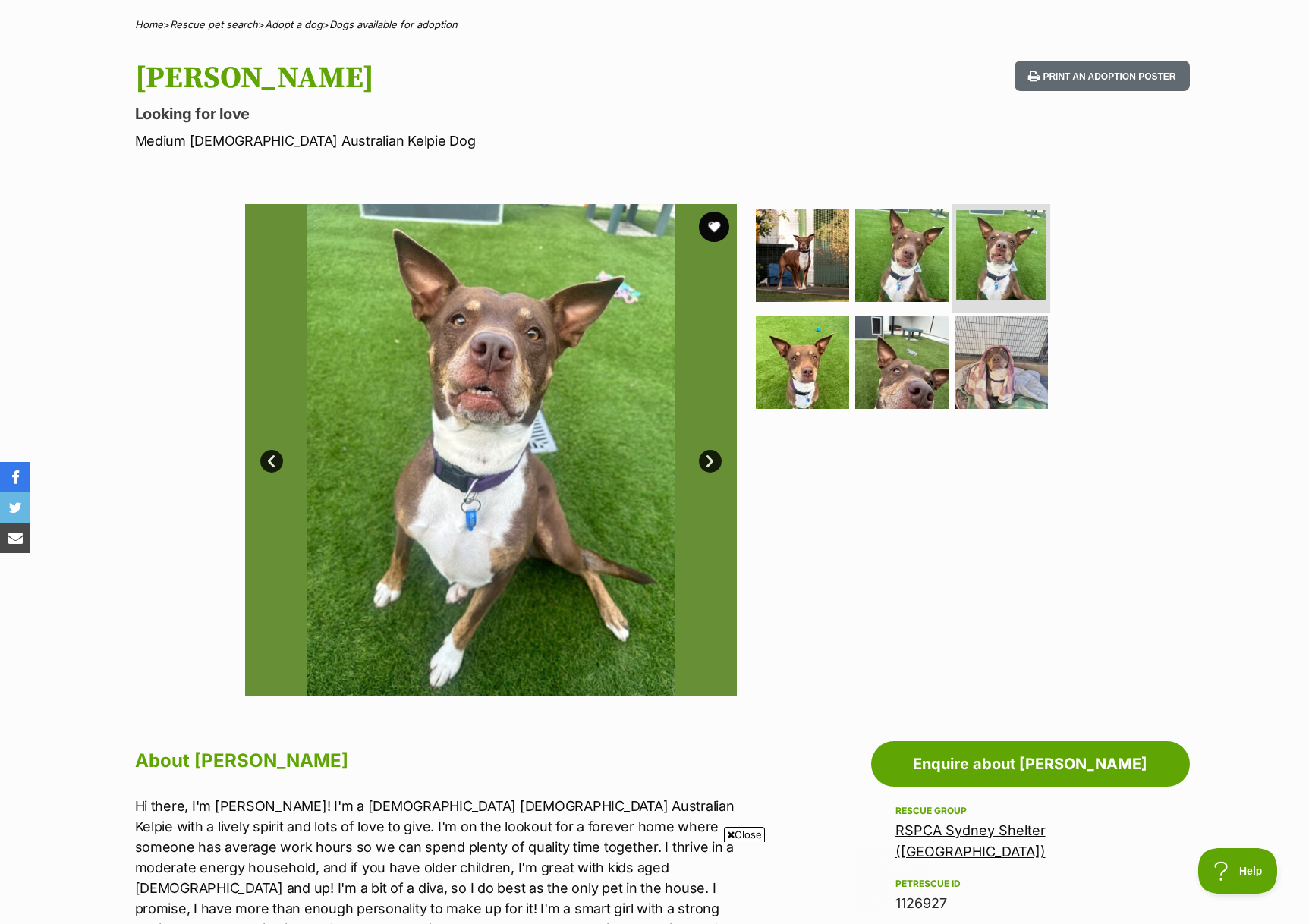
click at [982, 265] on img at bounding box center [1001, 255] width 90 height 90
click at [898, 262] on img at bounding box center [901, 254] width 97 height 97
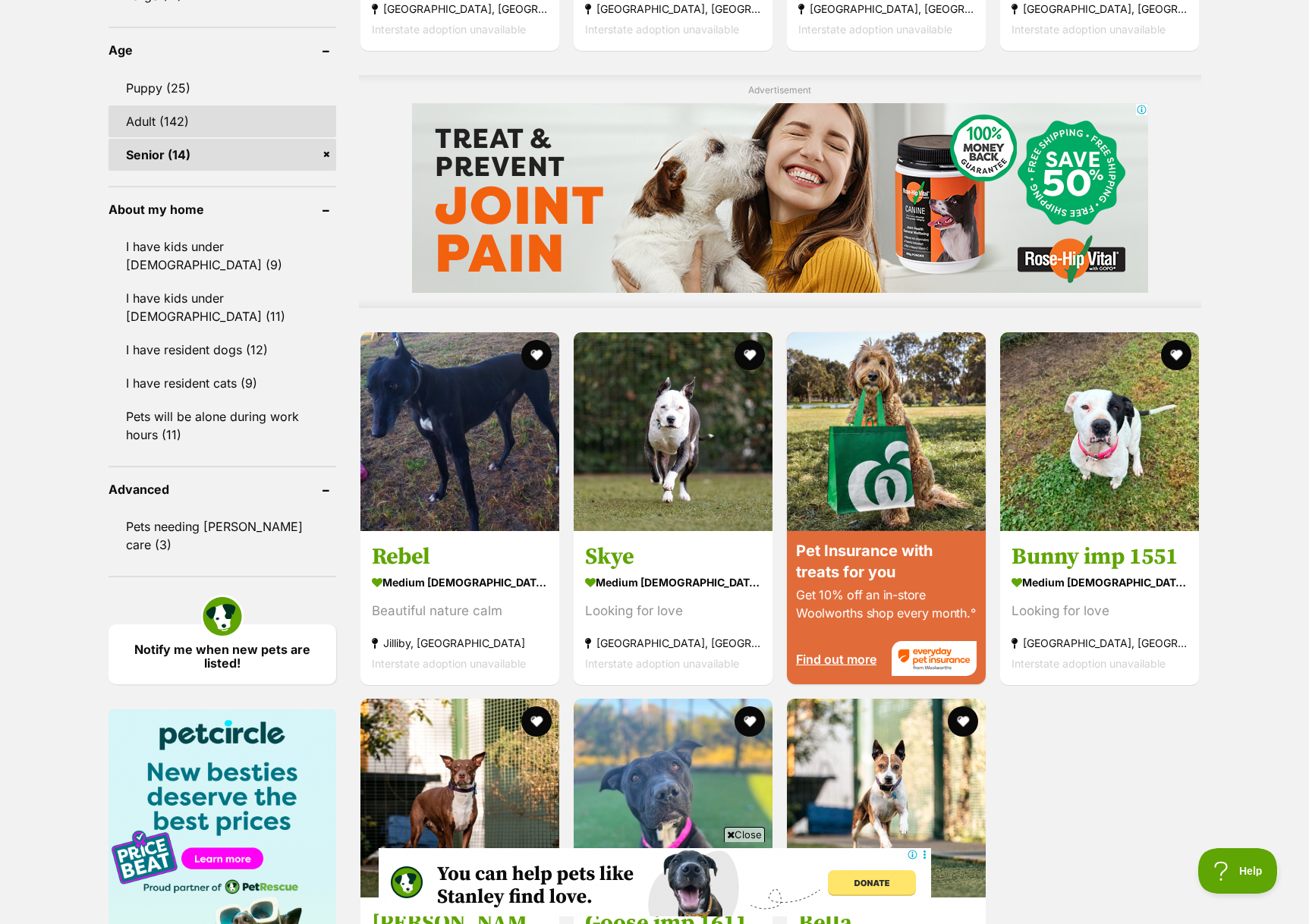
click at [188, 131] on link "Adult (142)" at bounding box center [222, 122] width 227 height 32
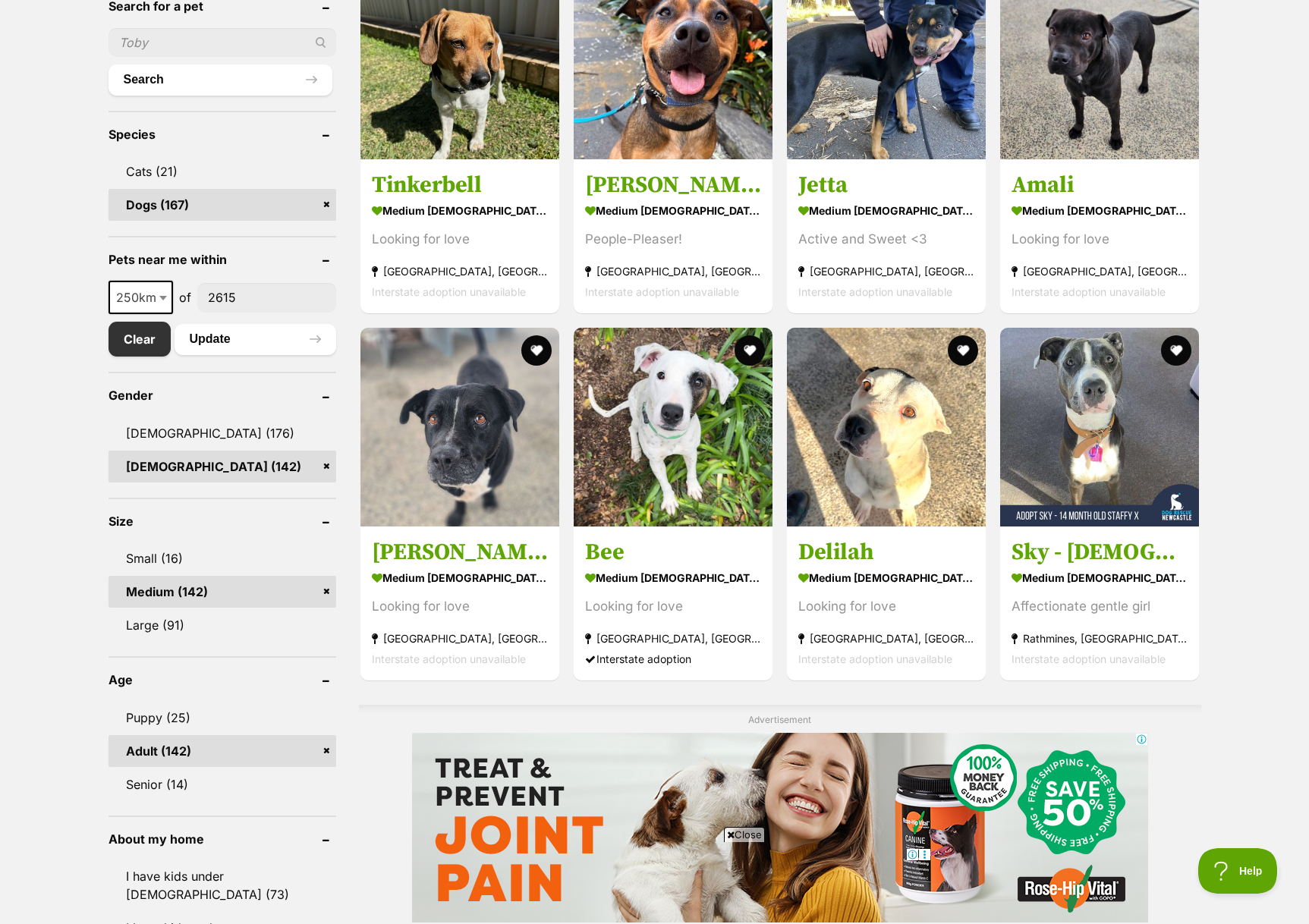
scroll to position [584, 0]
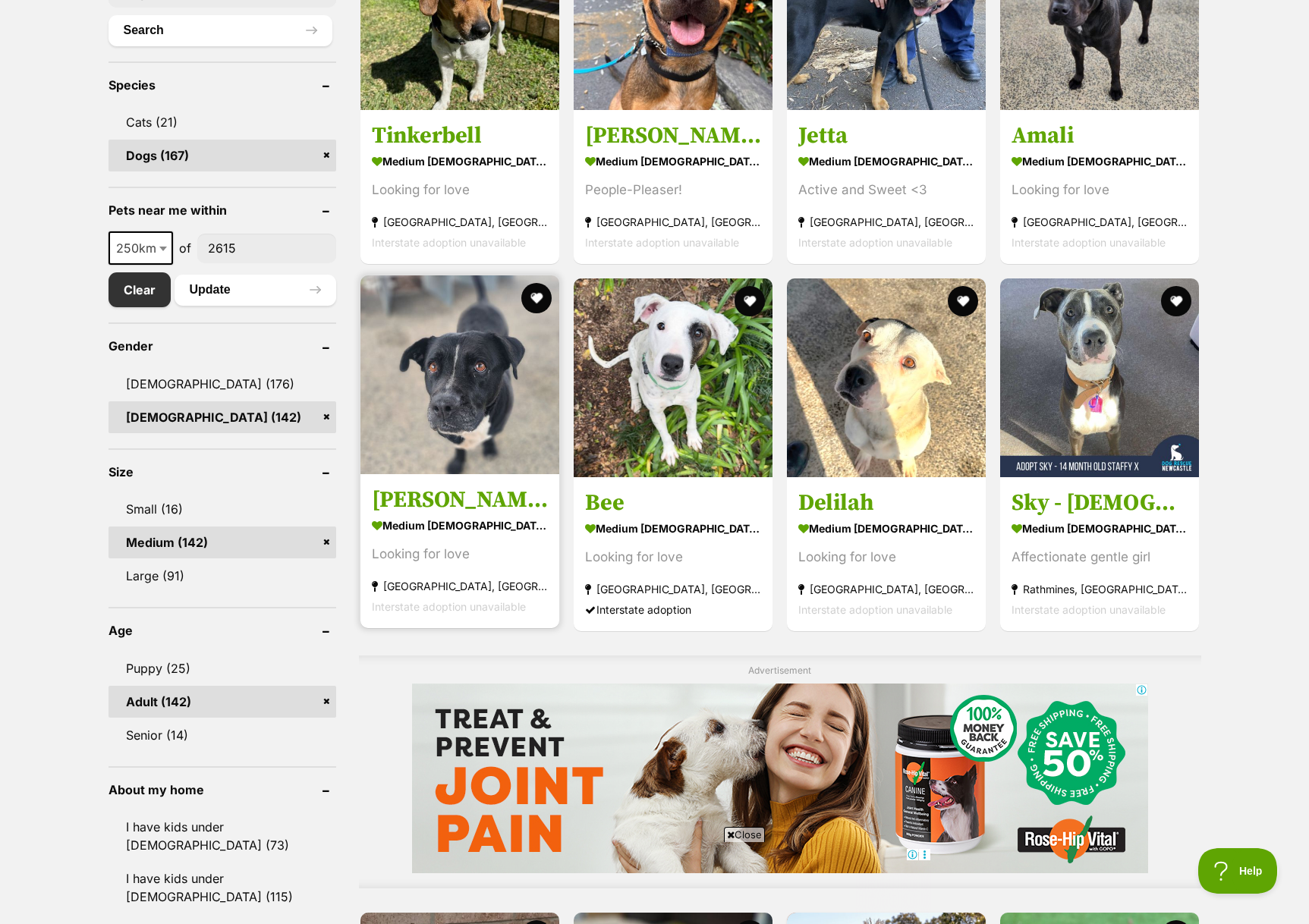
click at [482, 420] on img at bounding box center [459, 374] width 199 height 199
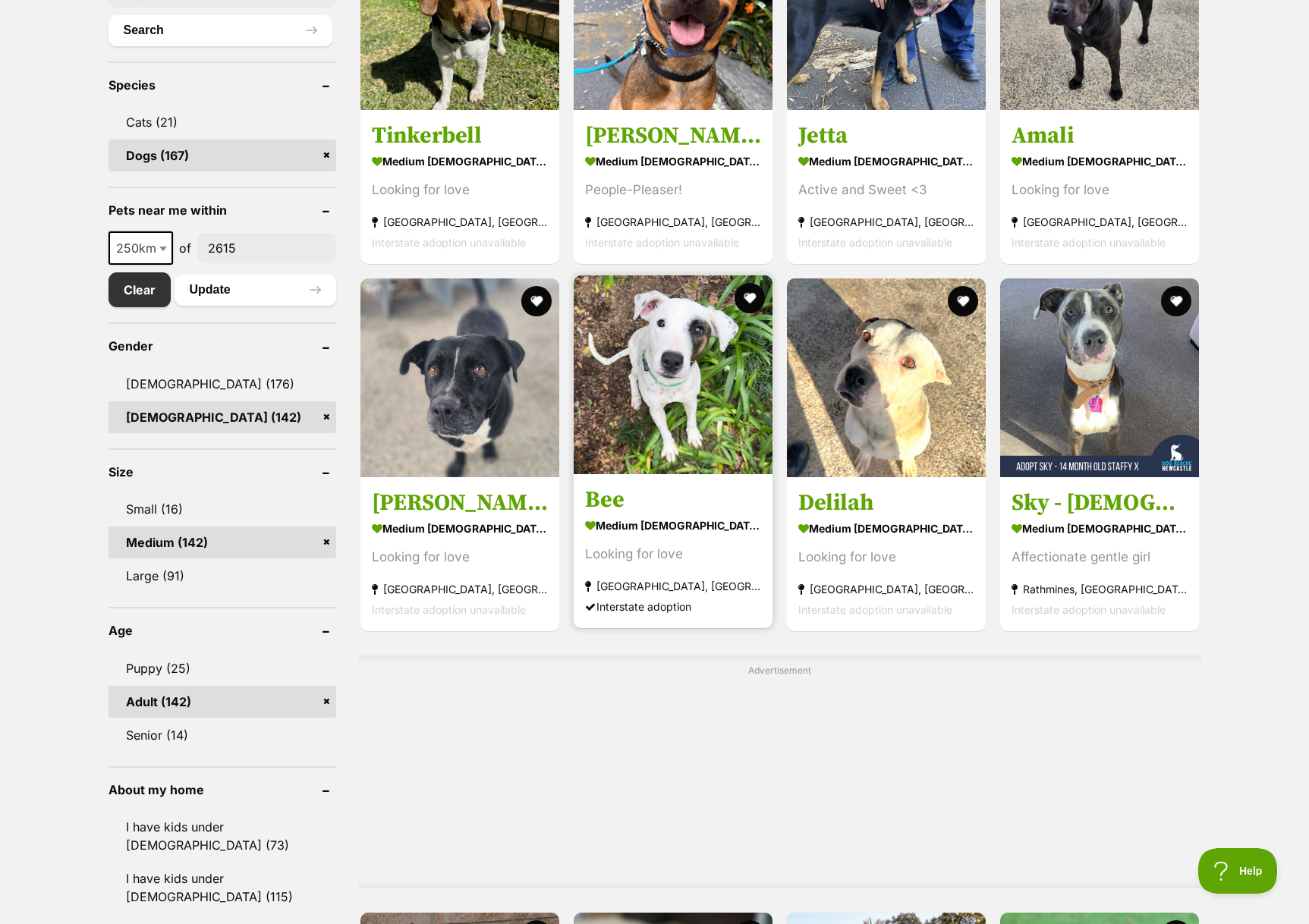
click at [646, 320] on img at bounding box center [672, 374] width 199 height 199
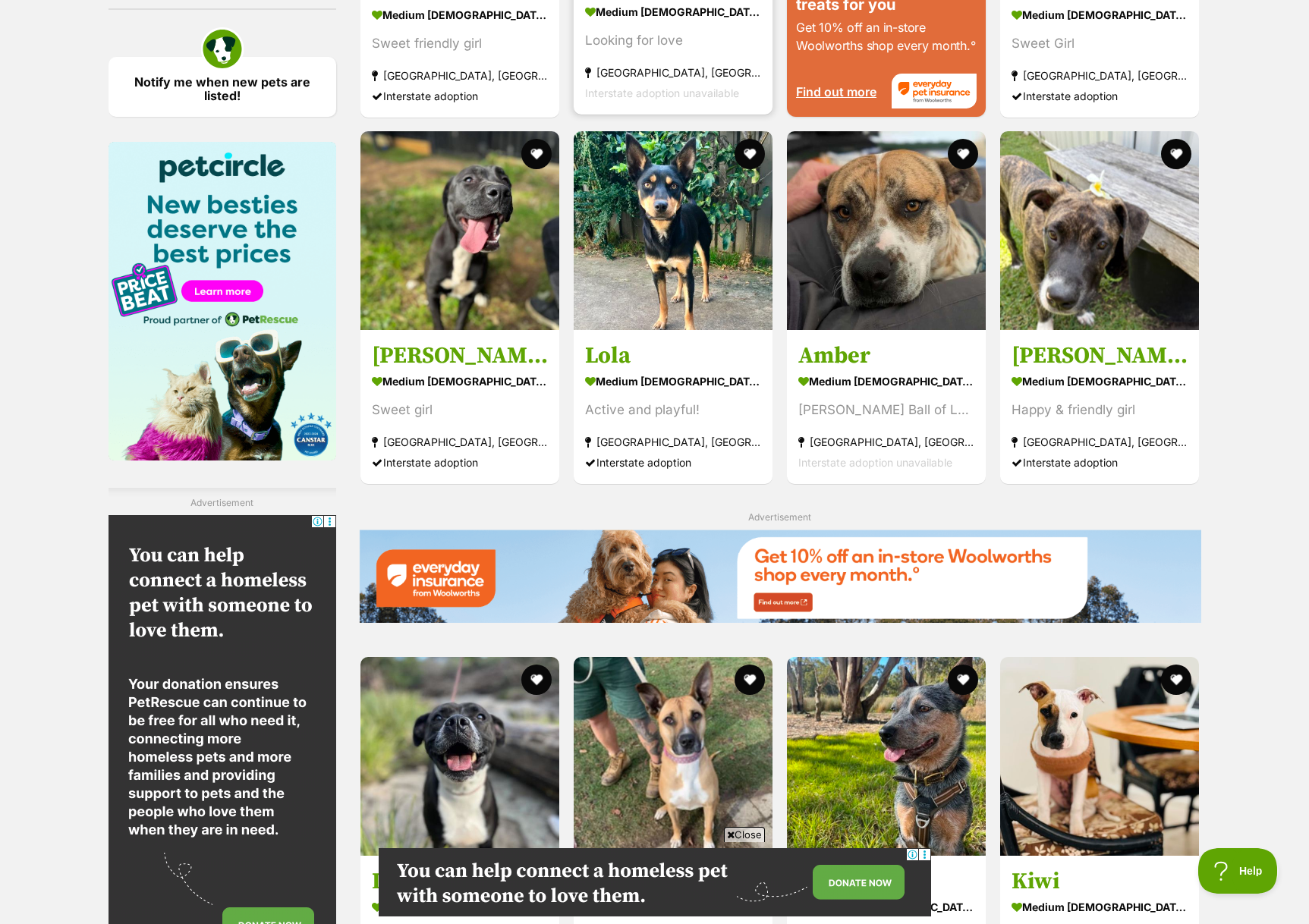
scroll to position [1735, 0]
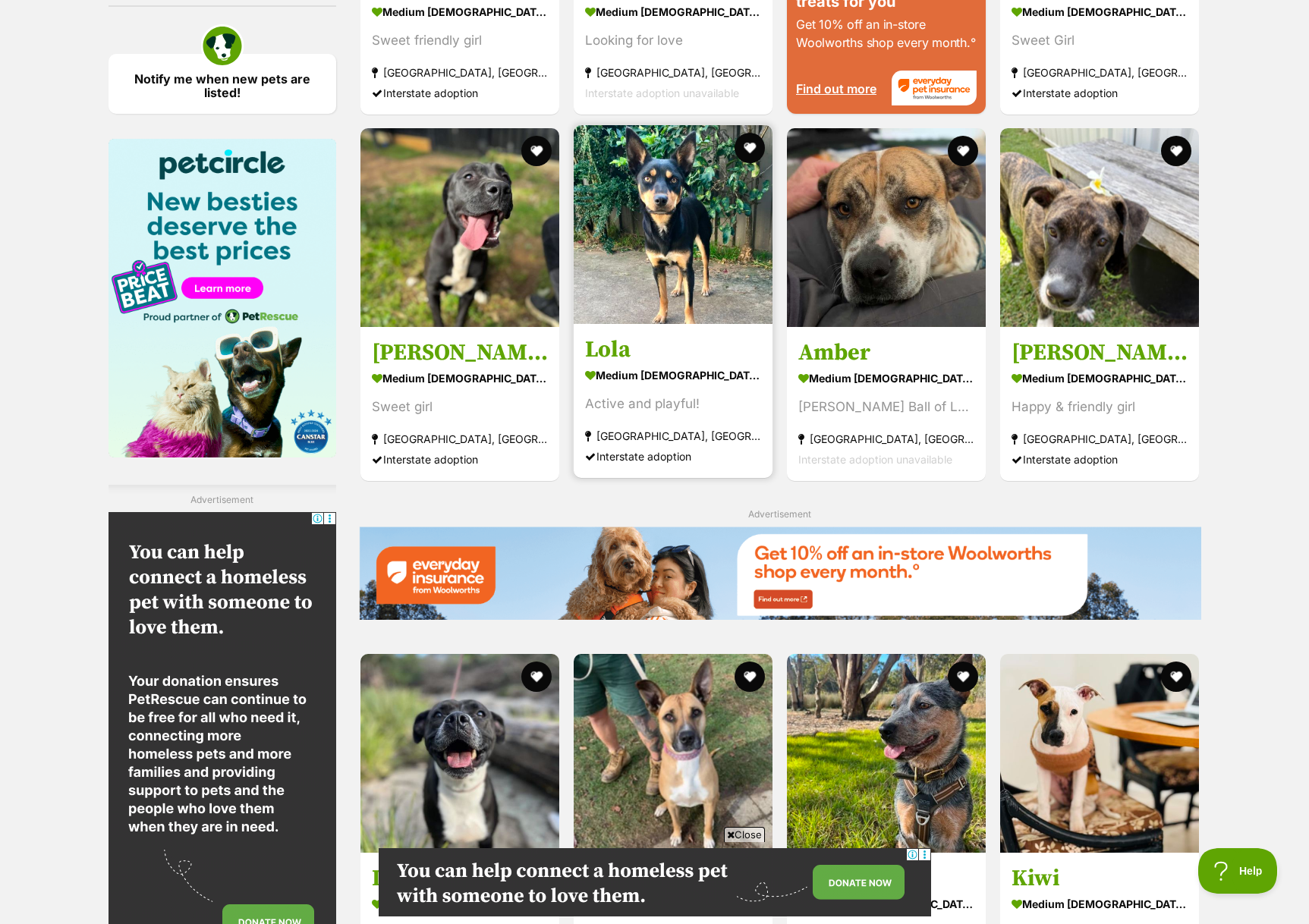
click at [693, 216] on img at bounding box center [672, 224] width 199 height 199
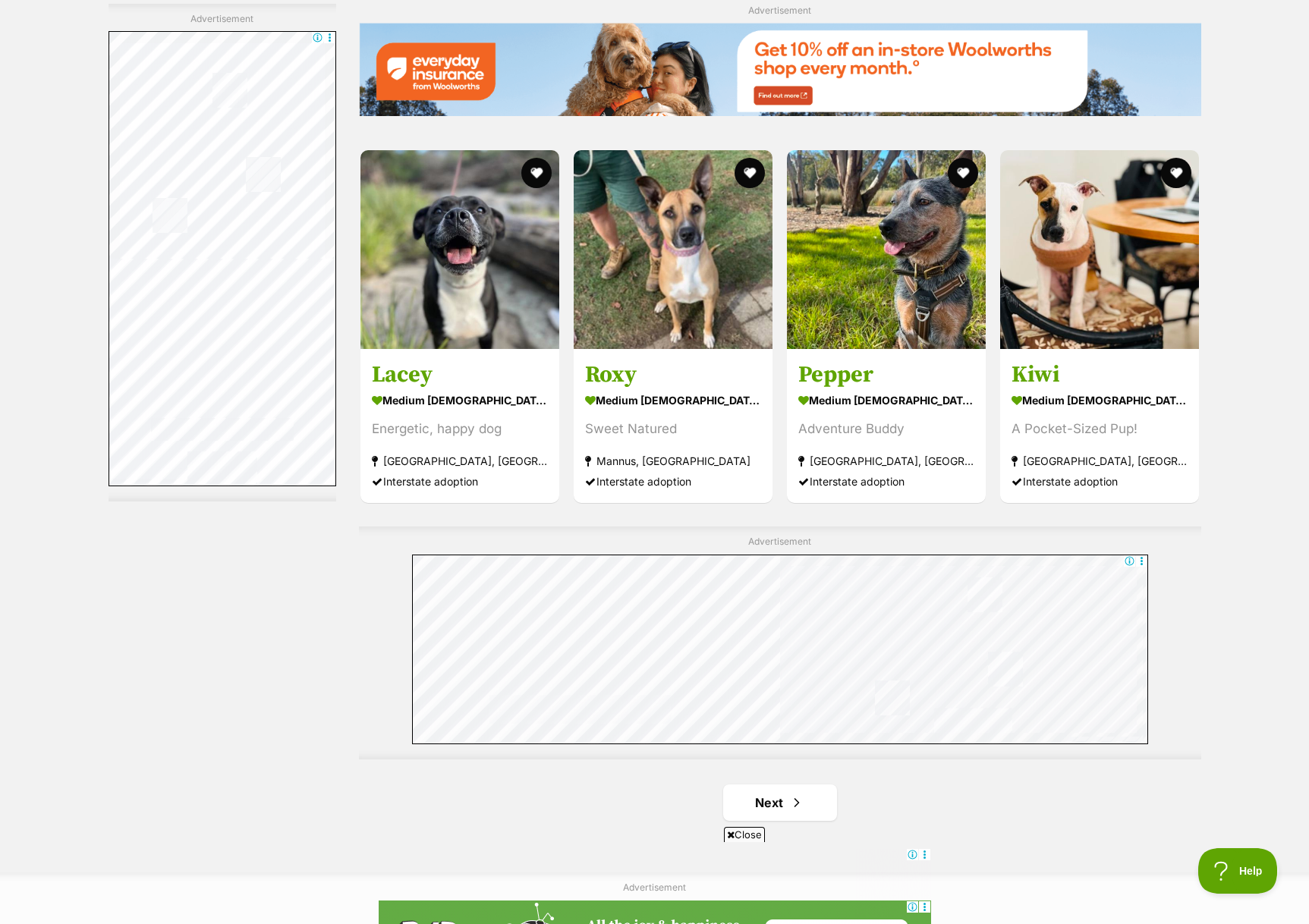
scroll to position [2243, 0]
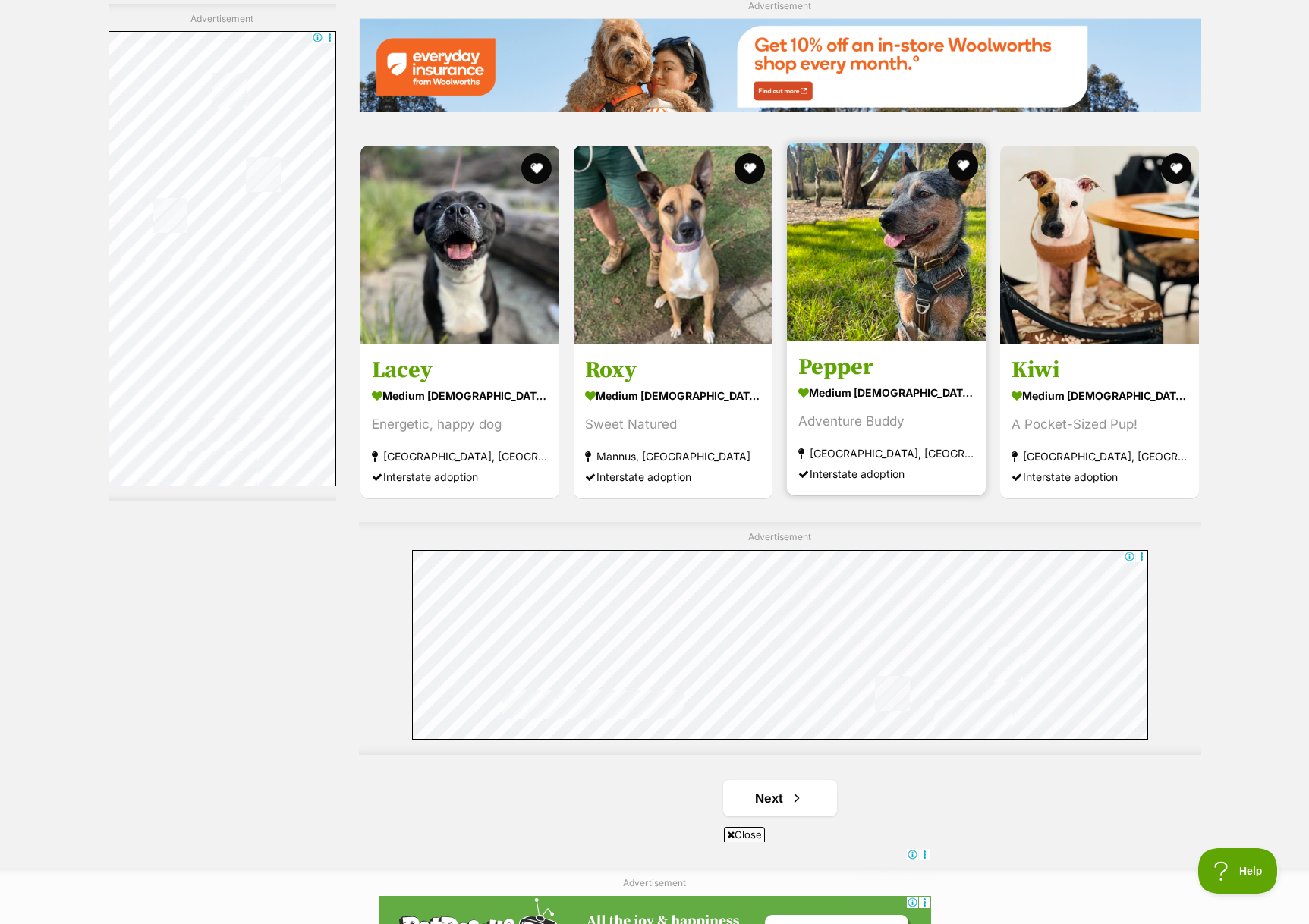
click at [902, 282] on img at bounding box center [886, 242] width 199 height 199
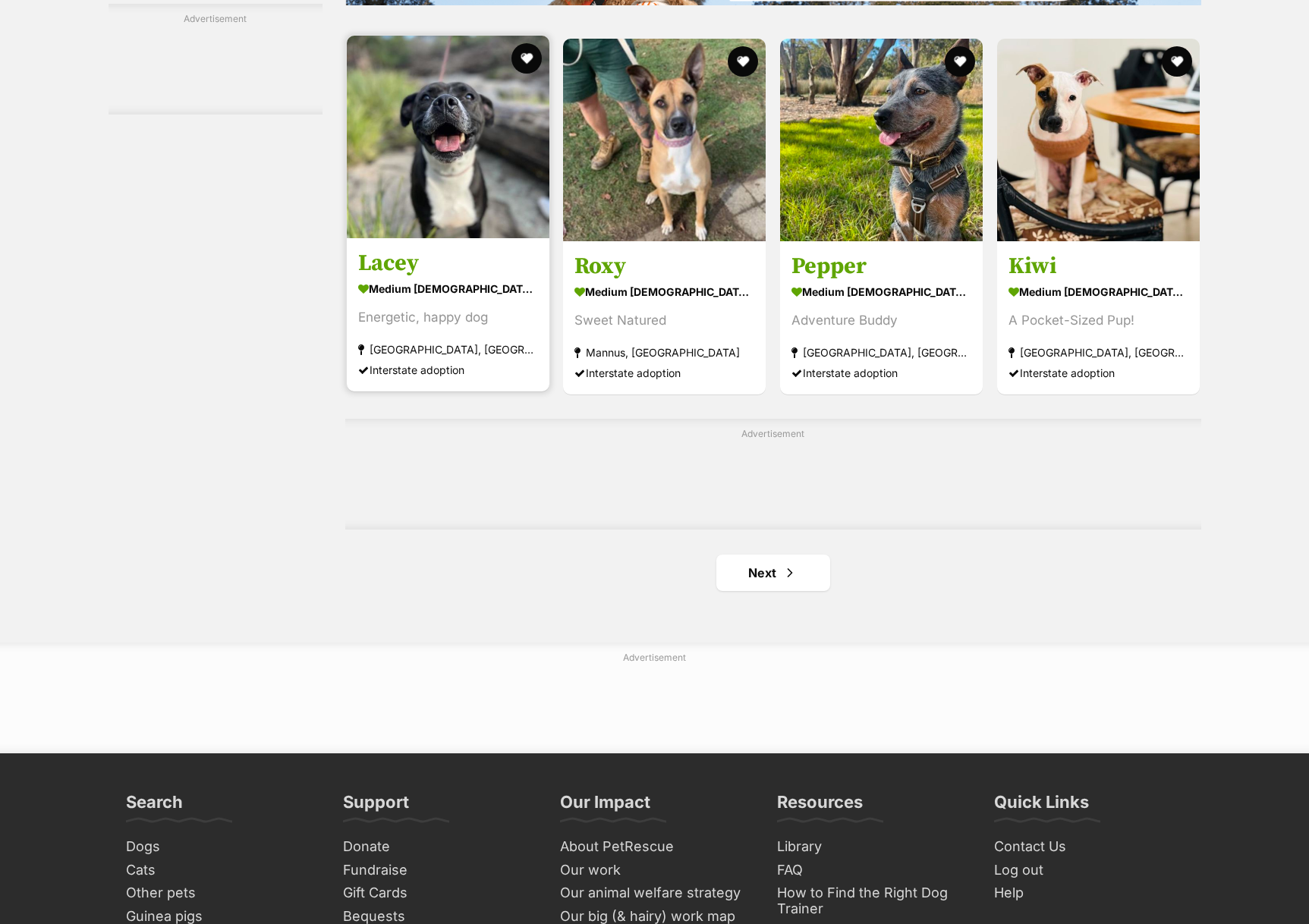
scroll to position [2243, 0]
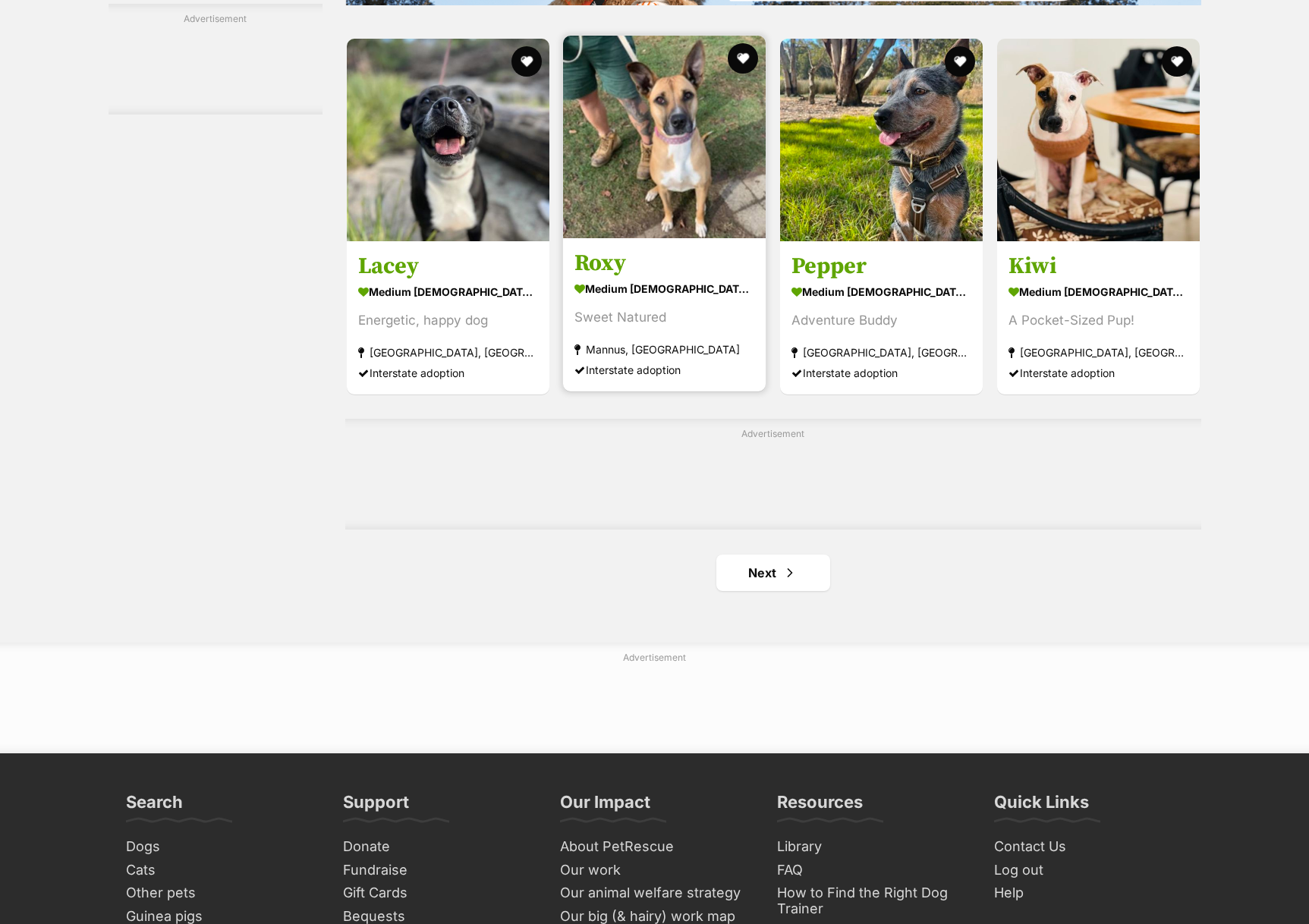
click at [588, 171] on img at bounding box center [664, 137] width 202 height 202
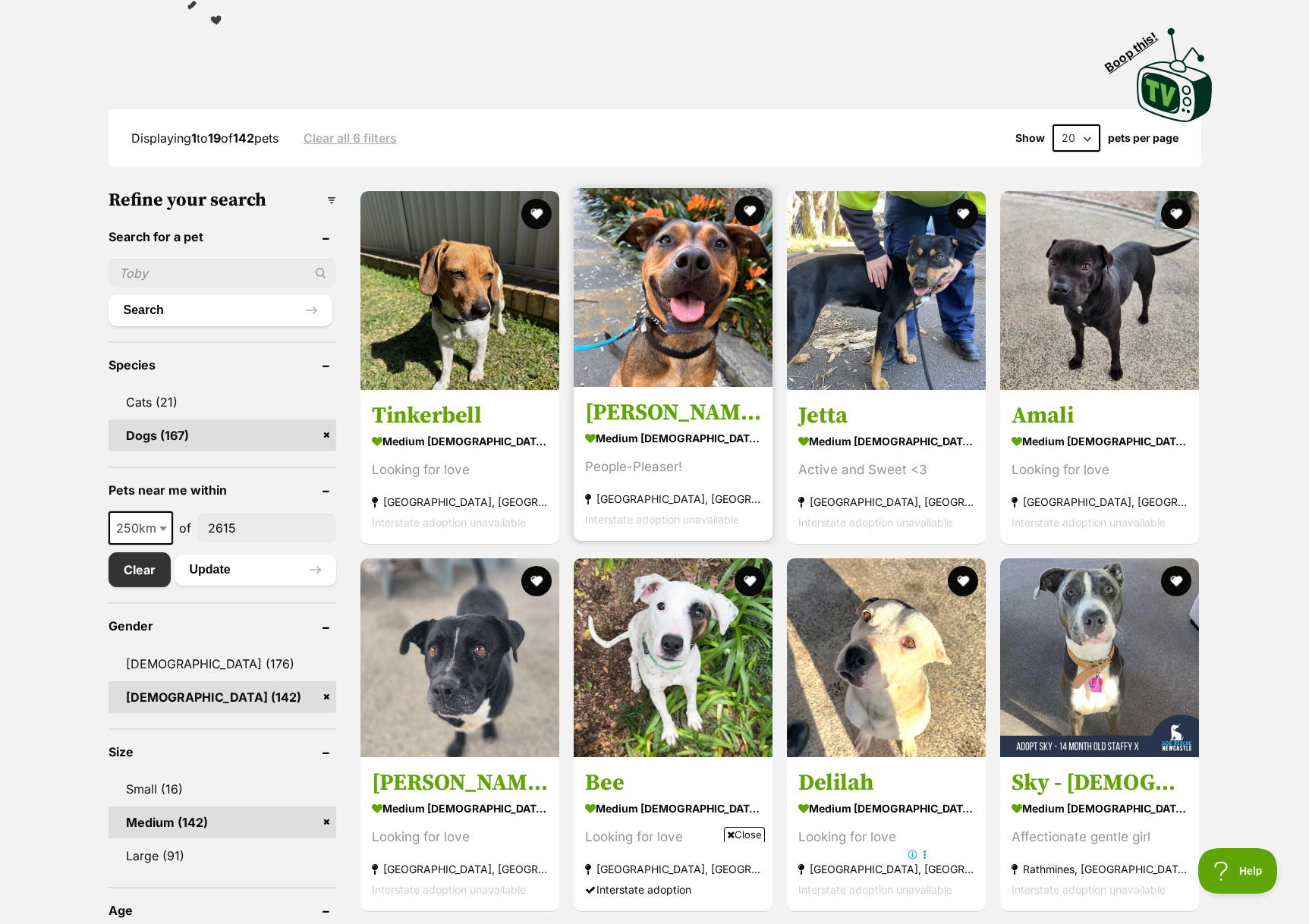
click at [617, 318] on img at bounding box center [672, 287] width 199 height 199
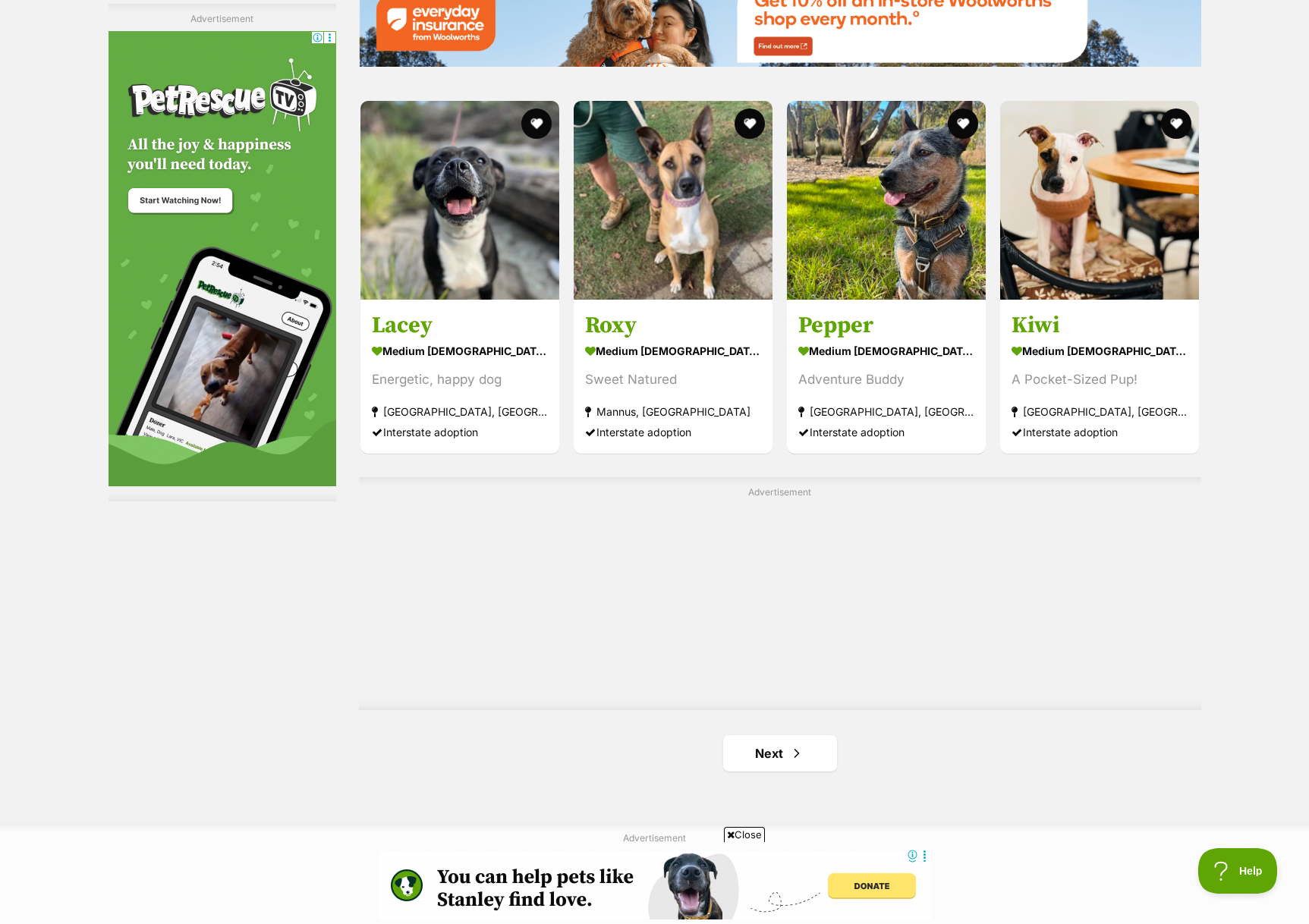
scroll to position [2291, 0]
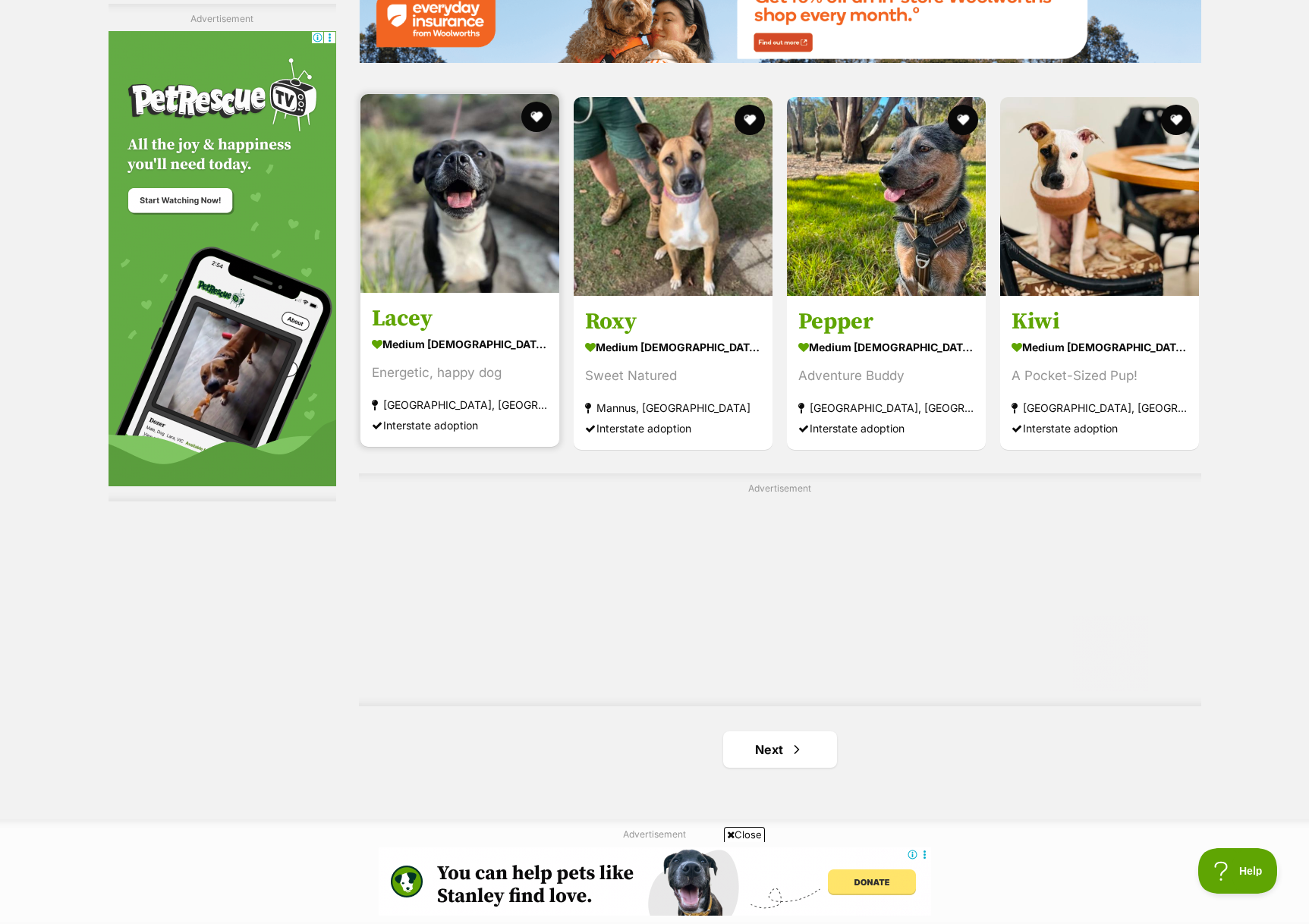
click at [446, 256] on img at bounding box center [459, 193] width 199 height 199
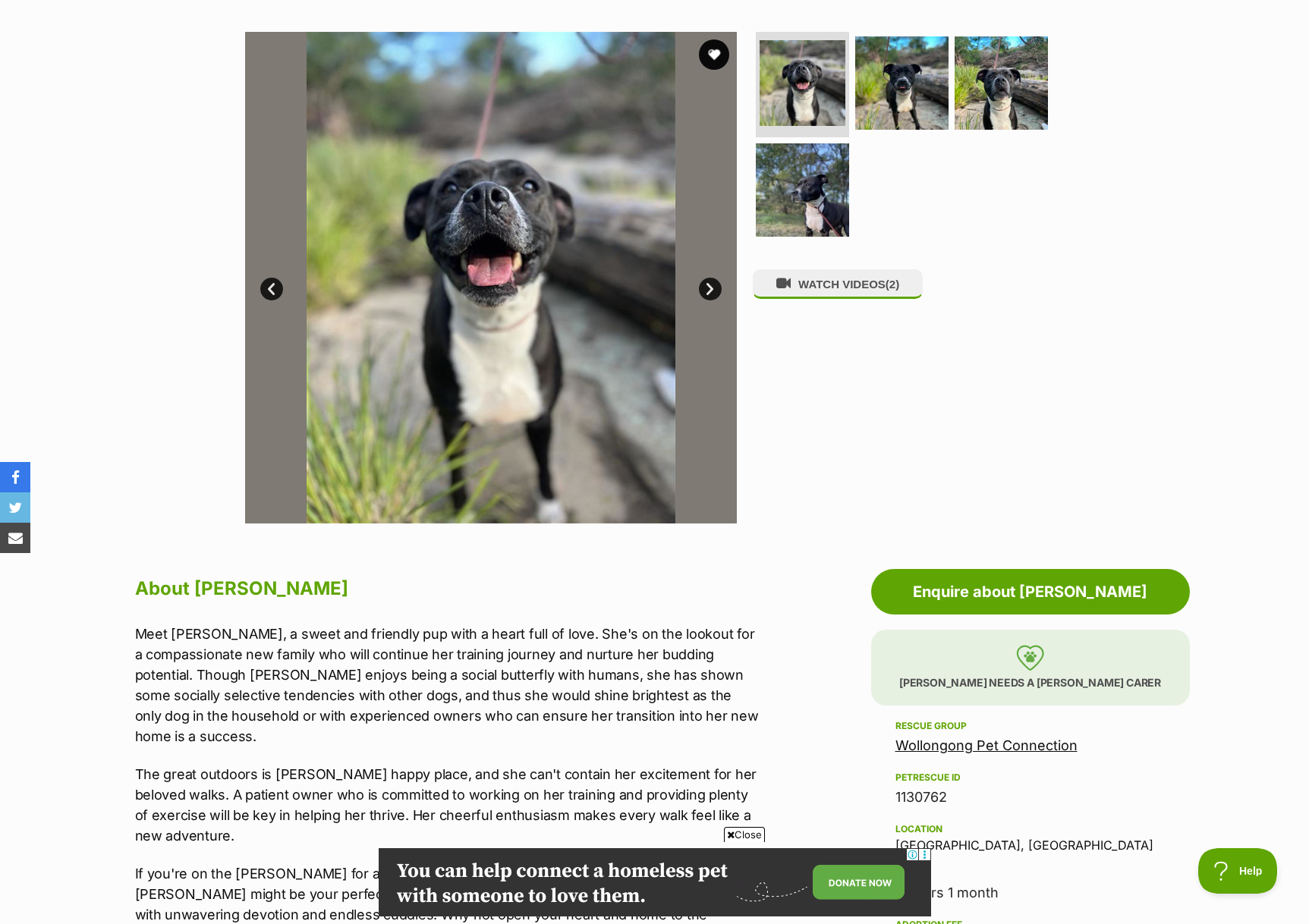
scroll to position [282, 0]
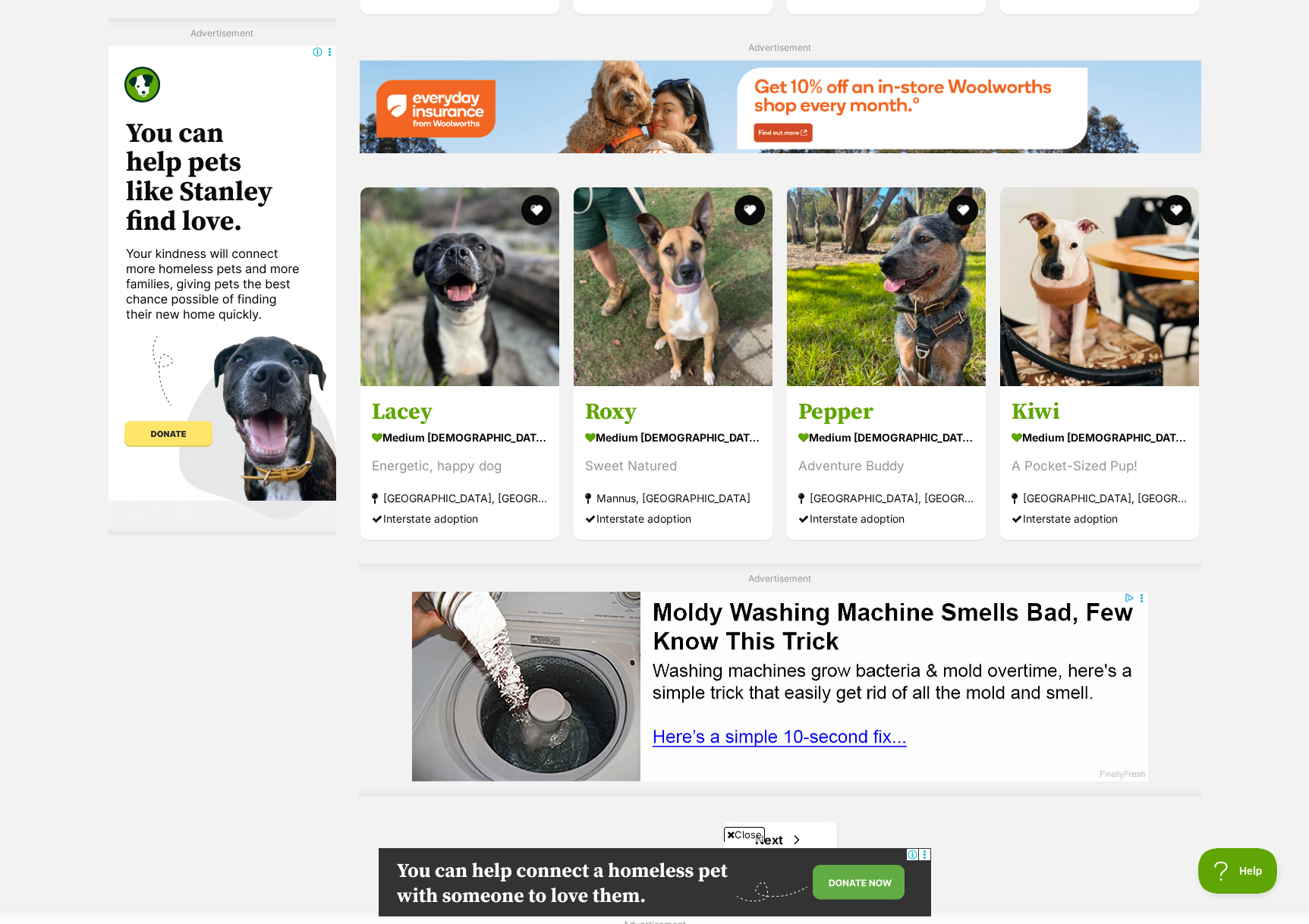
scroll to position [2200, 0]
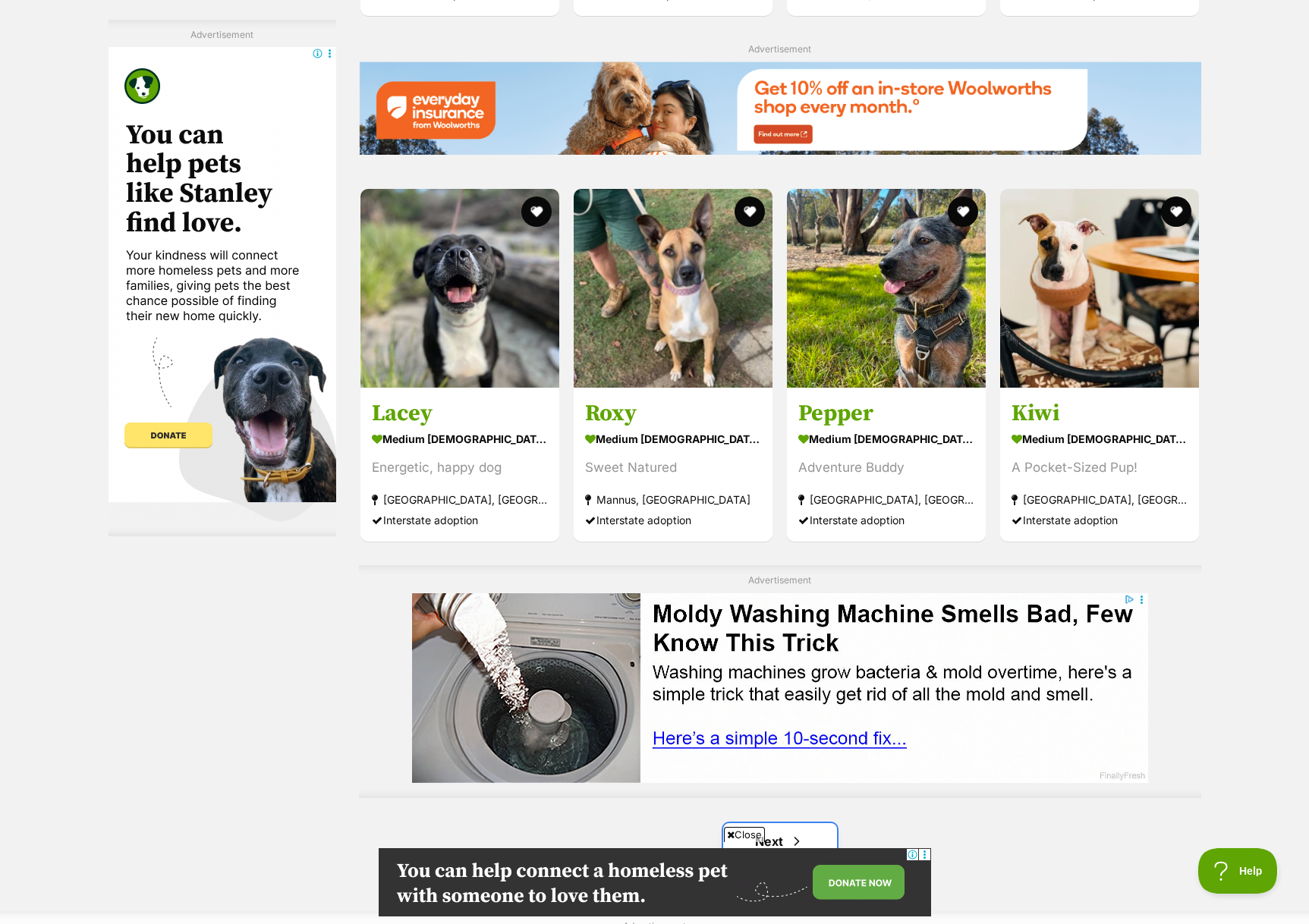
click at [767, 823] on link "Next" at bounding box center [780, 842] width 114 height 37
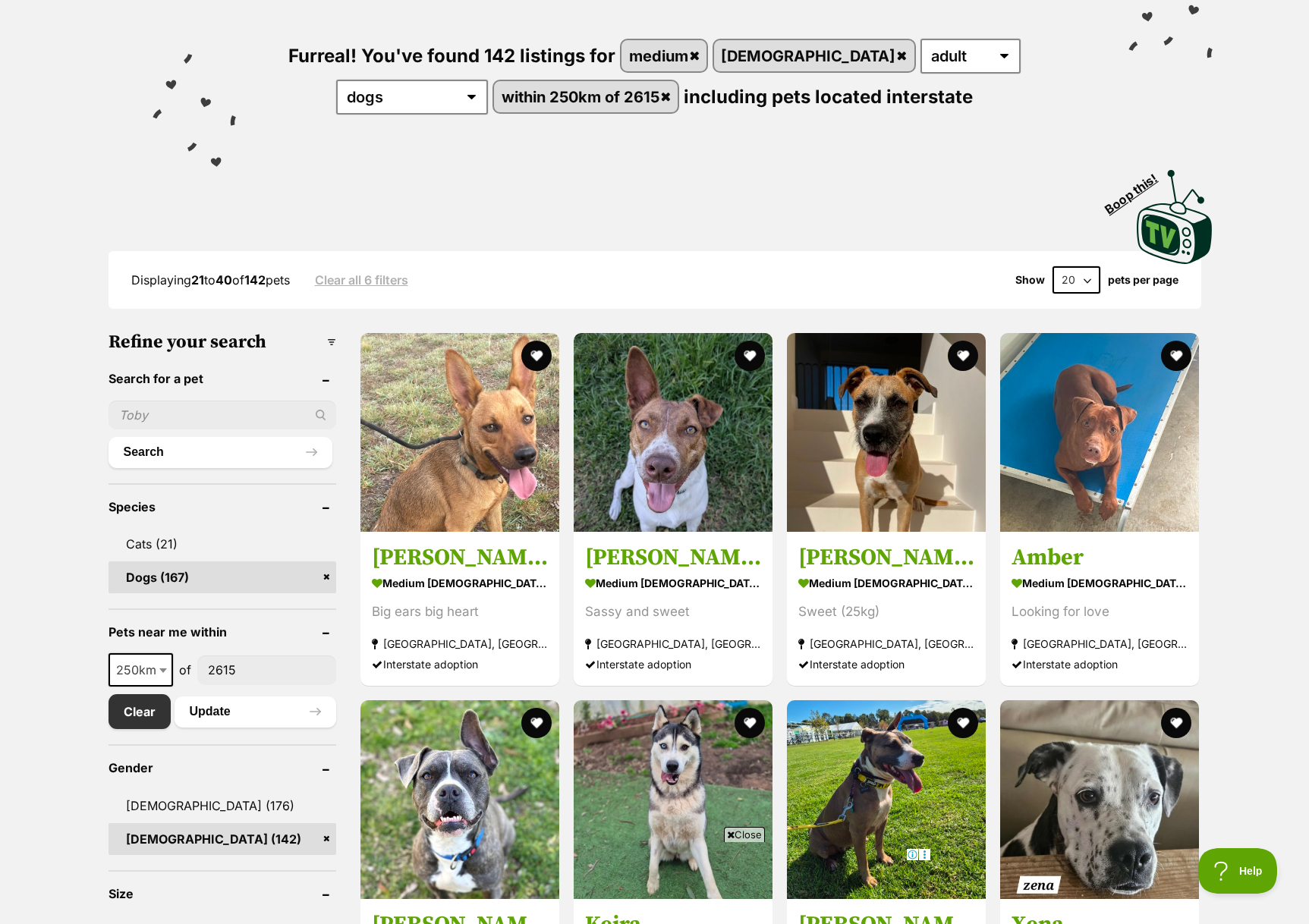
scroll to position [163, 0]
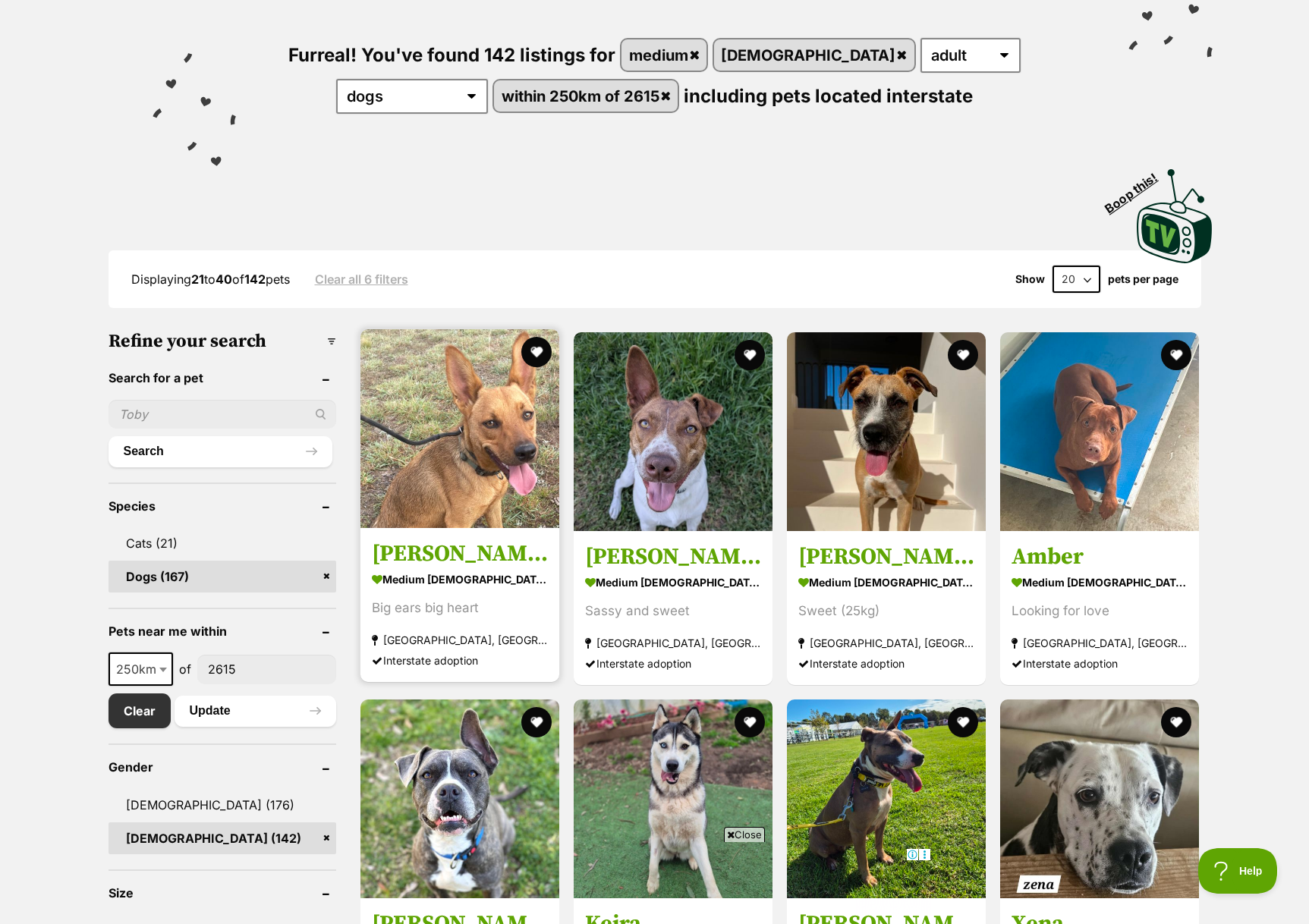
click at [461, 483] on img at bounding box center [459, 428] width 199 height 199
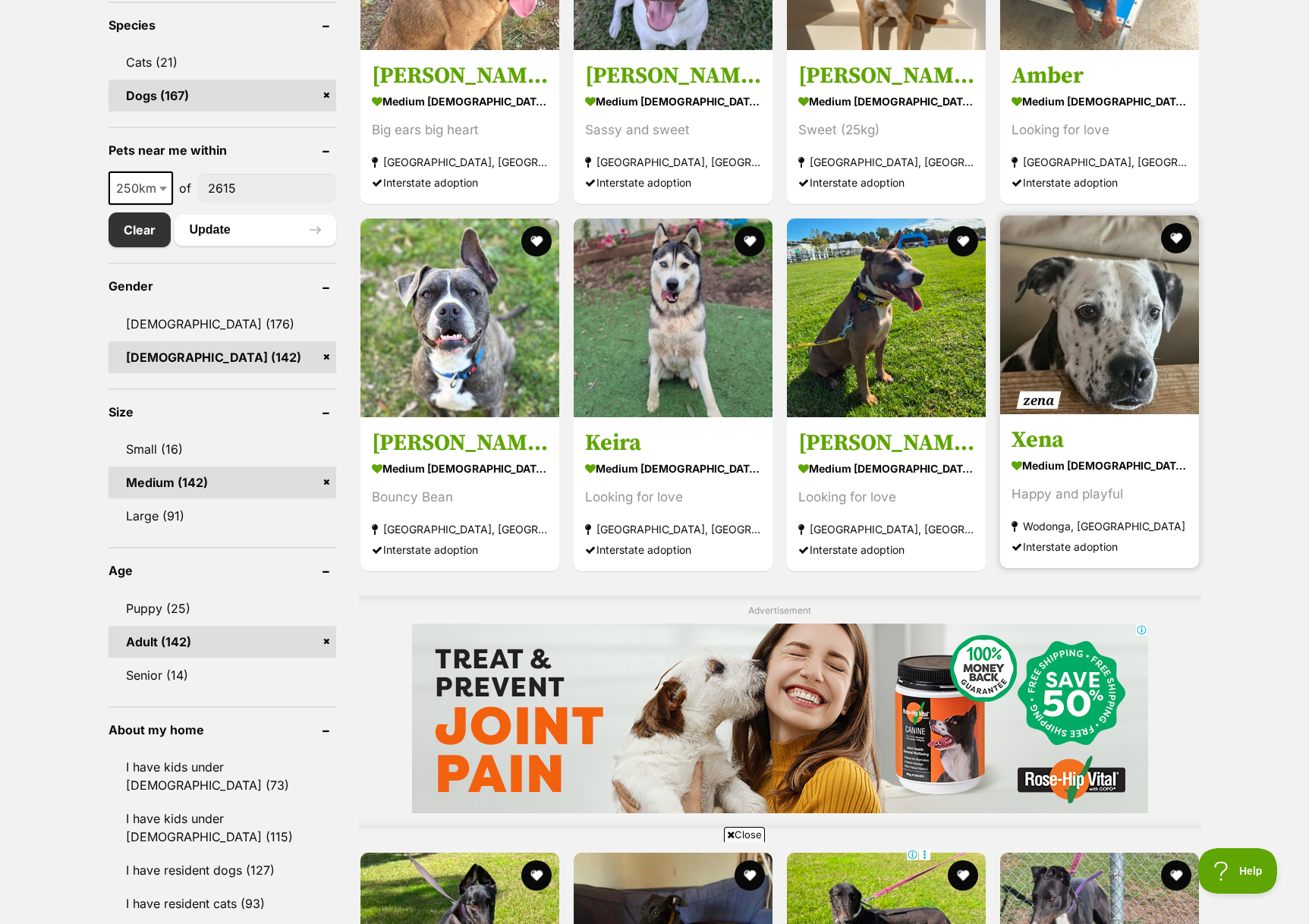
scroll to position [643, 0]
click at [1066, 378] on img at bounding box center [1099, 315] width 199 height 199
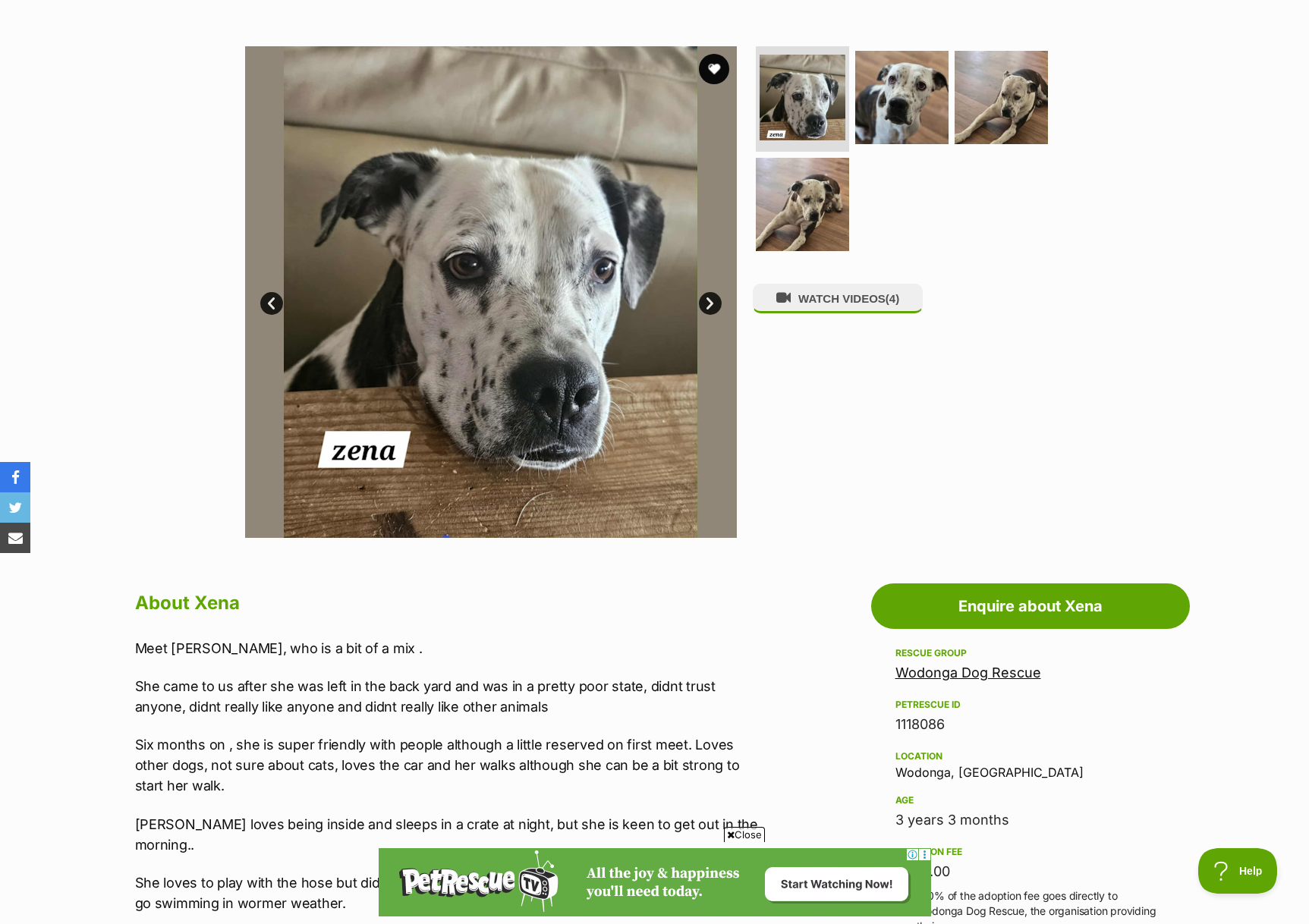
click at [538, 393] on img at bounding box center [491, 292] width 492 height 492
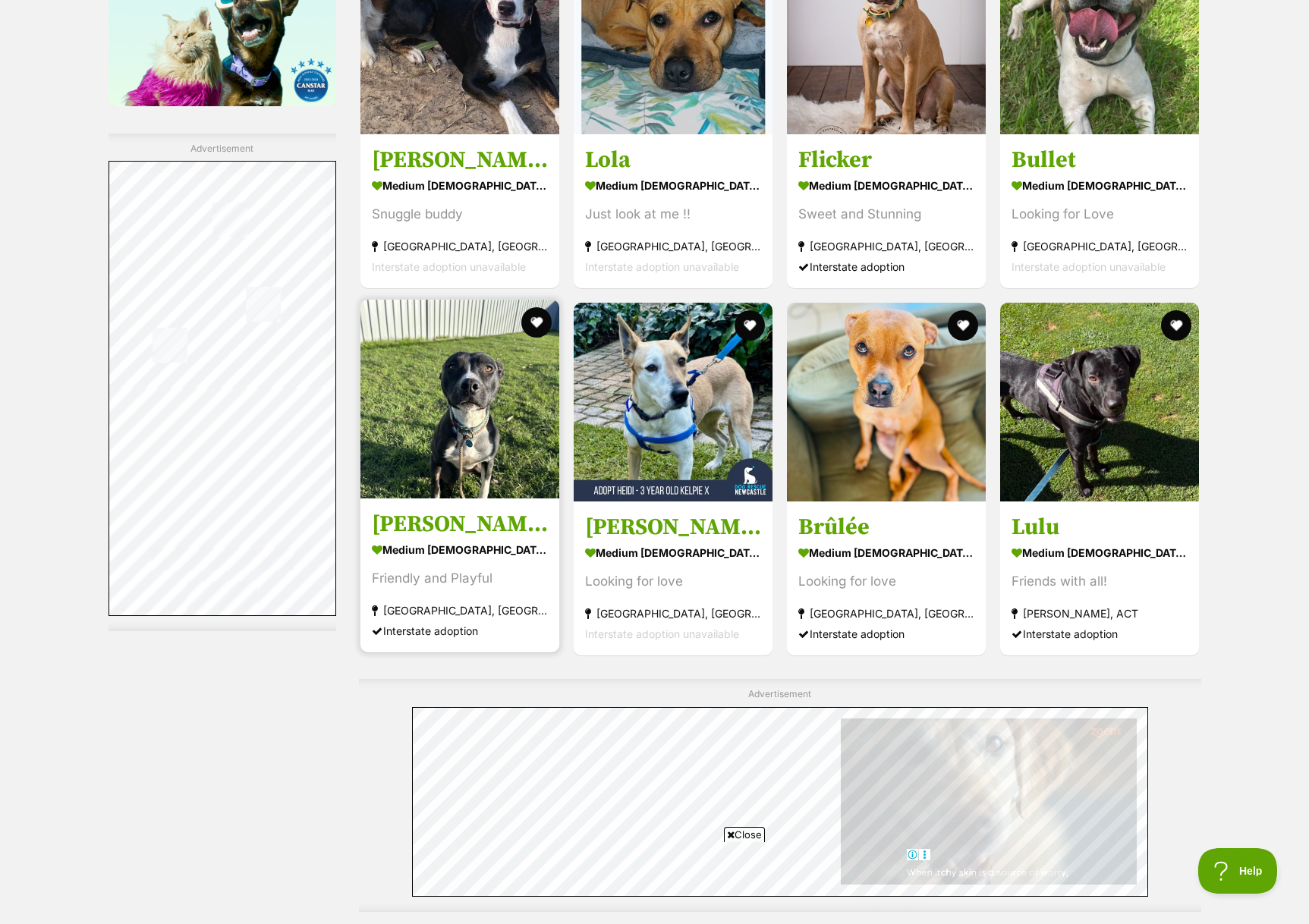
scroll to position [2088, 0]
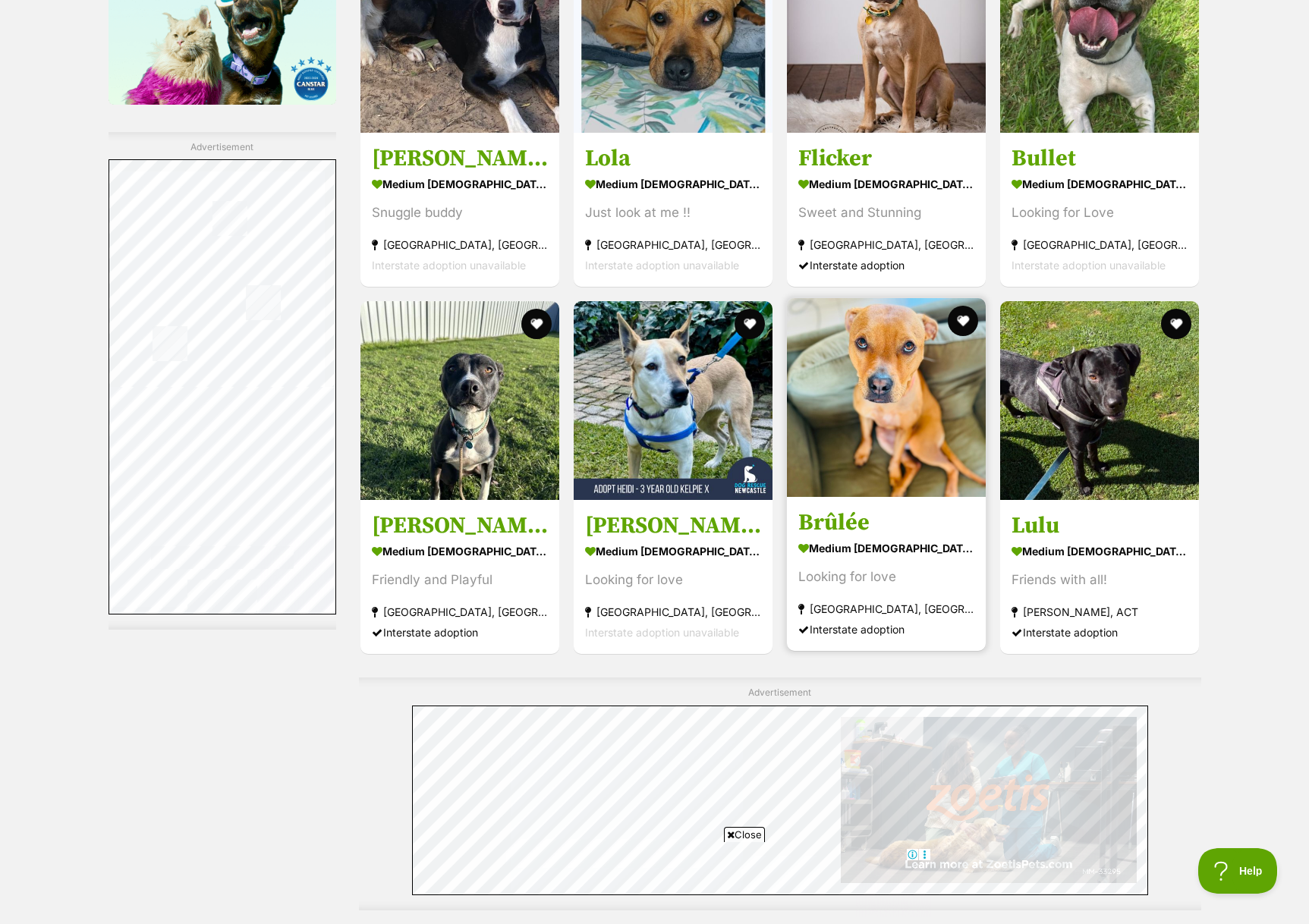
click at [837, 450] on img at bounding box center [886, 397] width 199 height 199
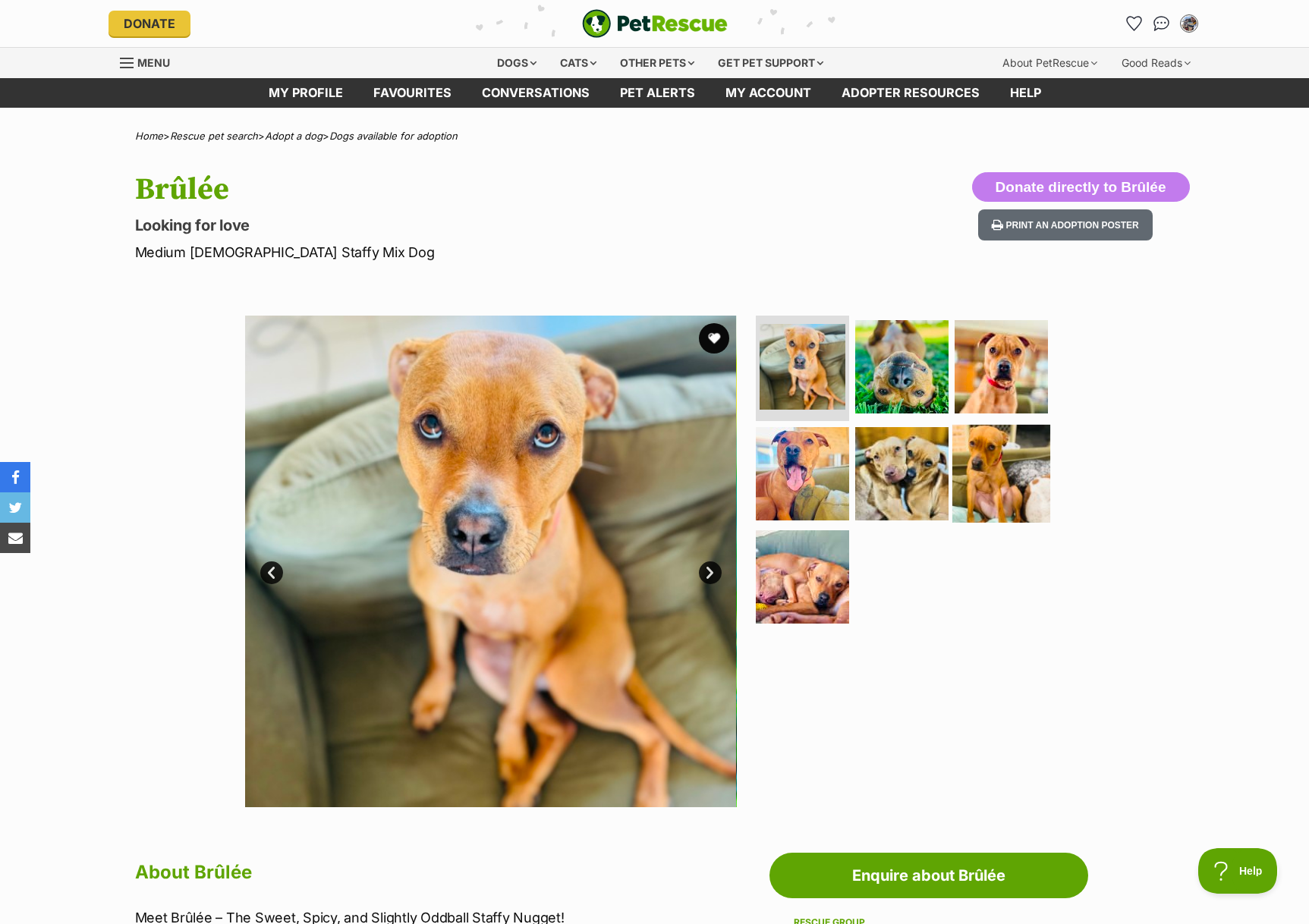
click at [984, 461] on img at bounding box center [1001, 473] width 97 height 97
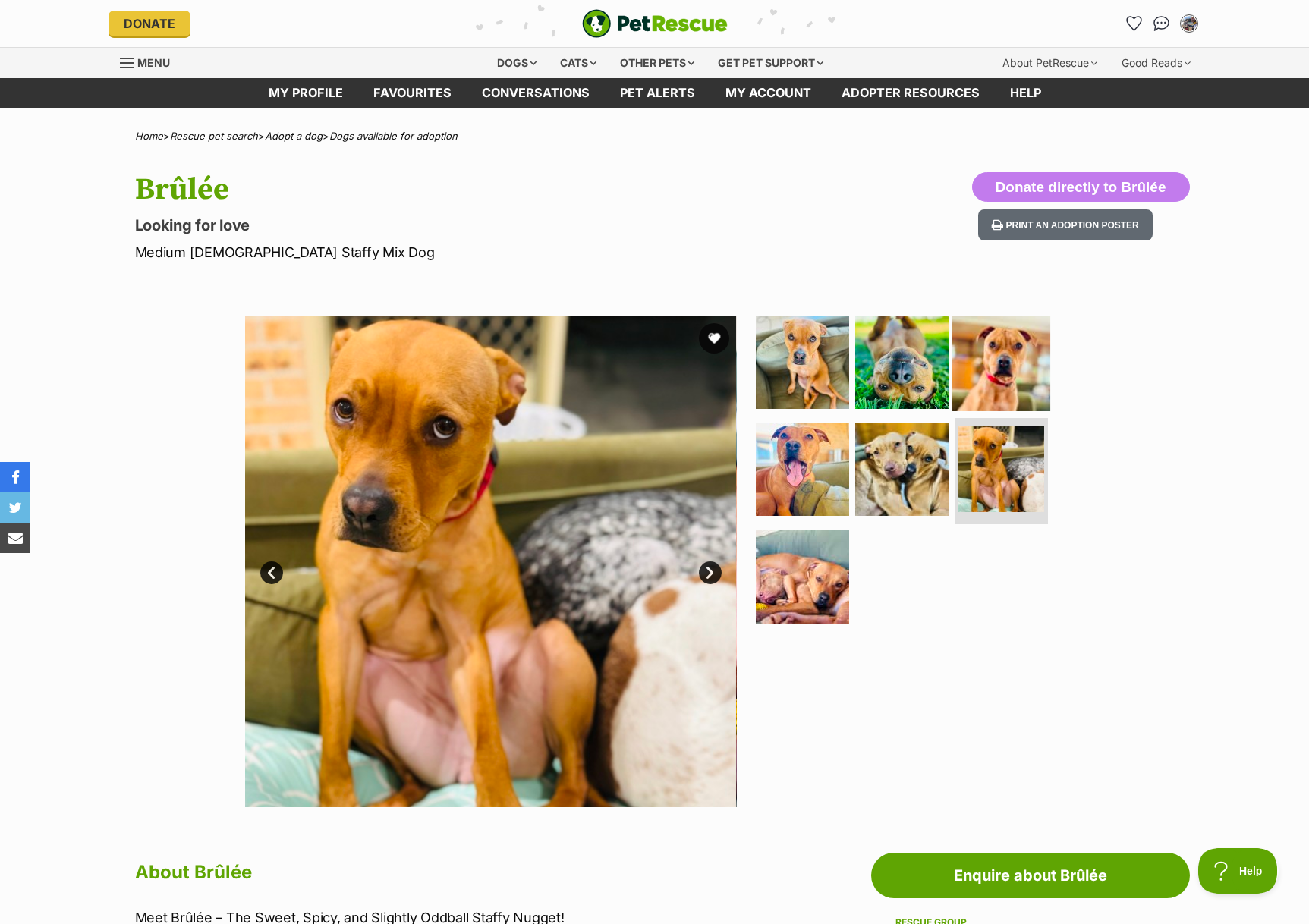
click at [992, 388] on img at bounding box center [1001, 361] width 97 height 97
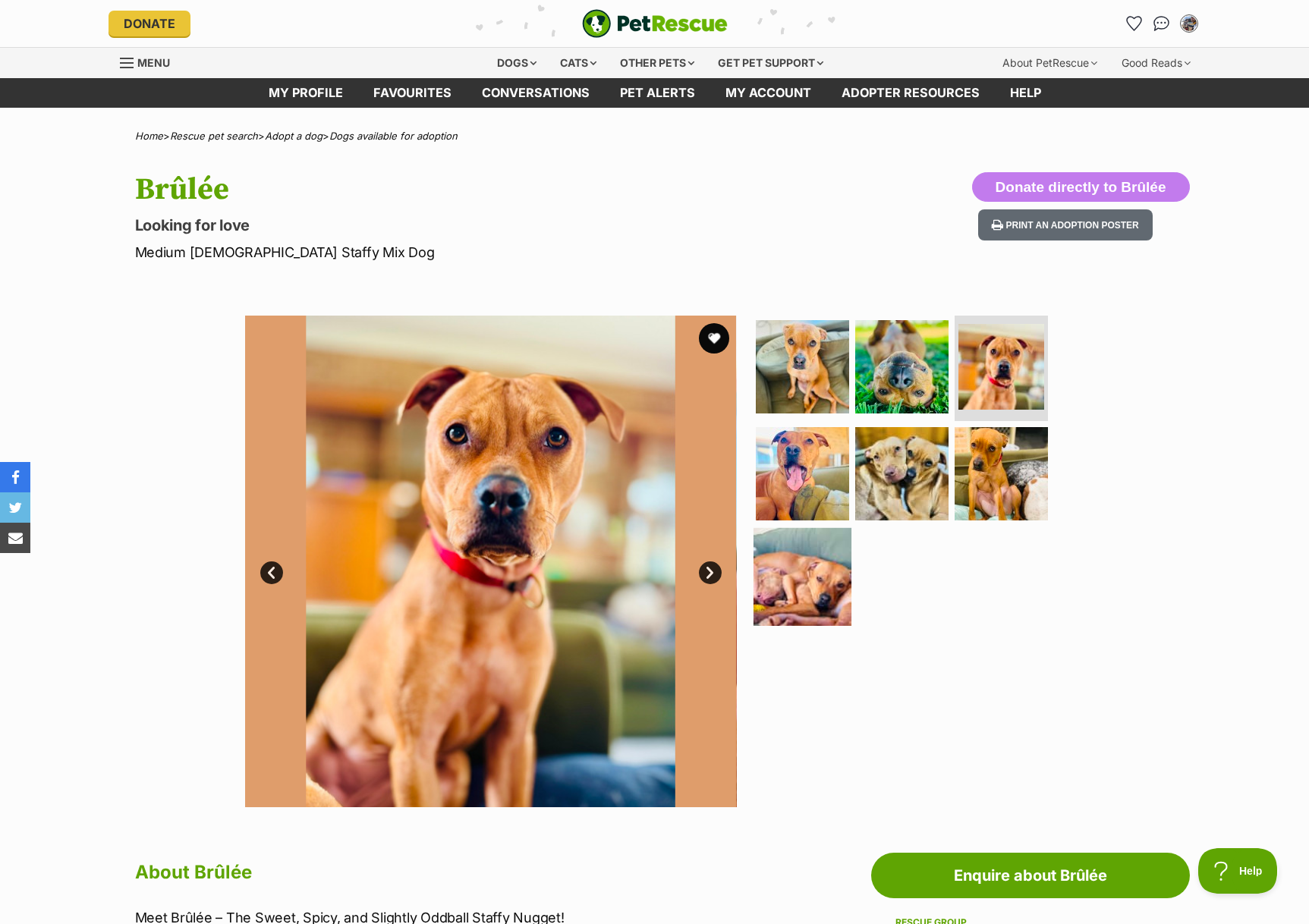
click at [797, 565] on img at bounding box center [802, 577] width 97 height 97
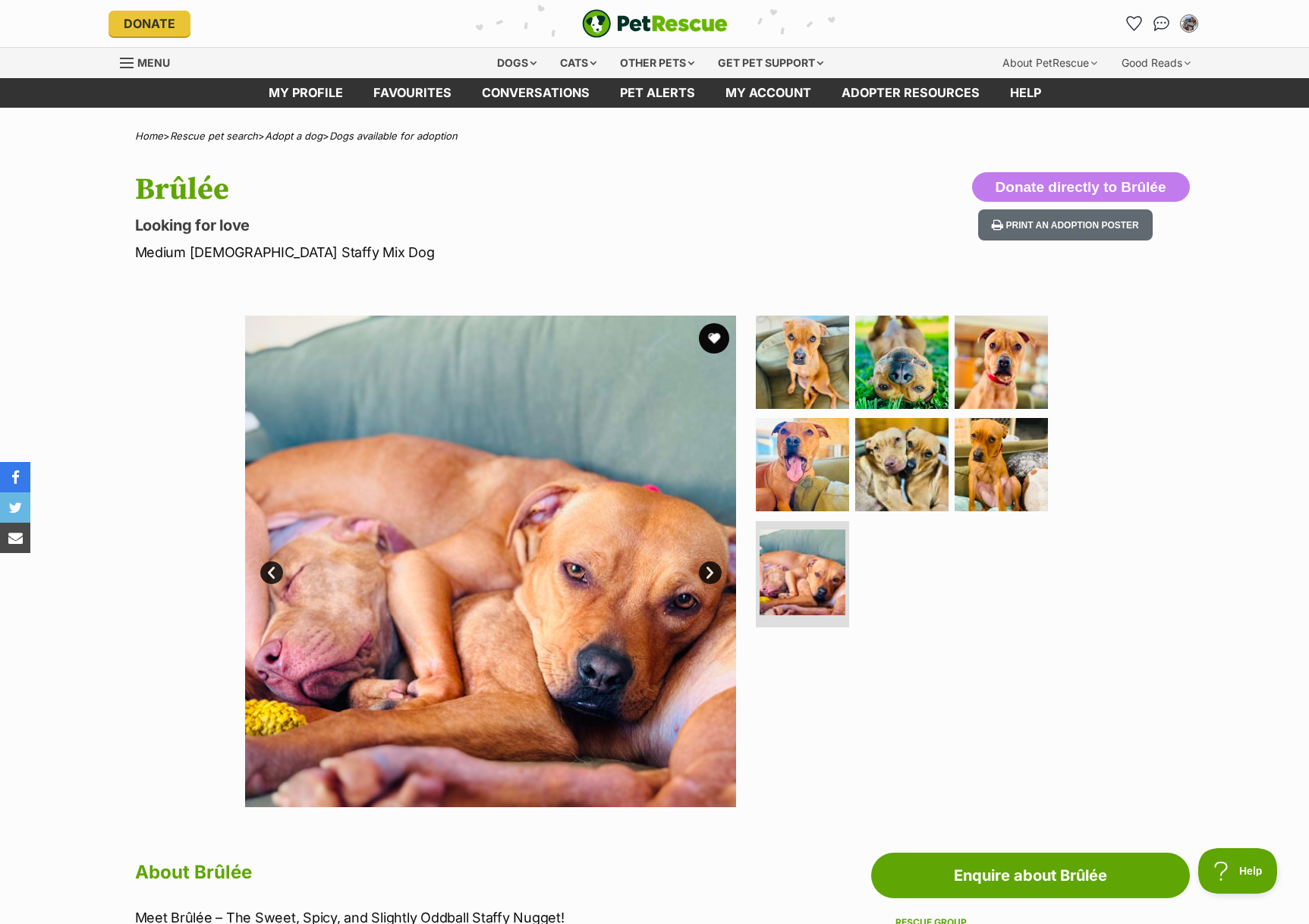
click at [712, 576] on link "Next" at bounding box center [710, 572] width 22 height 22
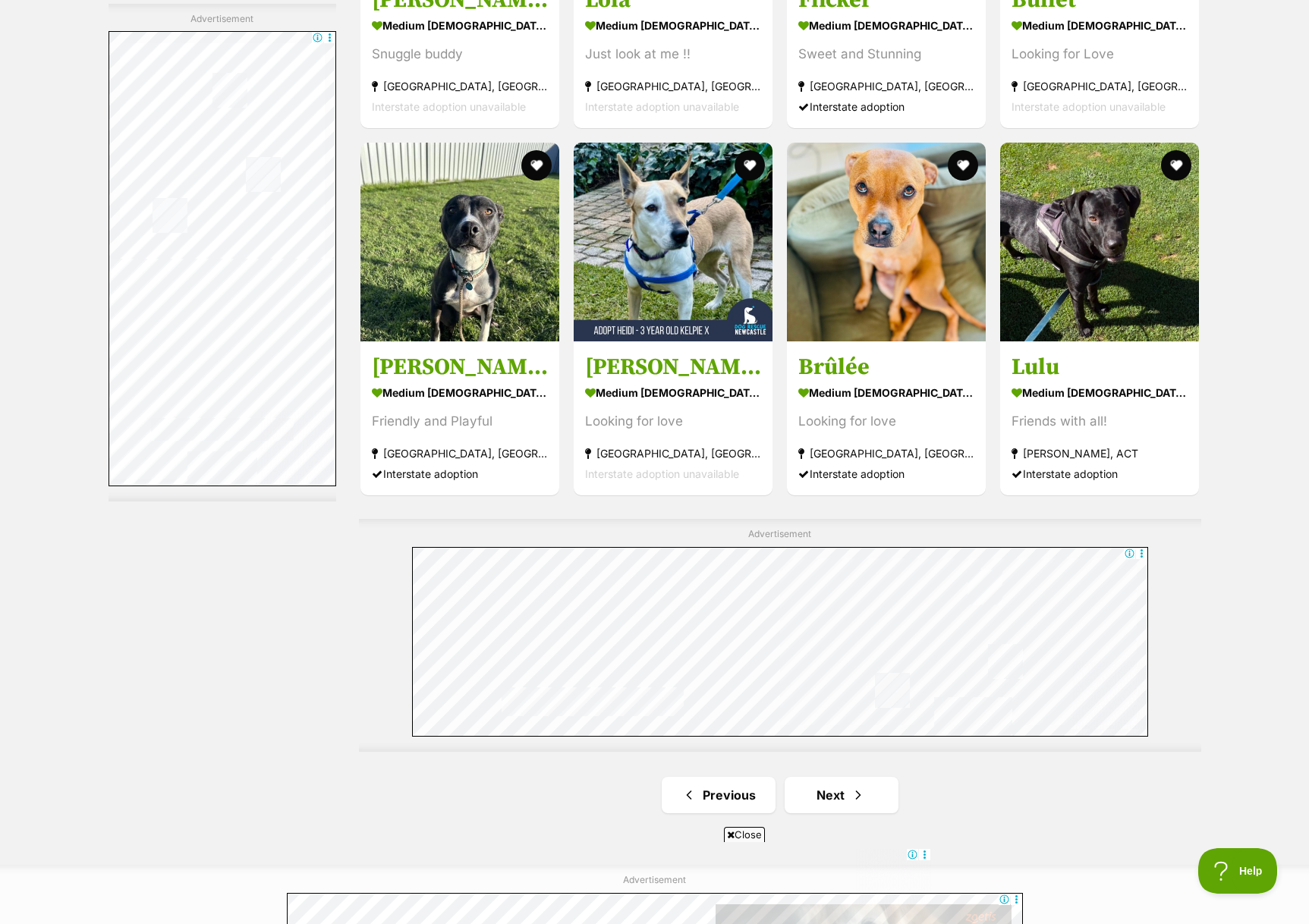
scroll to position [2295, 0]
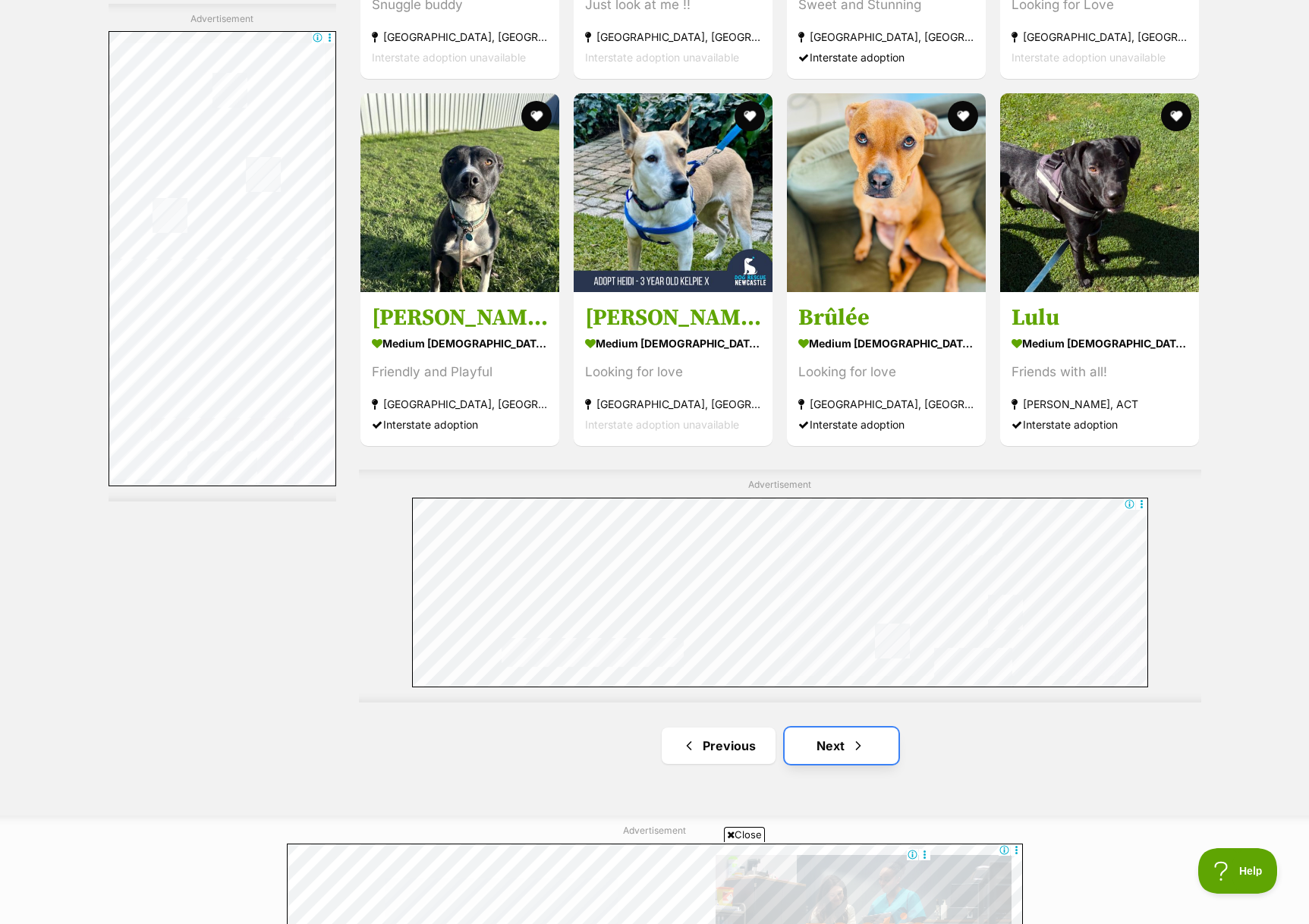
click at [840, 727] on link "Next" at bounding box center [841, 746] width 114 height 37
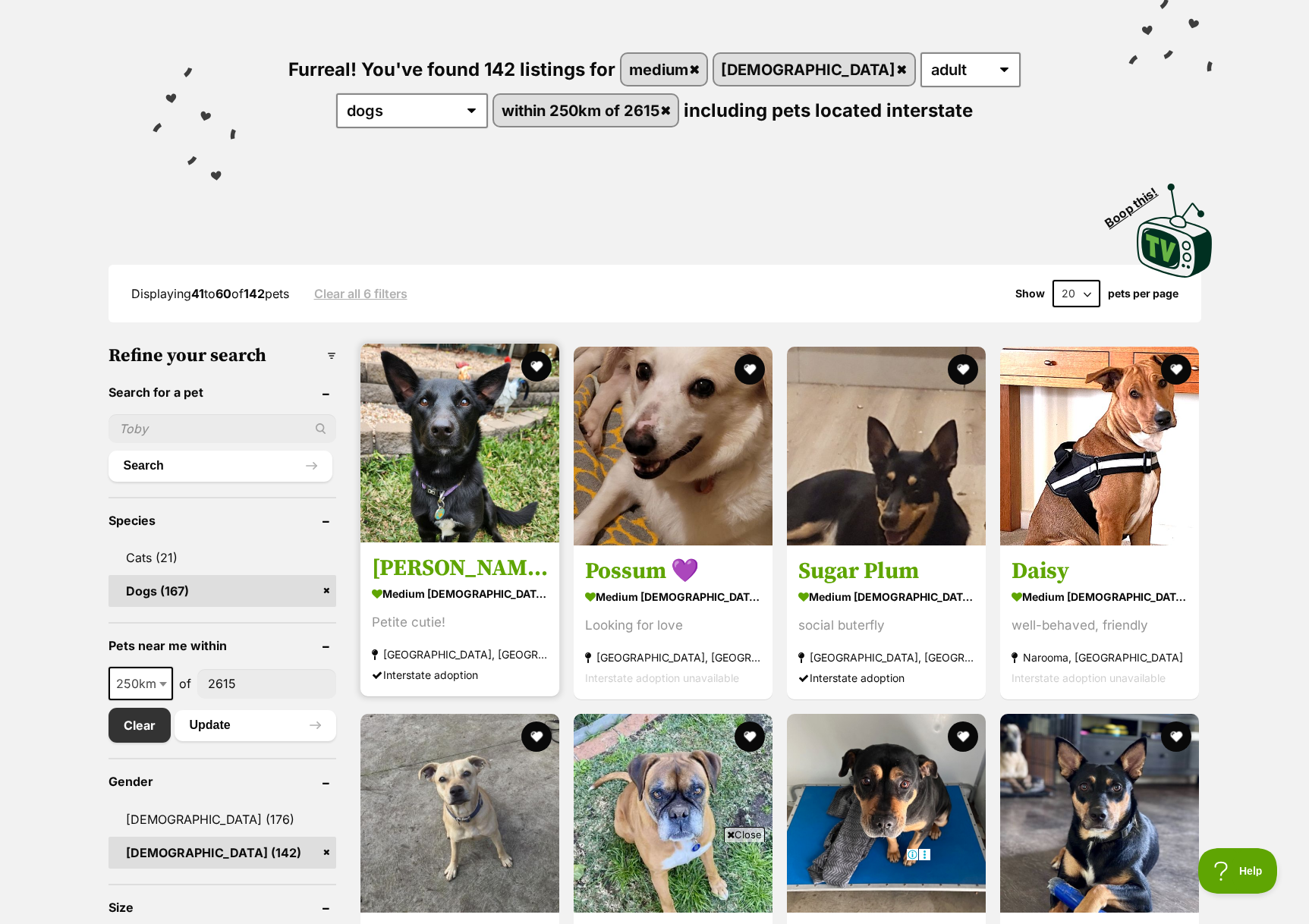
click at [431, 564] on h3 "[PERSON_NAME]" at bounding box center [459, 568] width 176 height 29
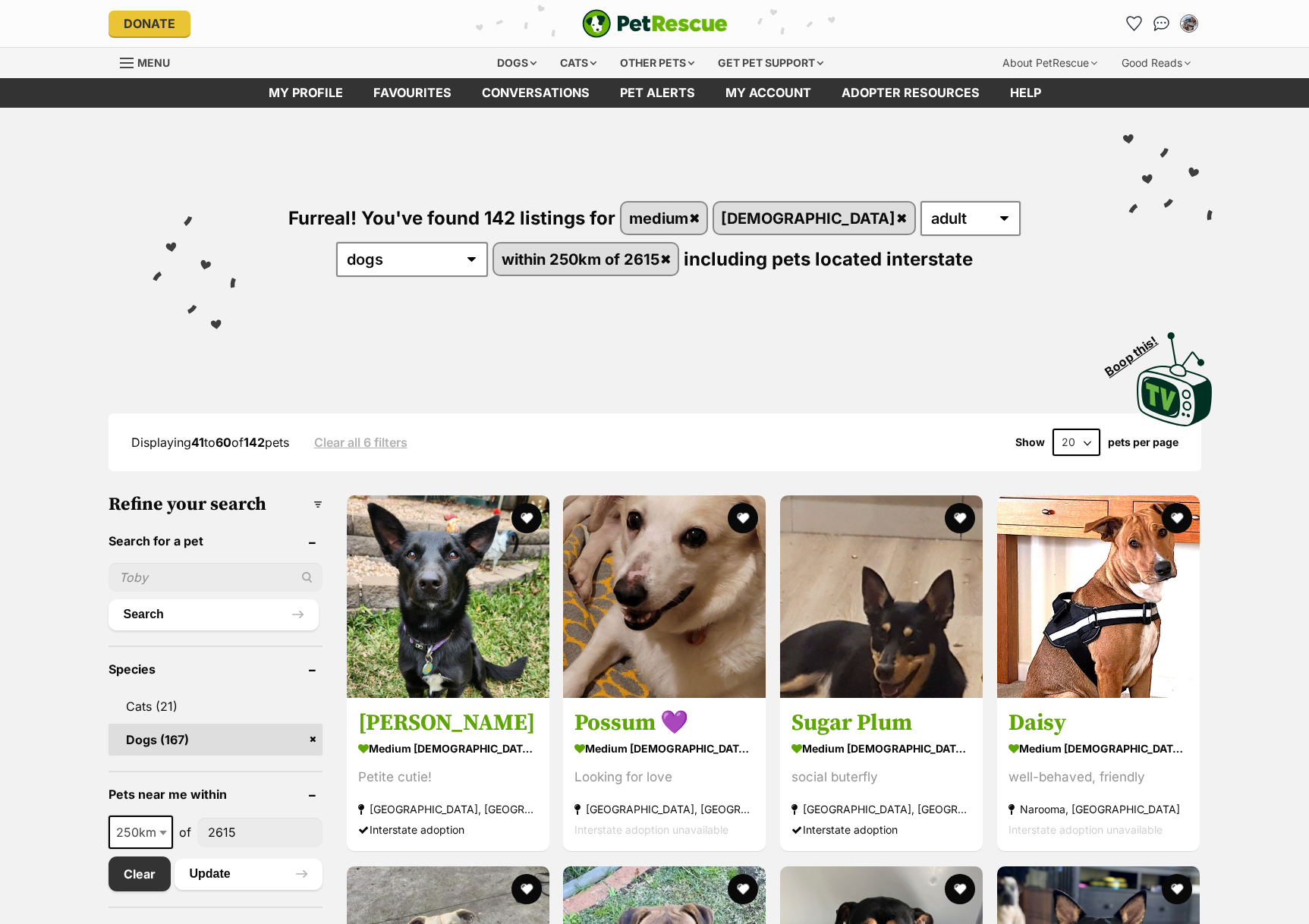
scroll to position [148, 0]
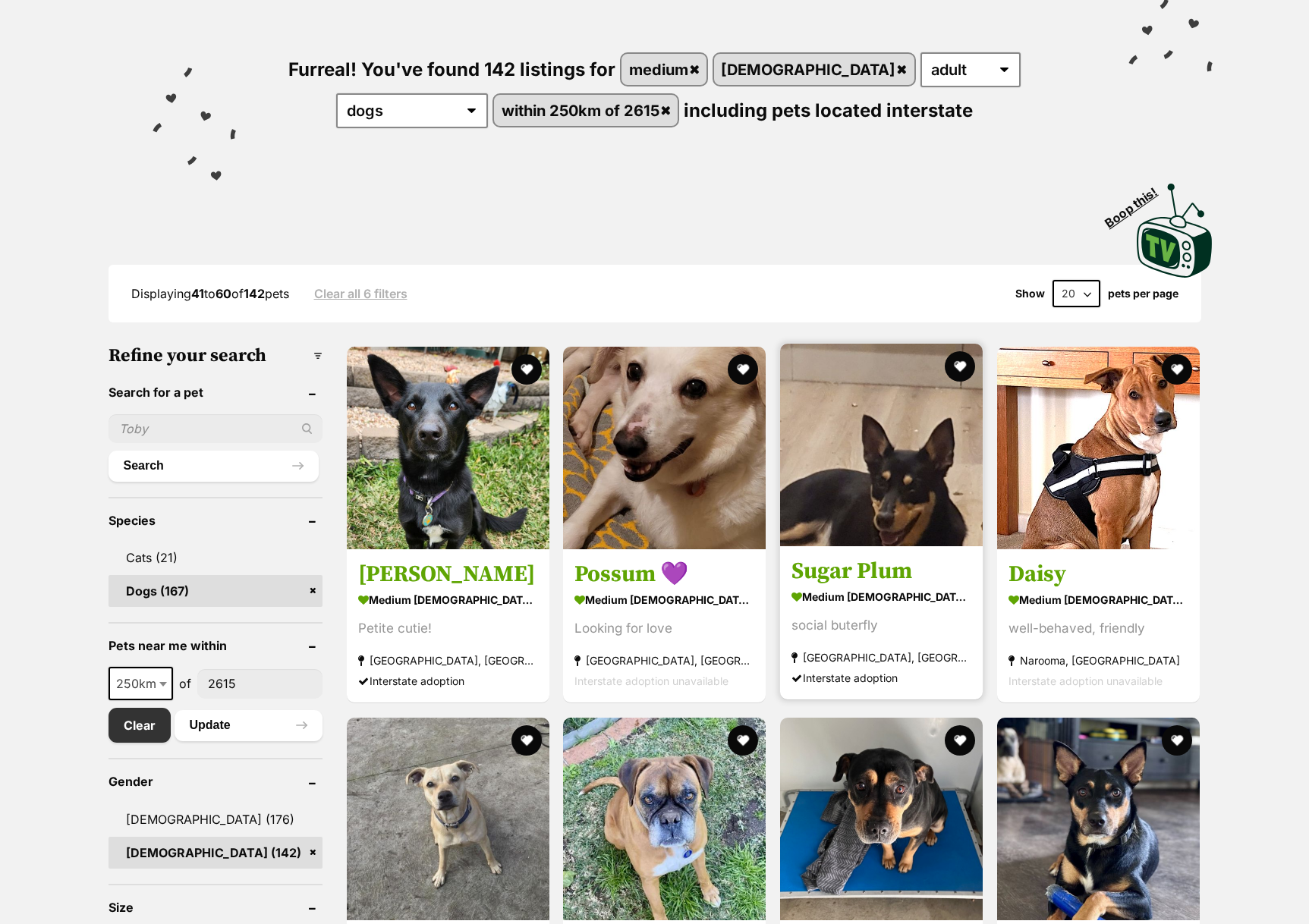
click at [873, 507] on img at bounding box center [881, 444] width 202 height 202
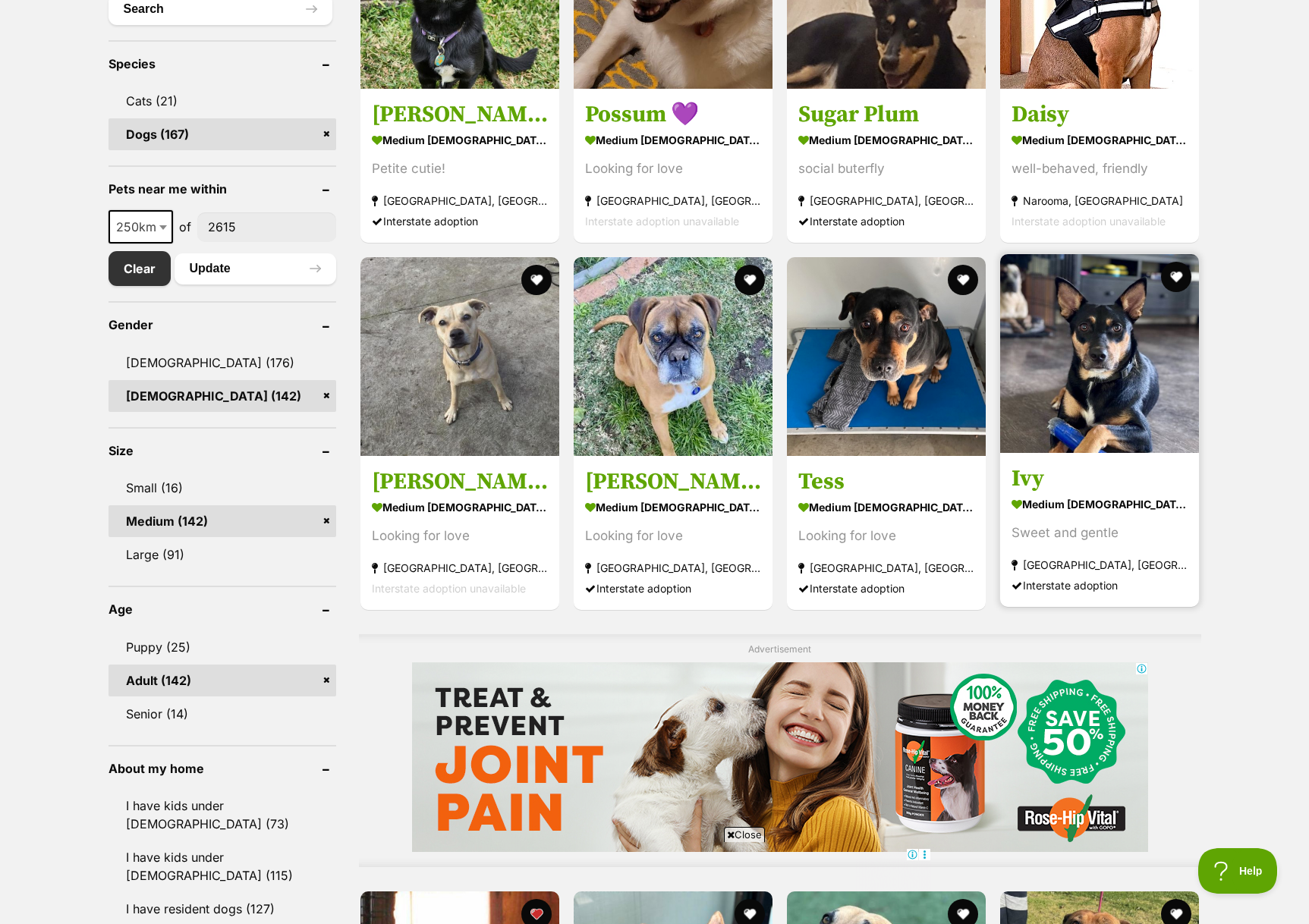
click at [1100, 402] on img at bounding box center [1099, 353] width 199 height 199
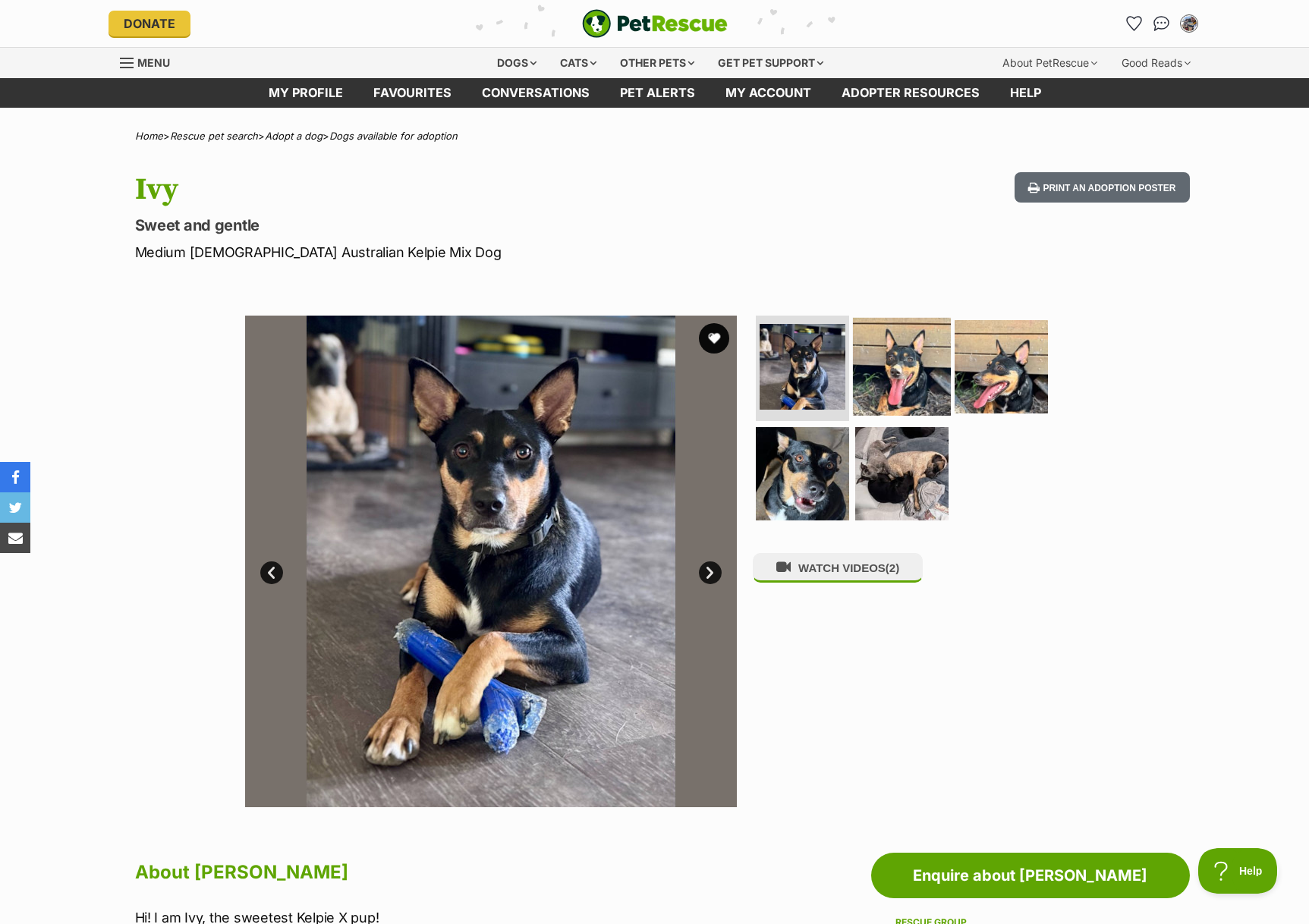
click at [926, 391] on img at bounding box center [901, 366] width 97 height 97
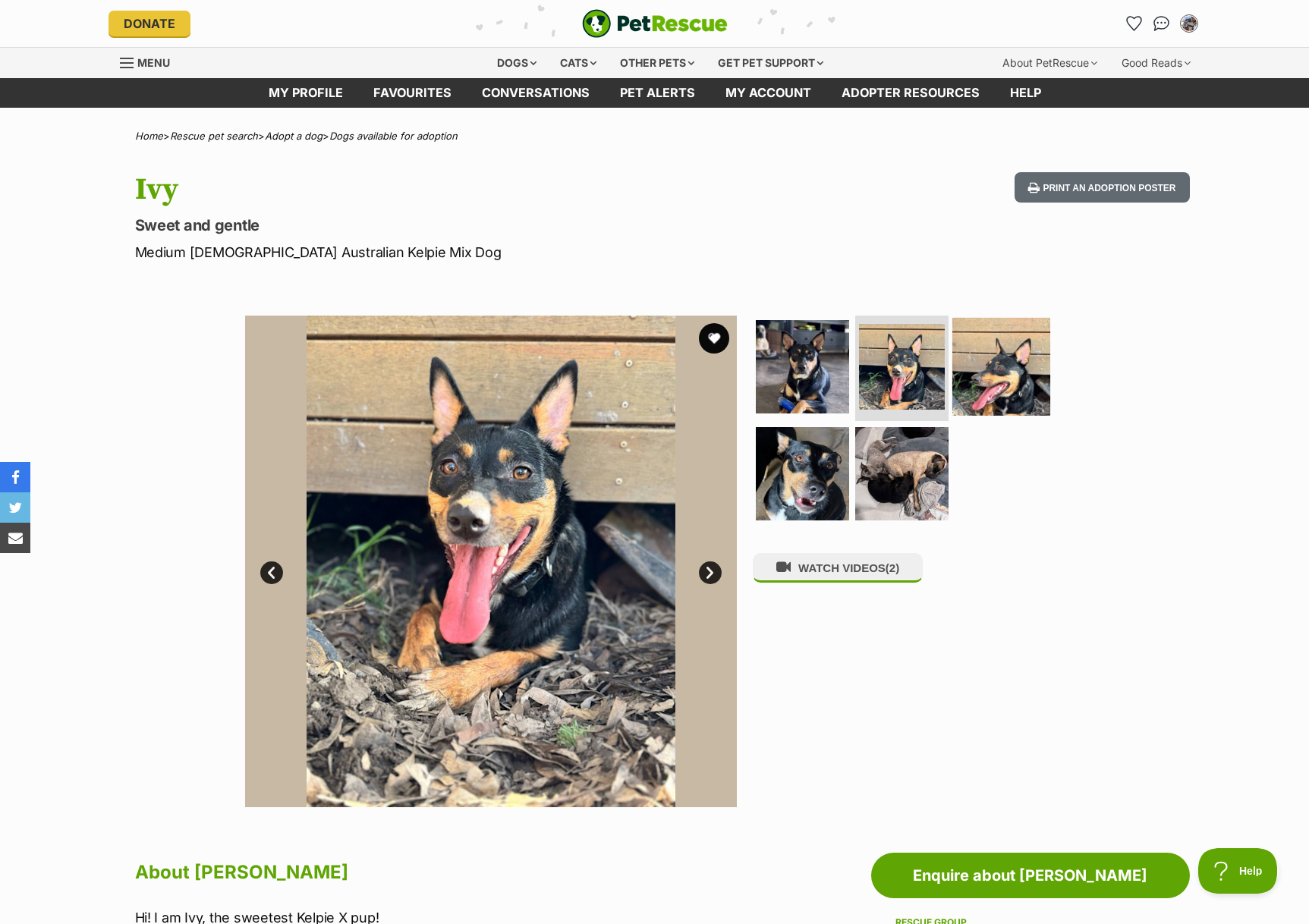
click at [995, 371] on img at bounding box center [1001, 366] width 97 height 97
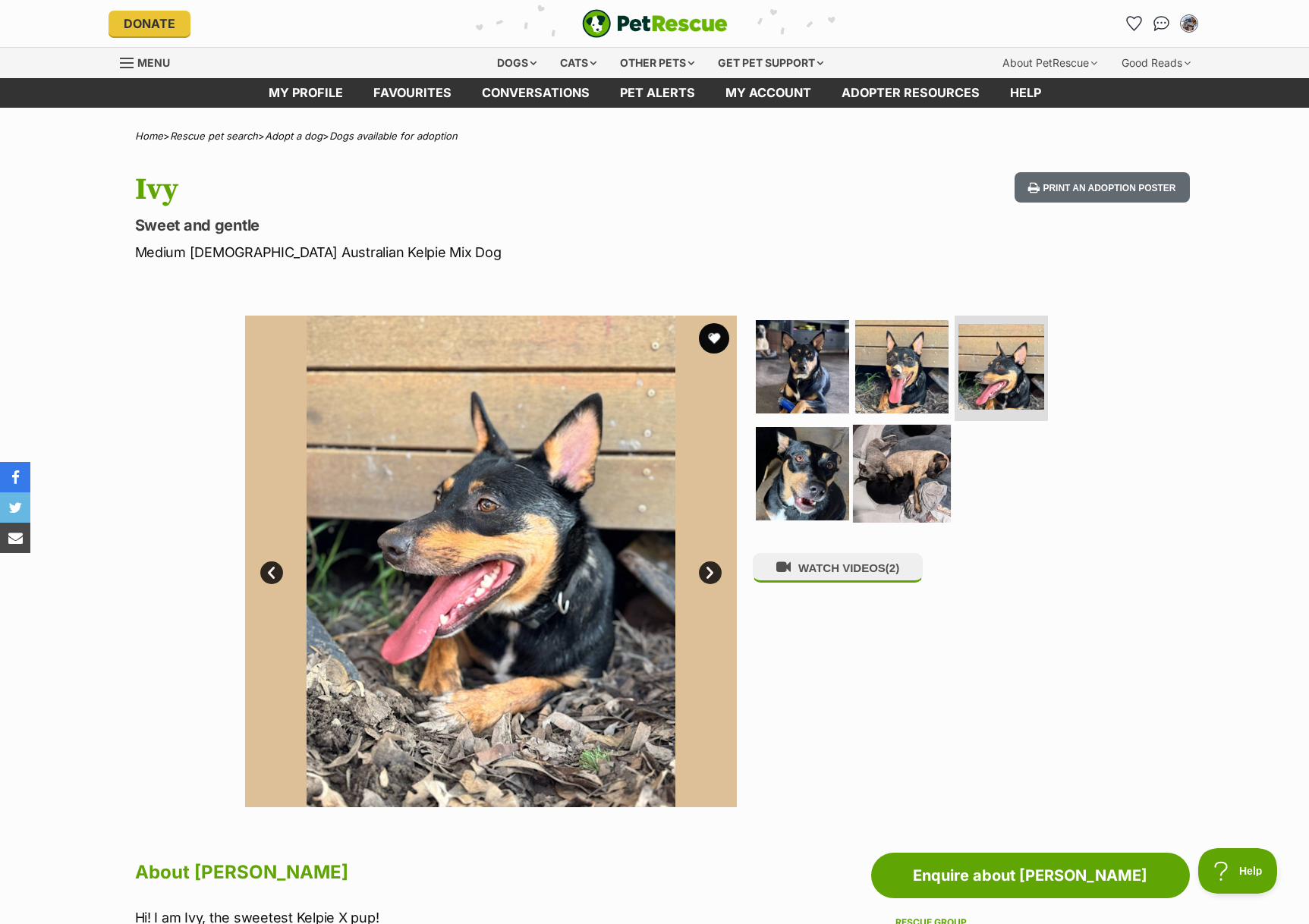
click at [919, 458] on img at bounding box center [901, 473] width 97 height 97
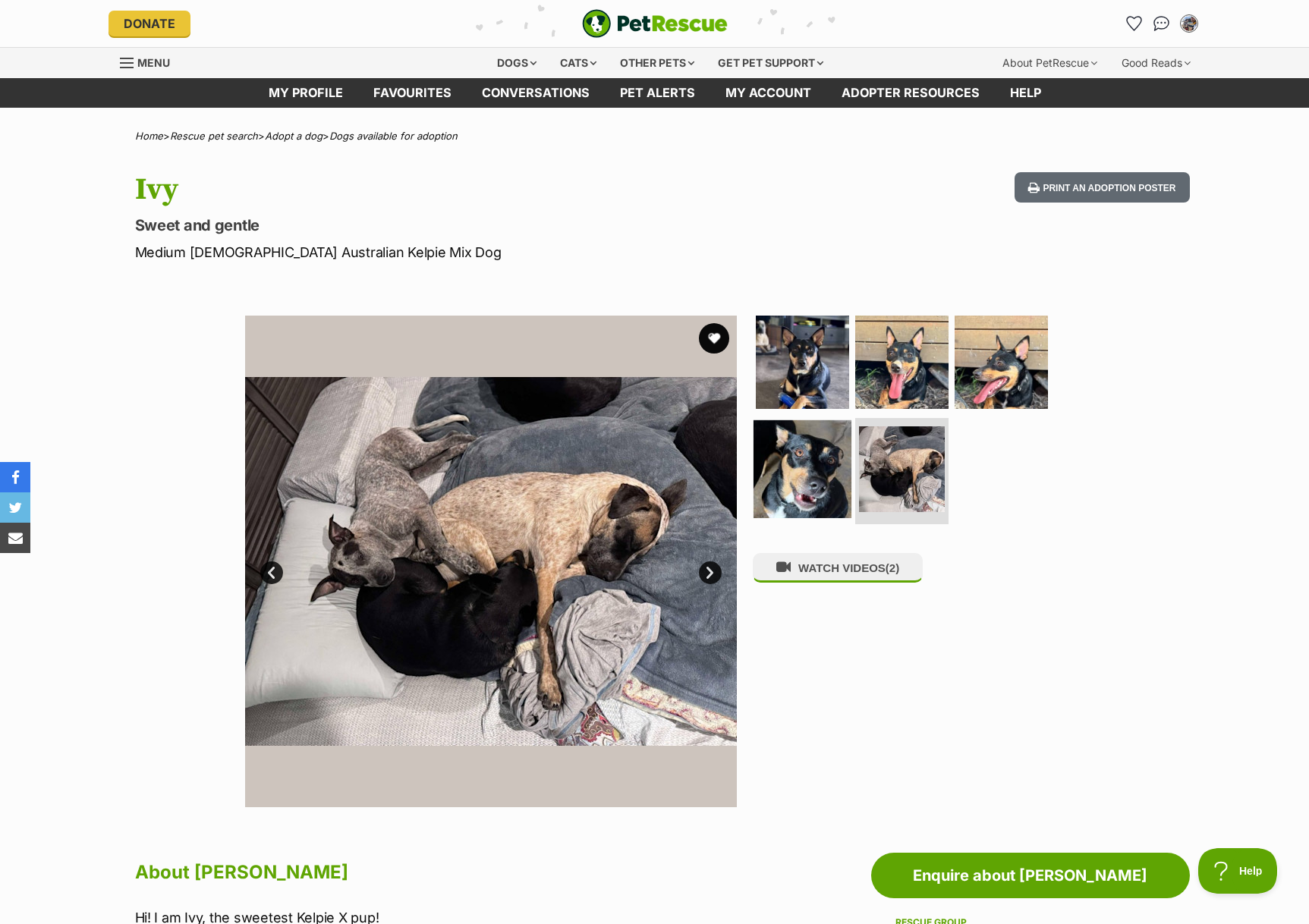
click at [832, 470] on img at bounding box center [802, 468] width 97 height 97
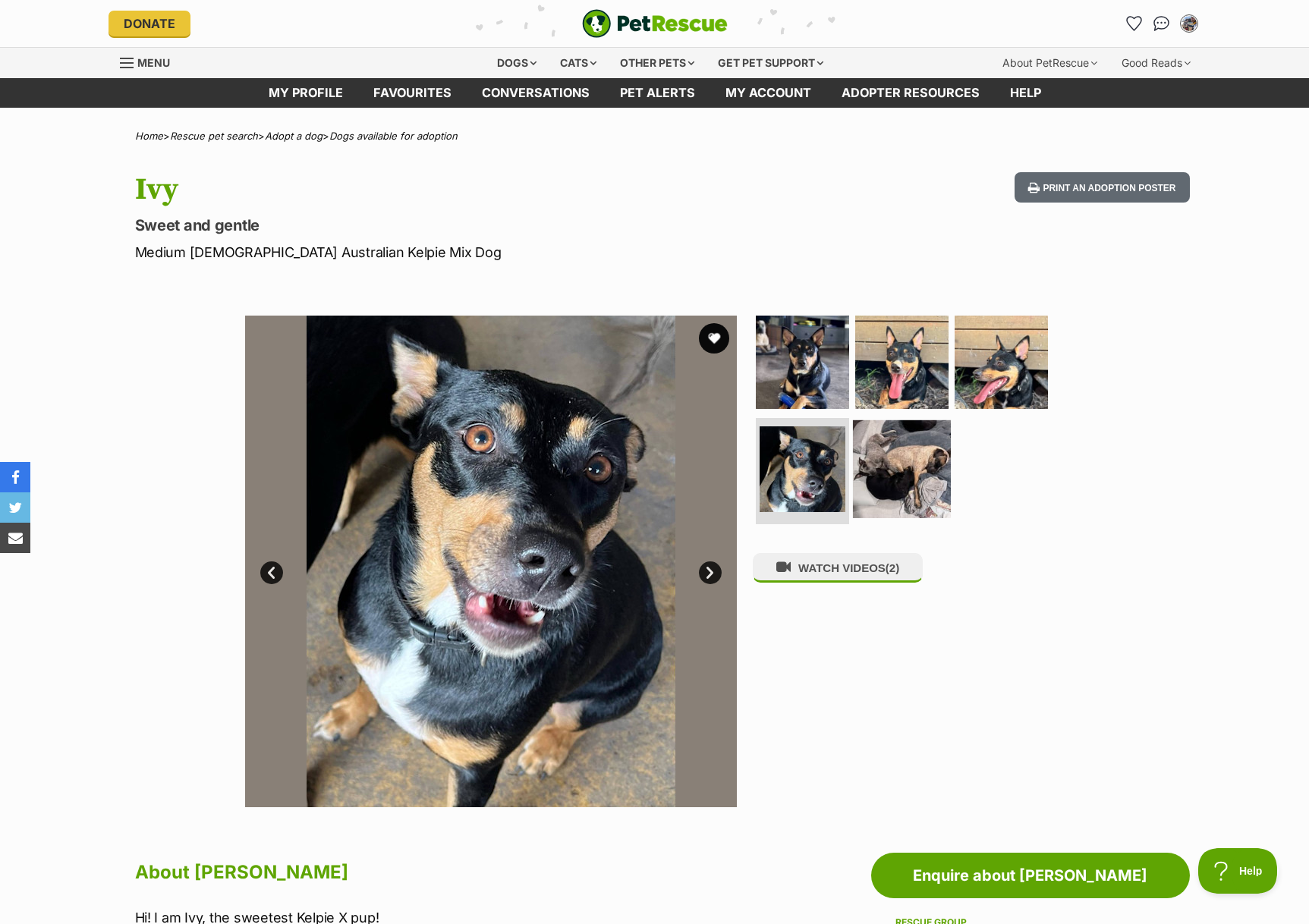
click at [898, 470] on img at bounding box center [901, 468] width 97 height 97
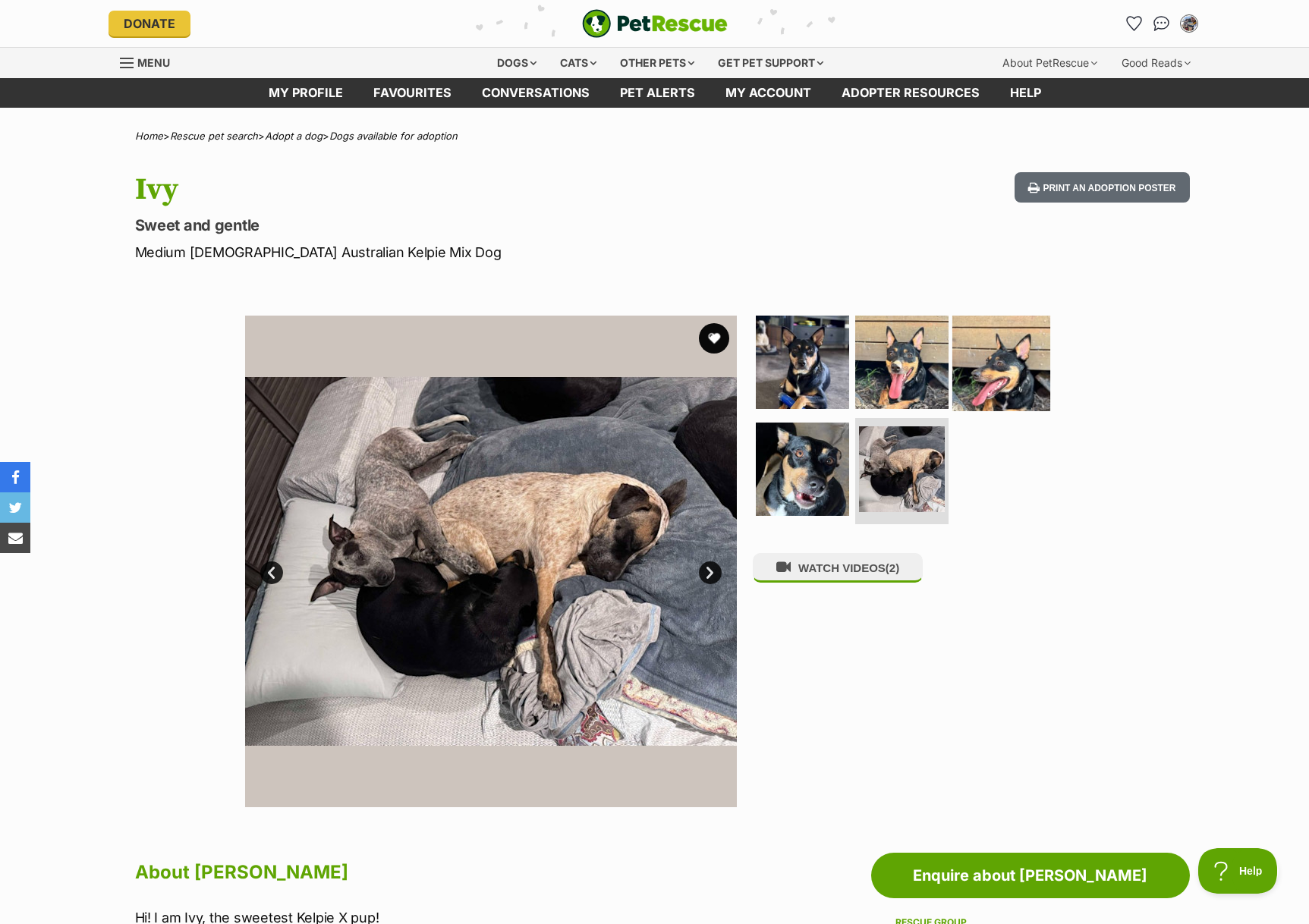
click at [987, 385] on img at bounding box center [1001, 361] width 97 height 97
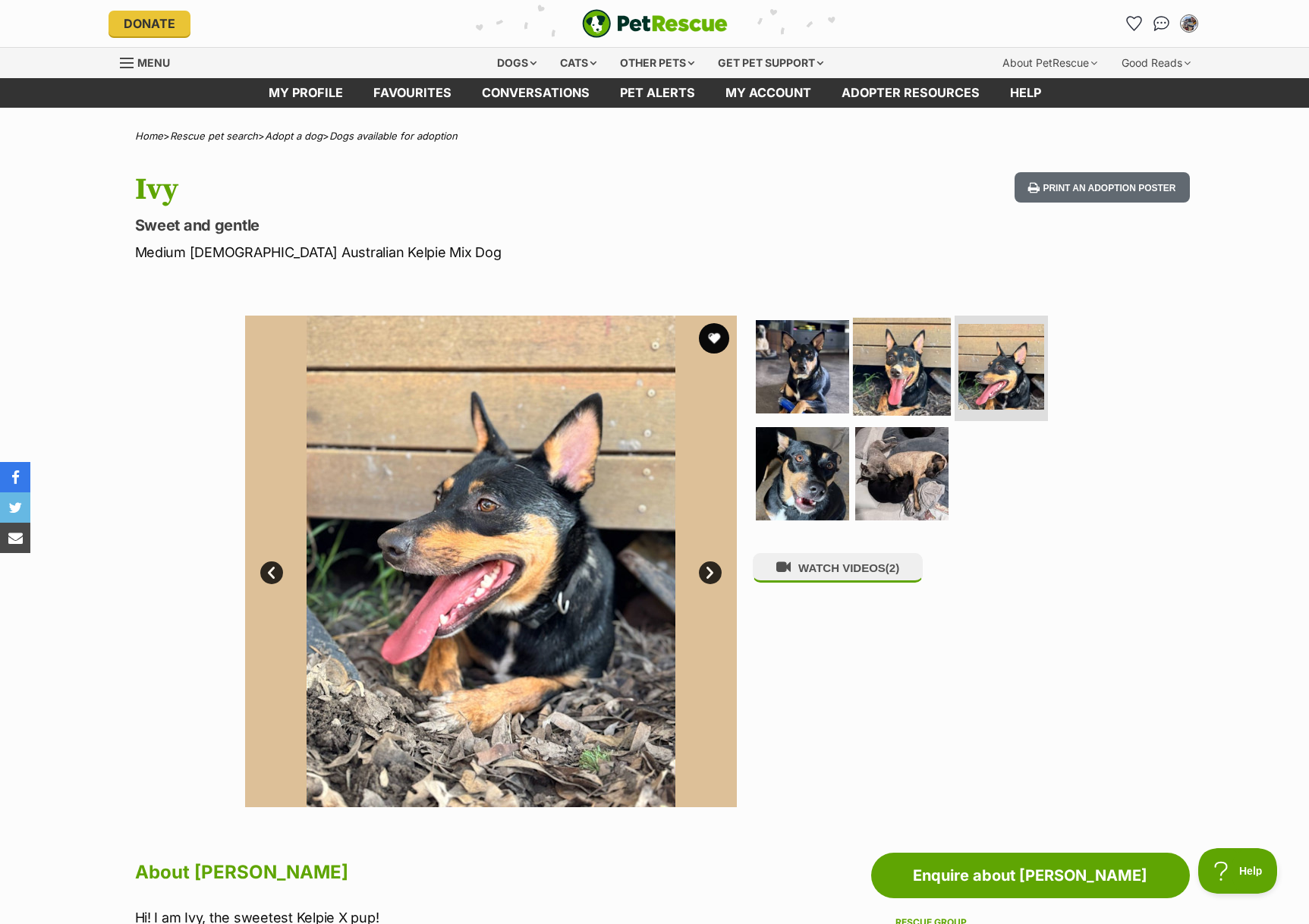
click at [918, 377] on img at bounding box center [901, 366] width 97 height 97
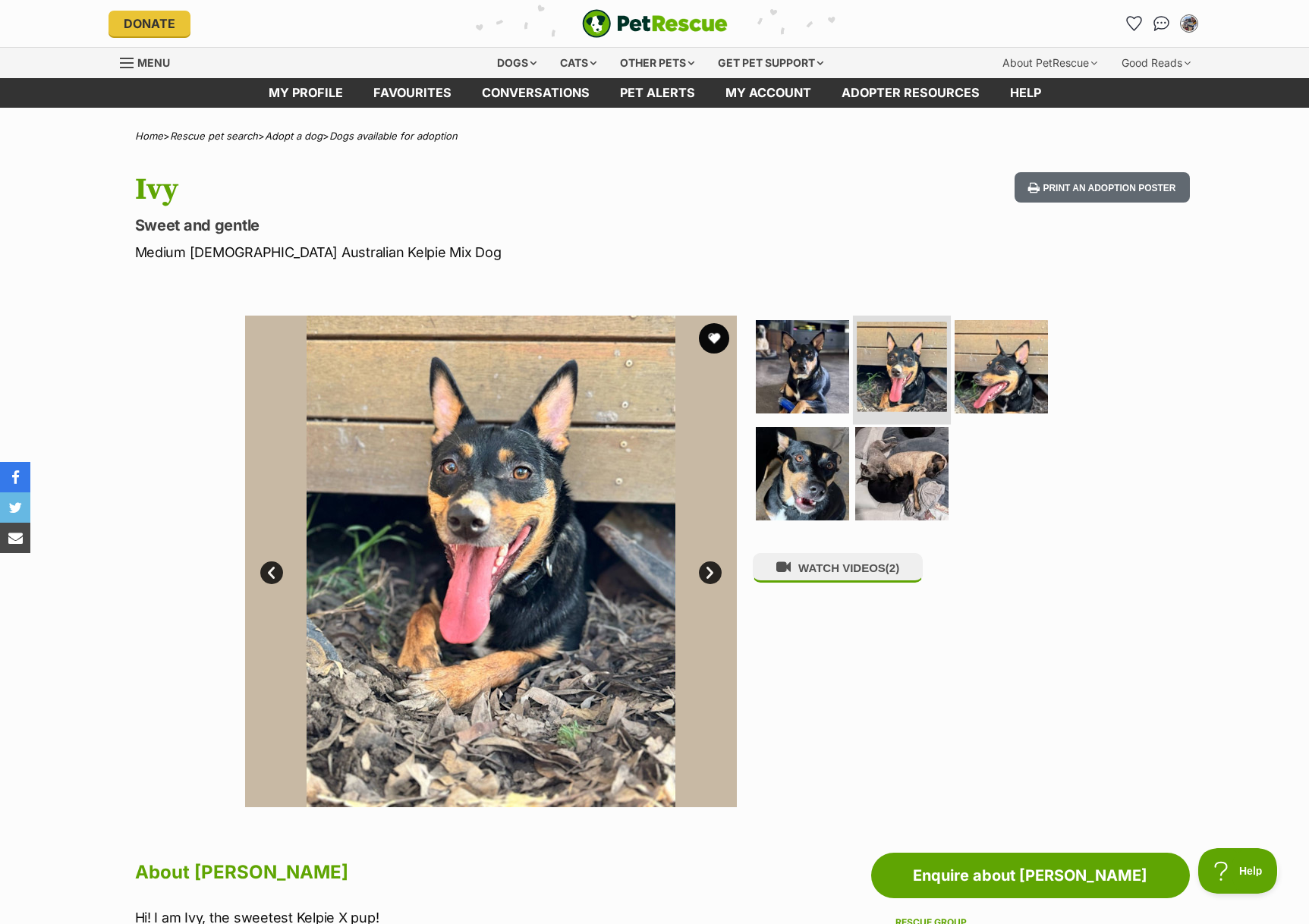
click at [872, 374] on img at bounding box center [902, 367] width 90 height 90
click at [823, 372] on img at bounding box center [802, 366] width 97 height 97
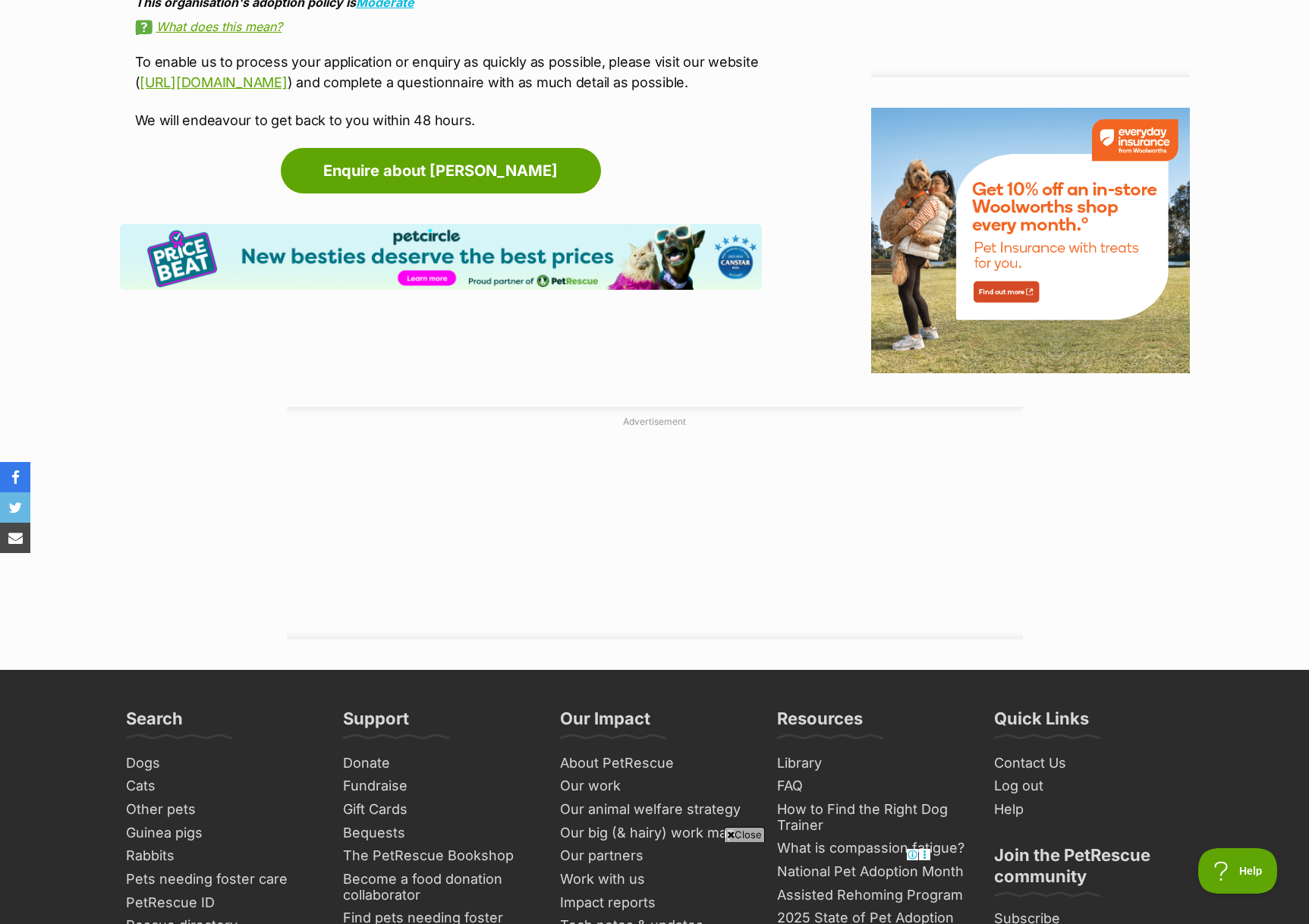
scroll to position [1909, 0]
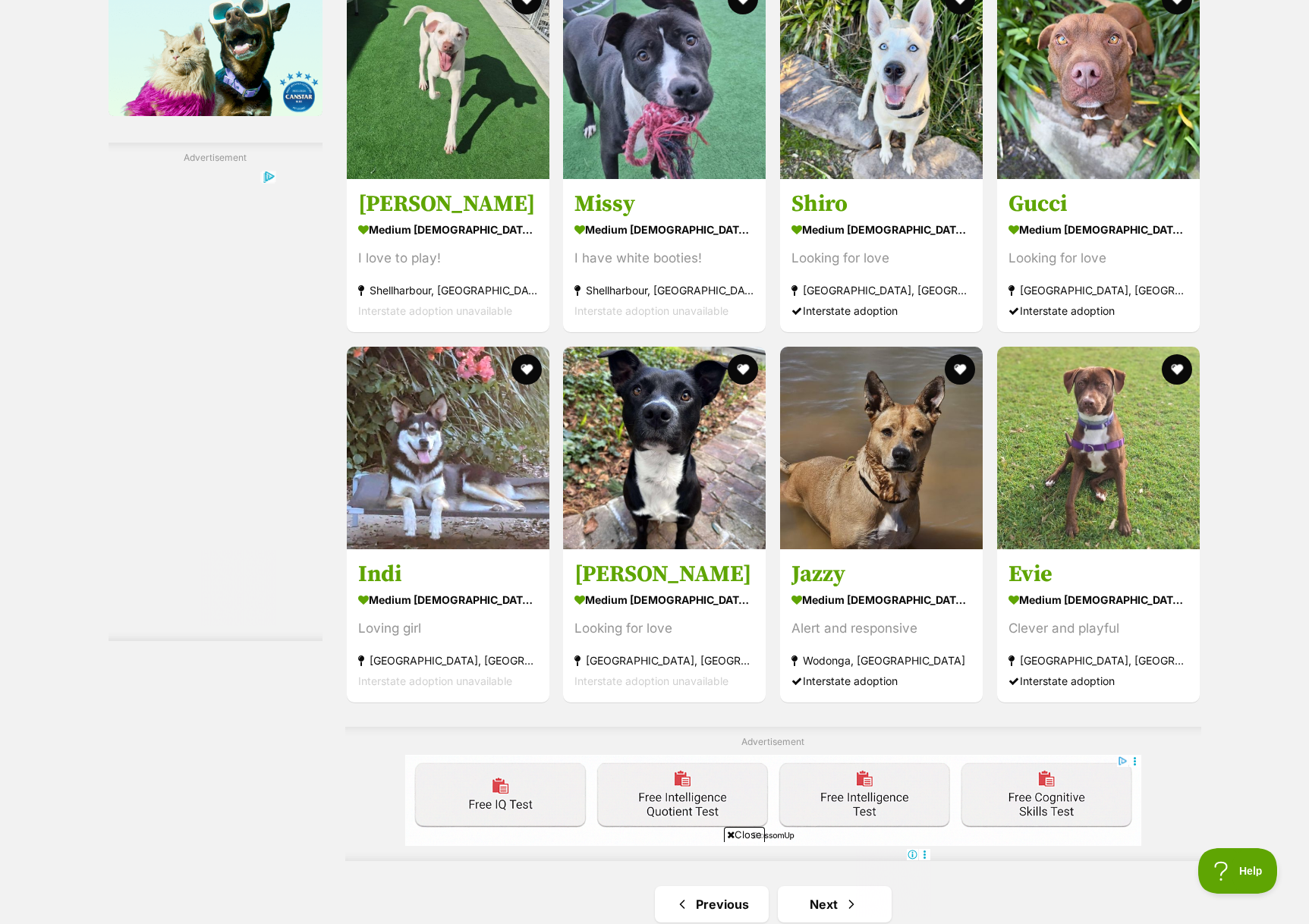
scroll to position [2054, 0]
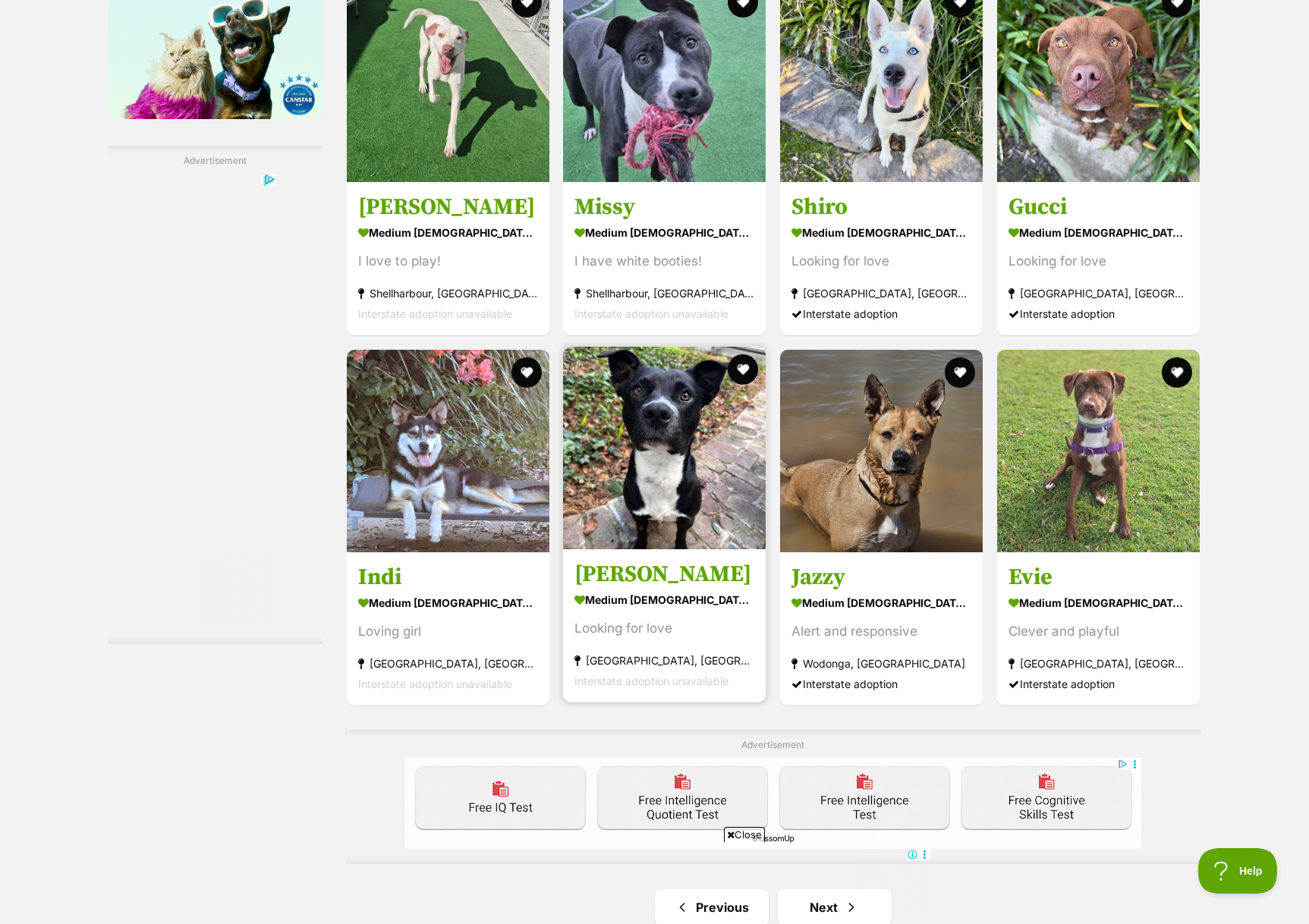
click at [605, 472] on img at bounding box center [664, 447] width 202 height 202
